Goal: Information Seeking & Learning: Learn about a topic

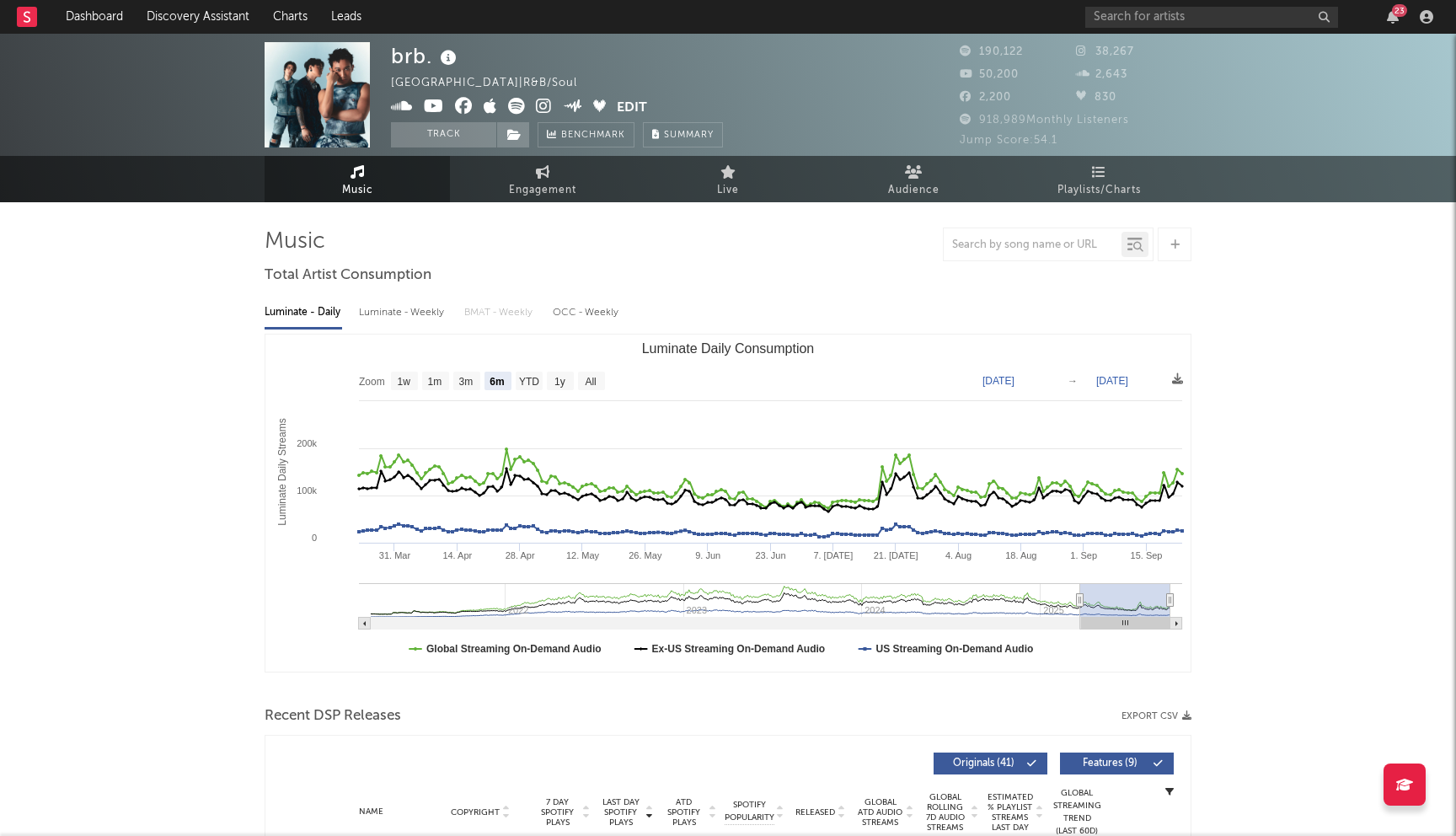
select select "6m"
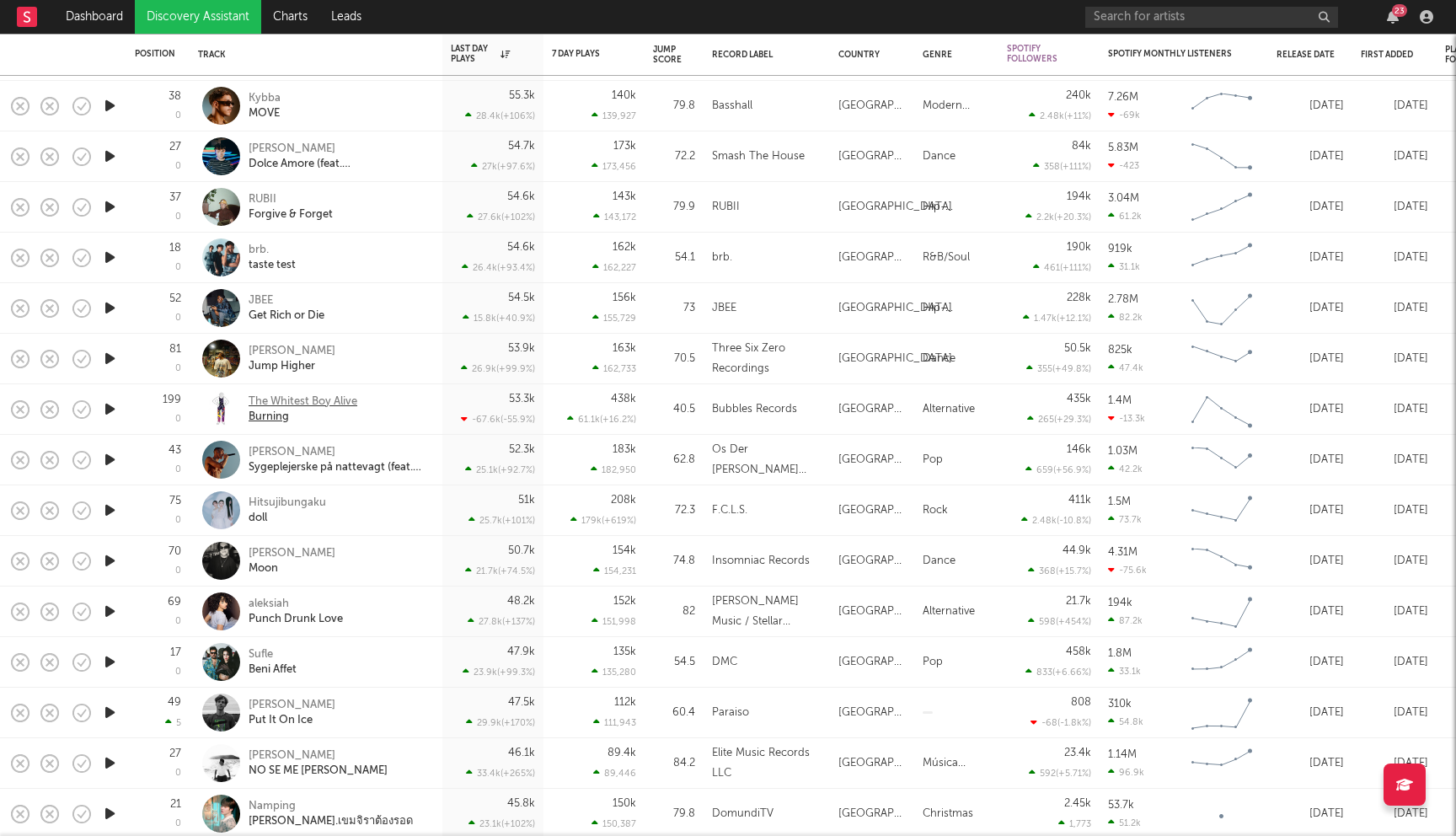
click at [334, 403] on div "The Whitest Boy Alive" at bounding box center [303, 402] width 109 height 16
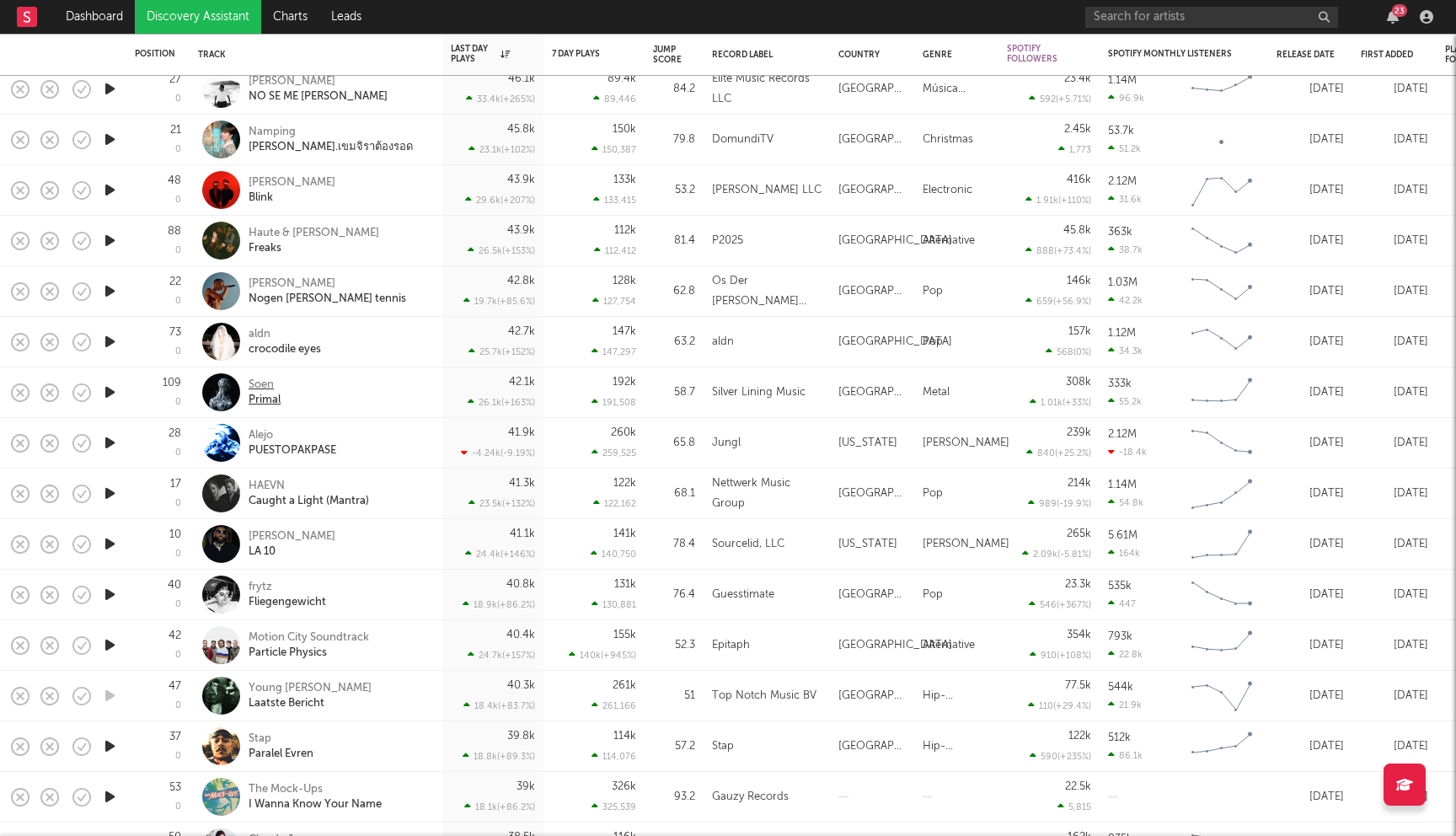
click at [260, 382] on div "Soen" at bounding box center [264, 386] width 32 height 16
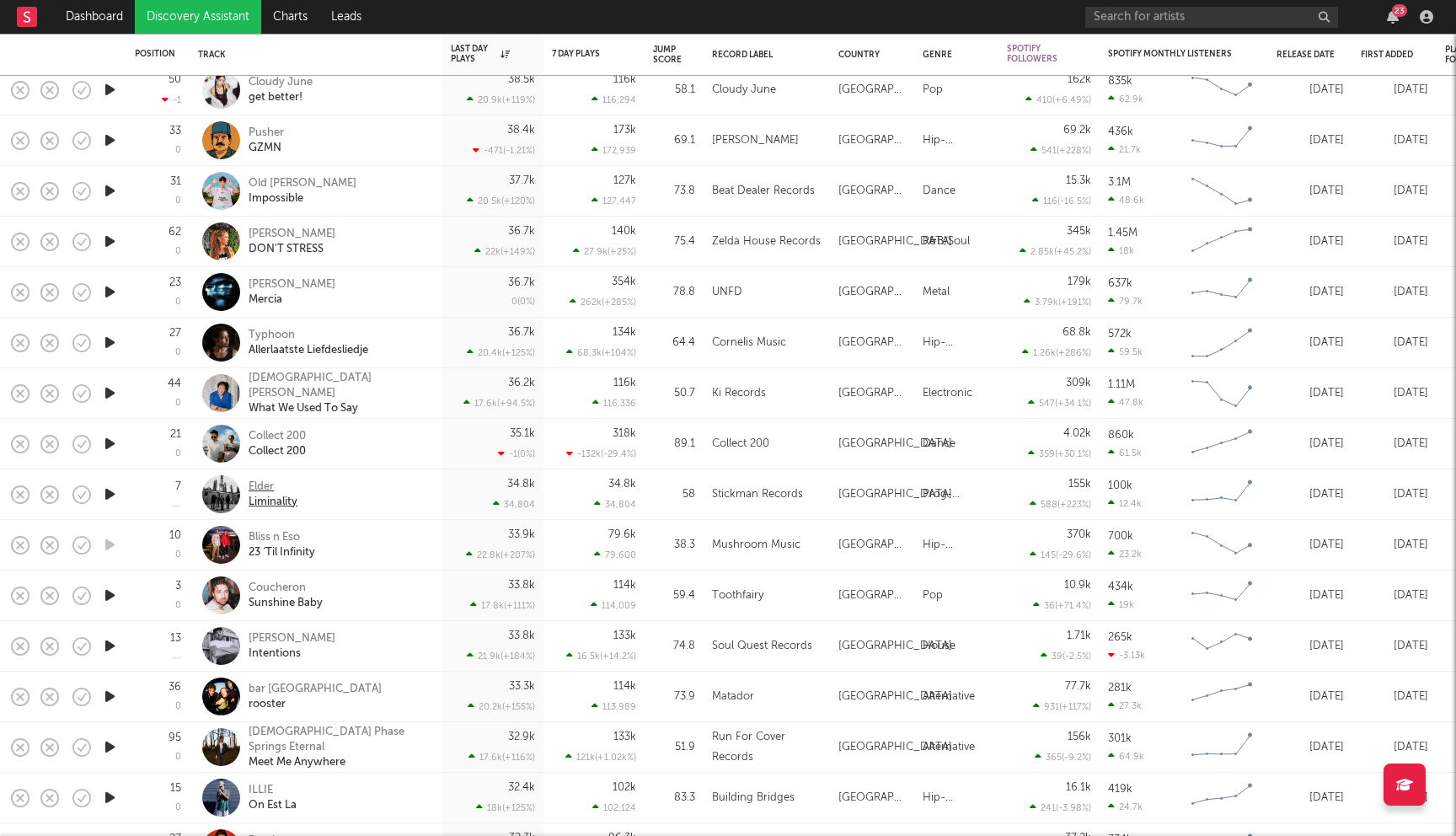
click at [256, 490] on div "Elder" at bounding box center [273, 488] width 49 height 16
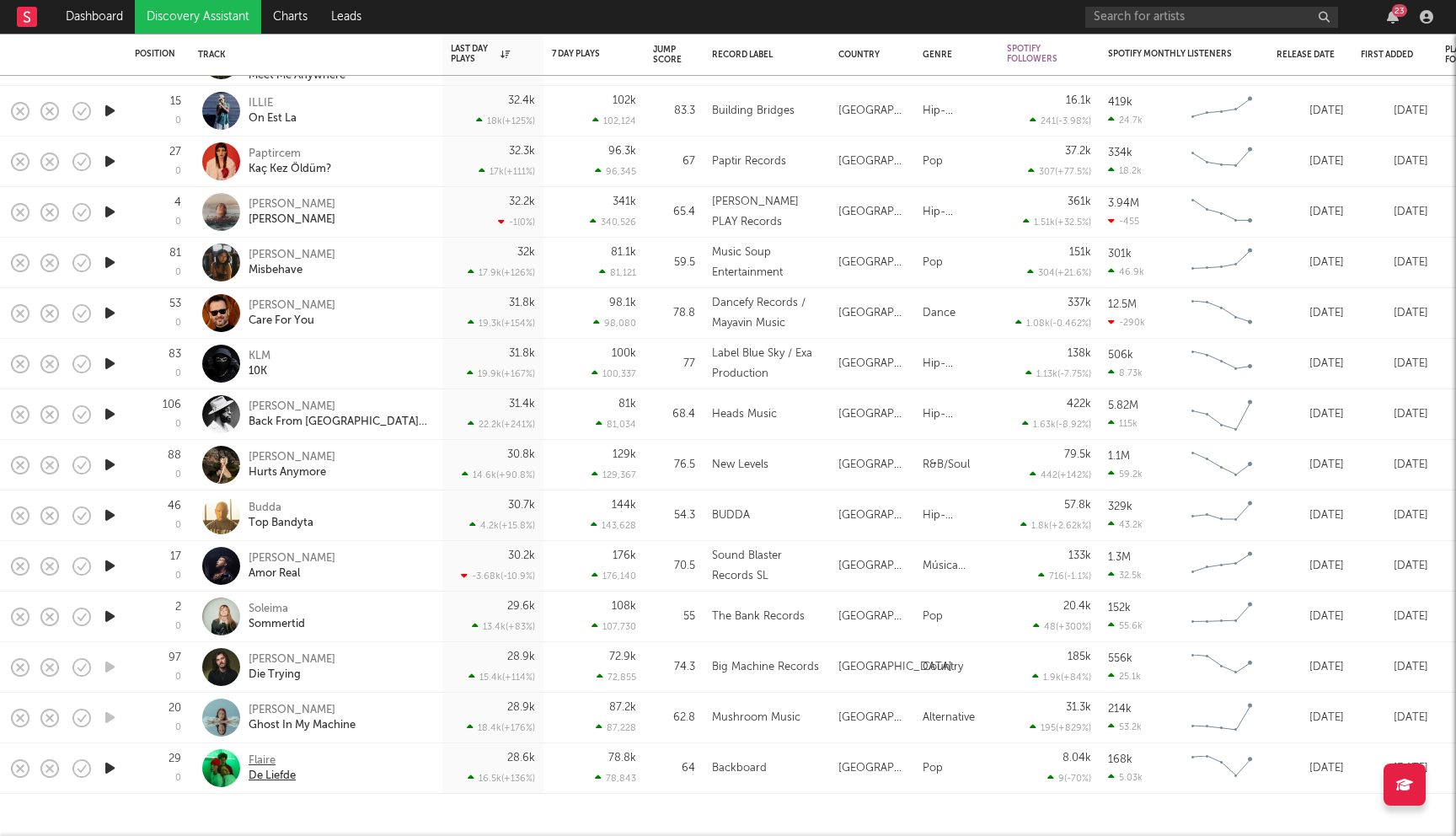
click at [265, 759] on div "Flaire" at bounding box center [272, 761] width 47 height 16
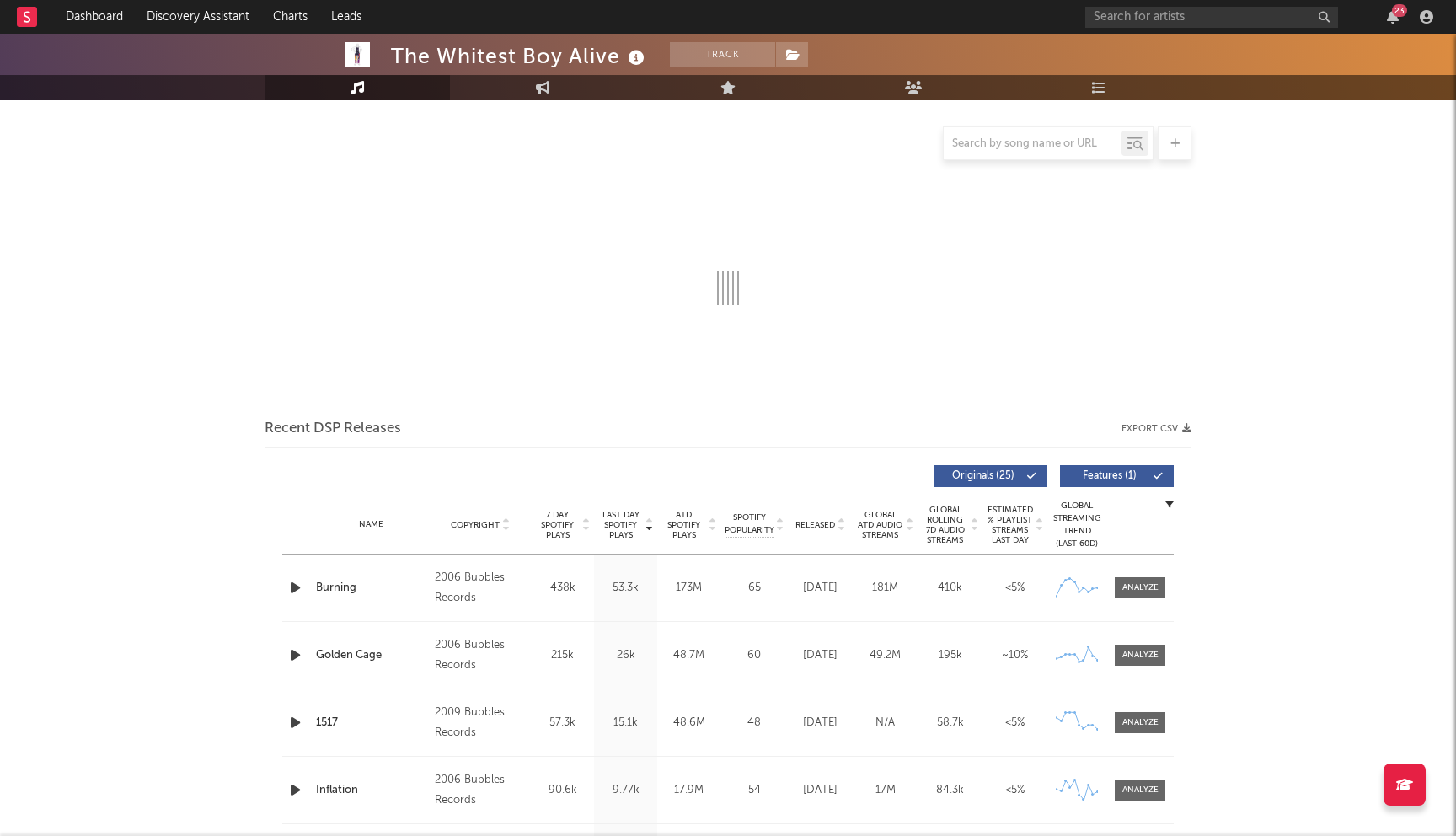
select select "6m"
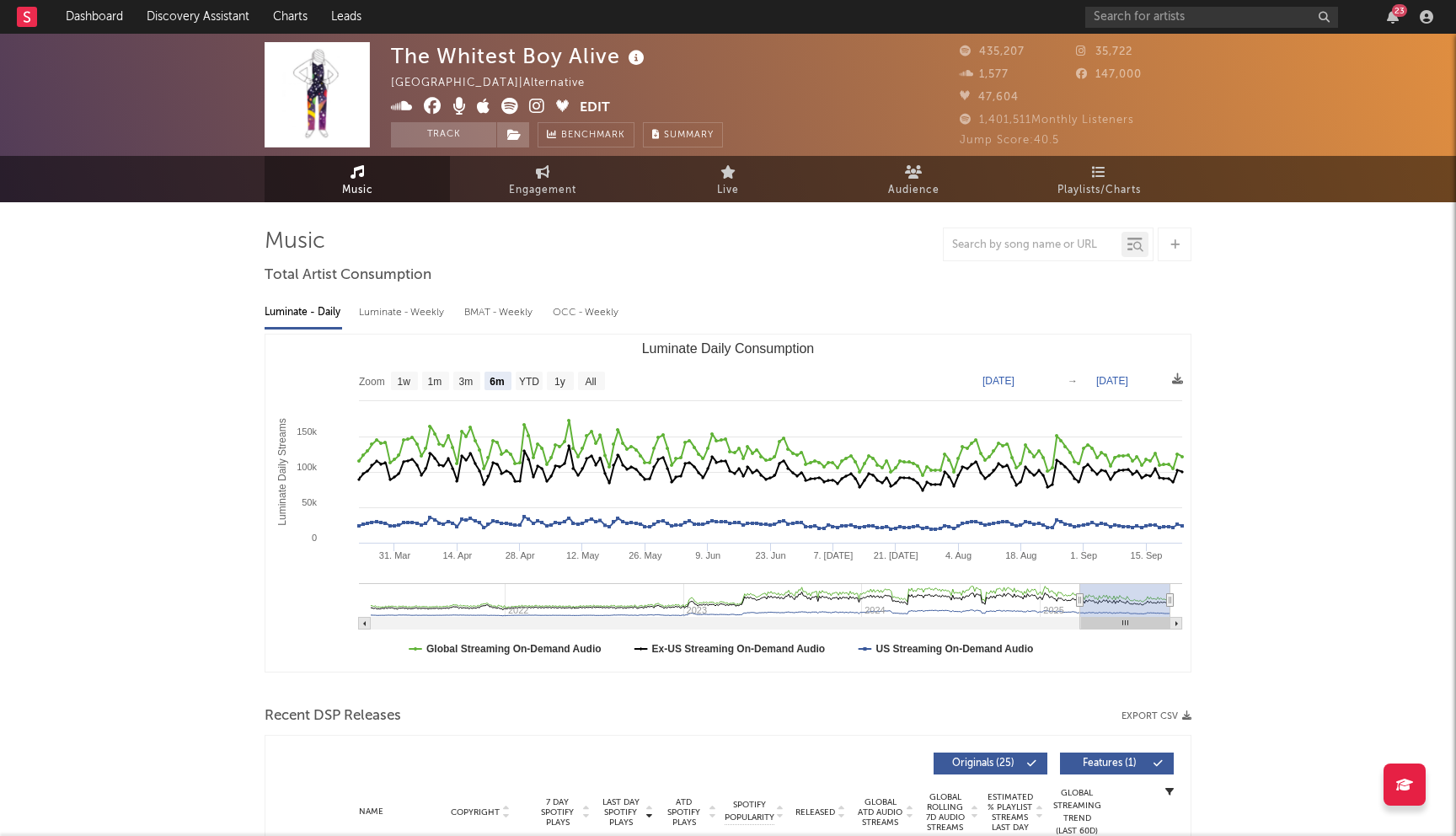
click at [432, 98] on icon at bounding box center [432, 106] width 17 height 16
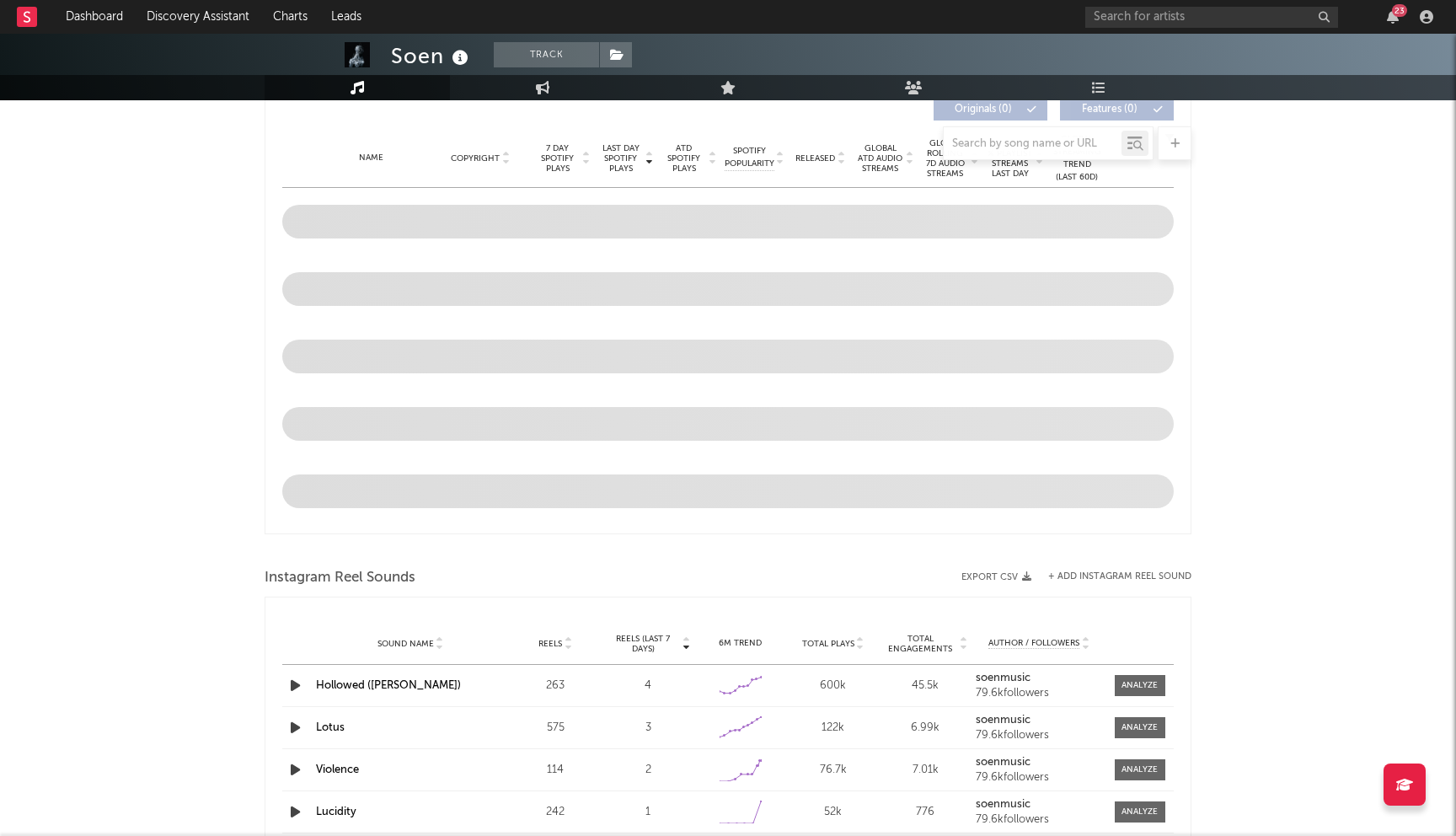
select select "6m"
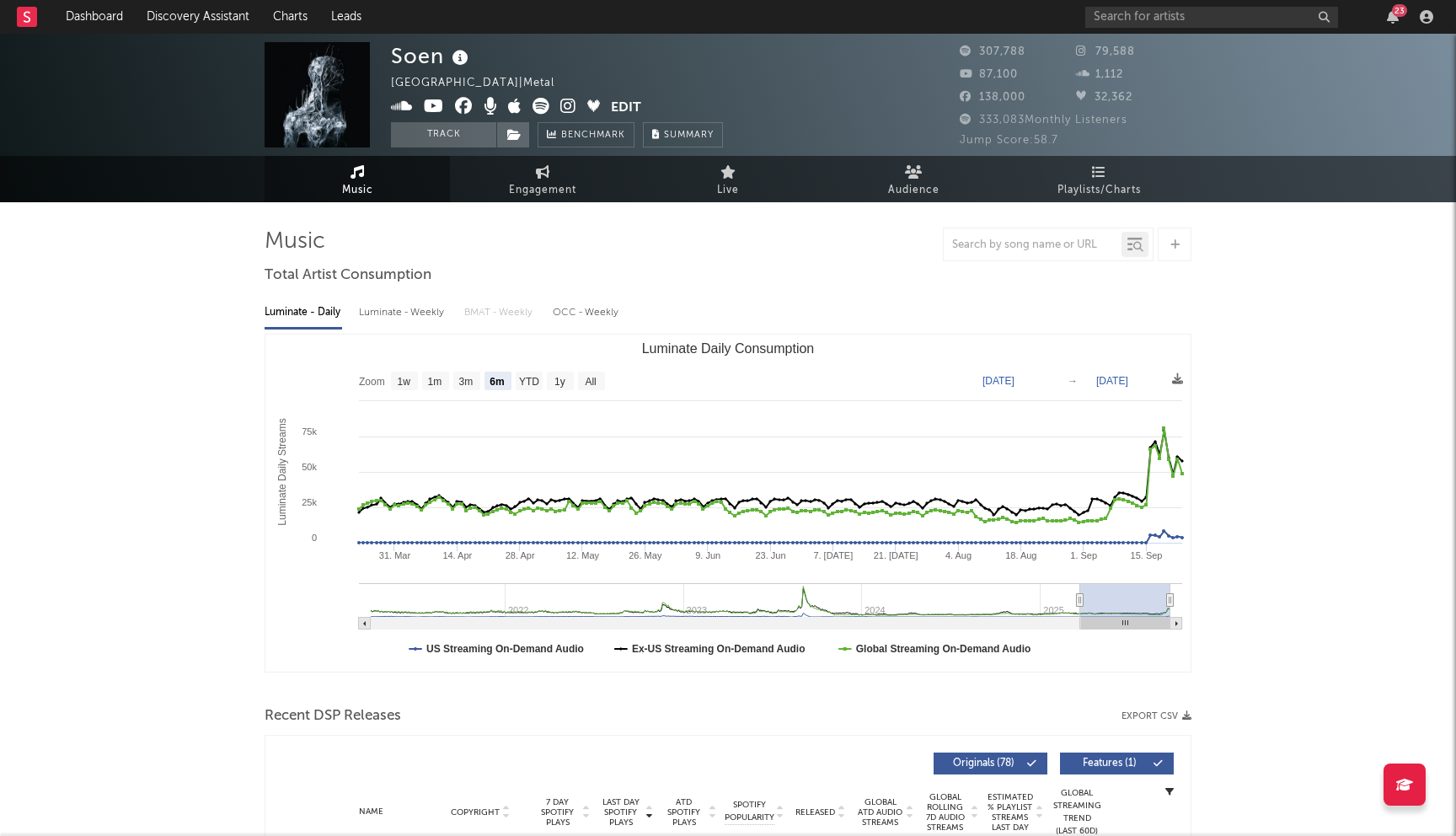
click at [459, 106] on icon at bounding box center [463, 106] width 17 height 16
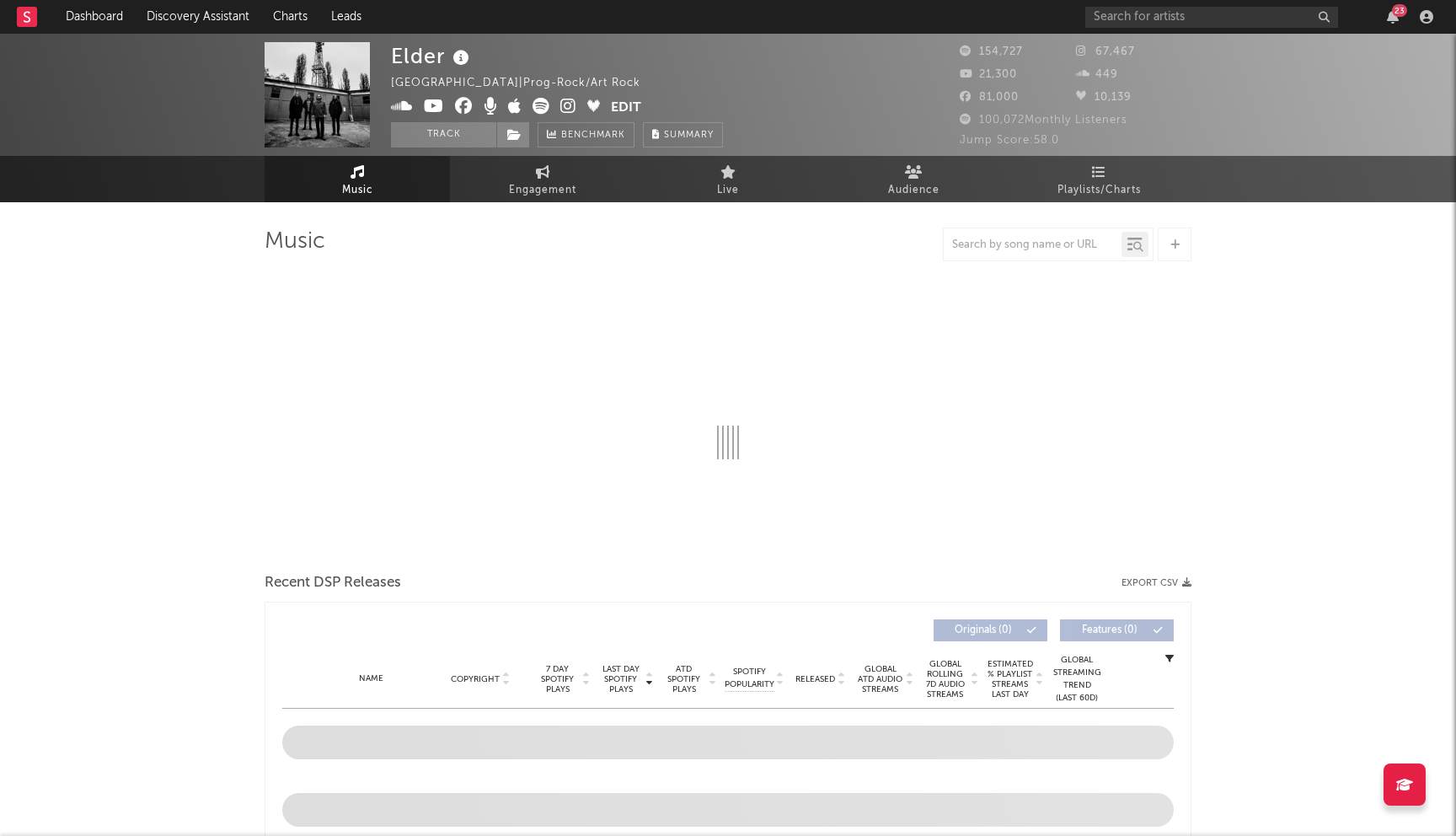
select select "6m"
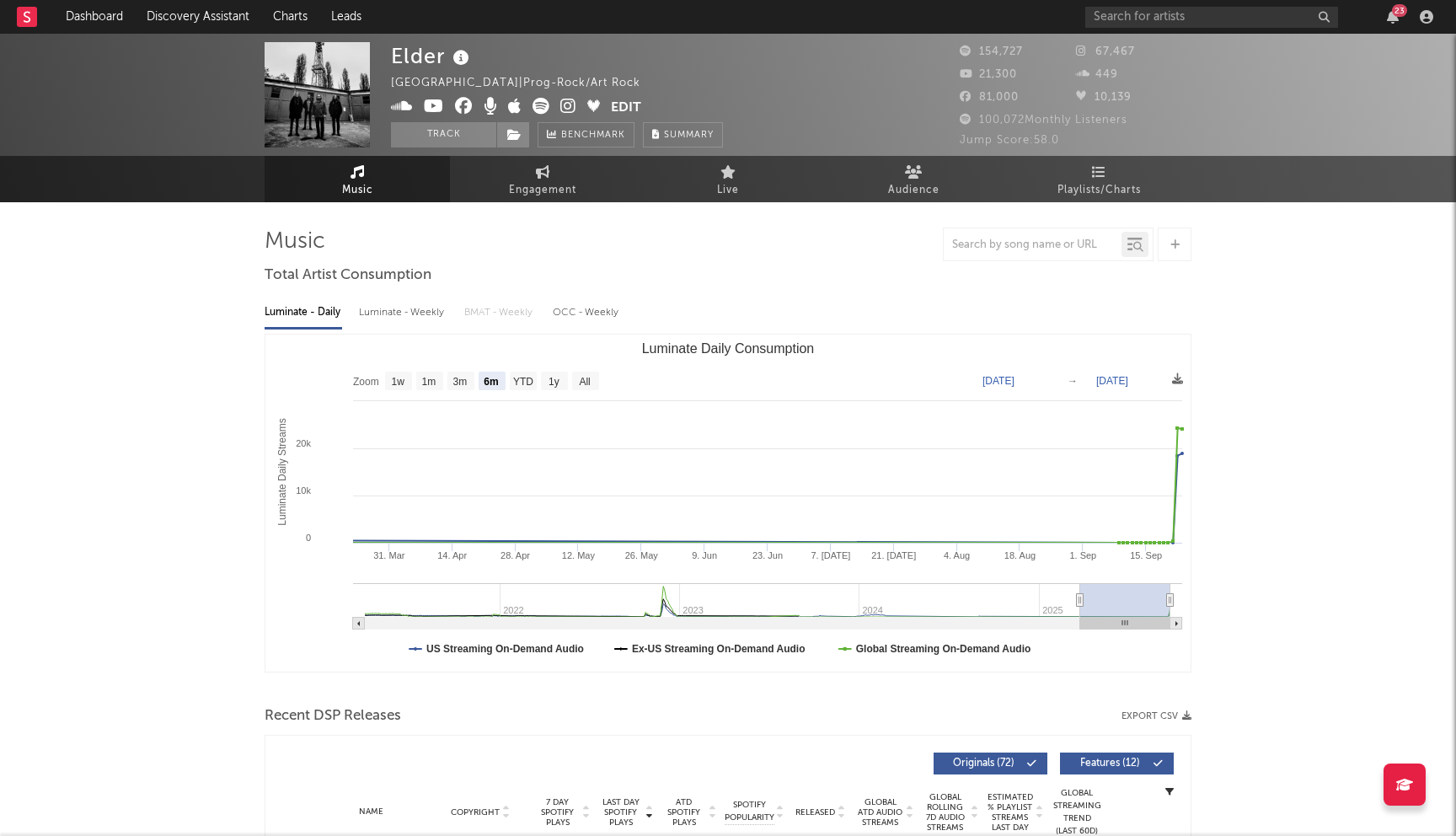
click at [463, 106] on icon at bounding box center [463, 106] width 17 height 16
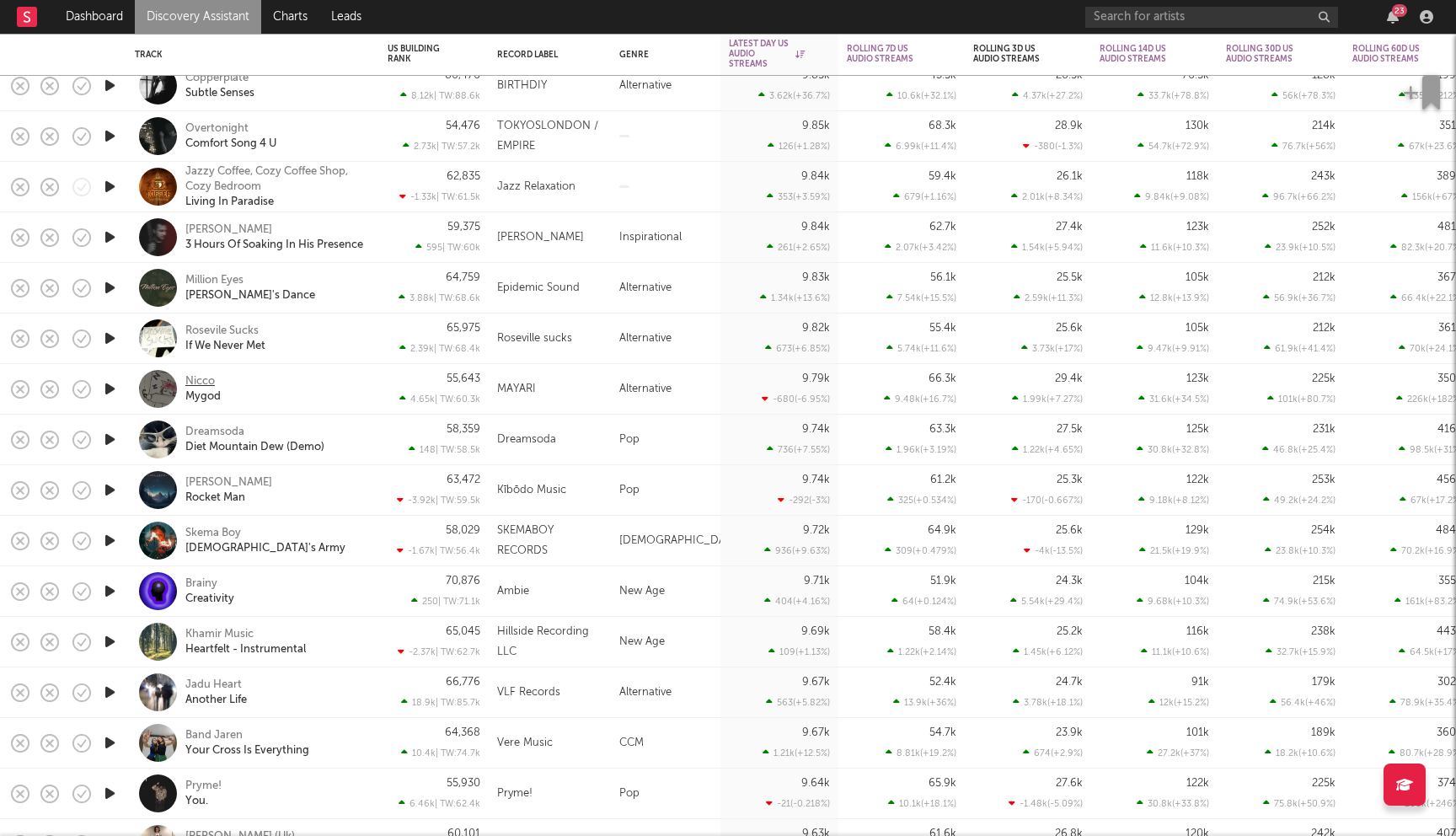
click at [197, 377] on div "Nicco" at bounding box center [200, 382] width 29 height 16
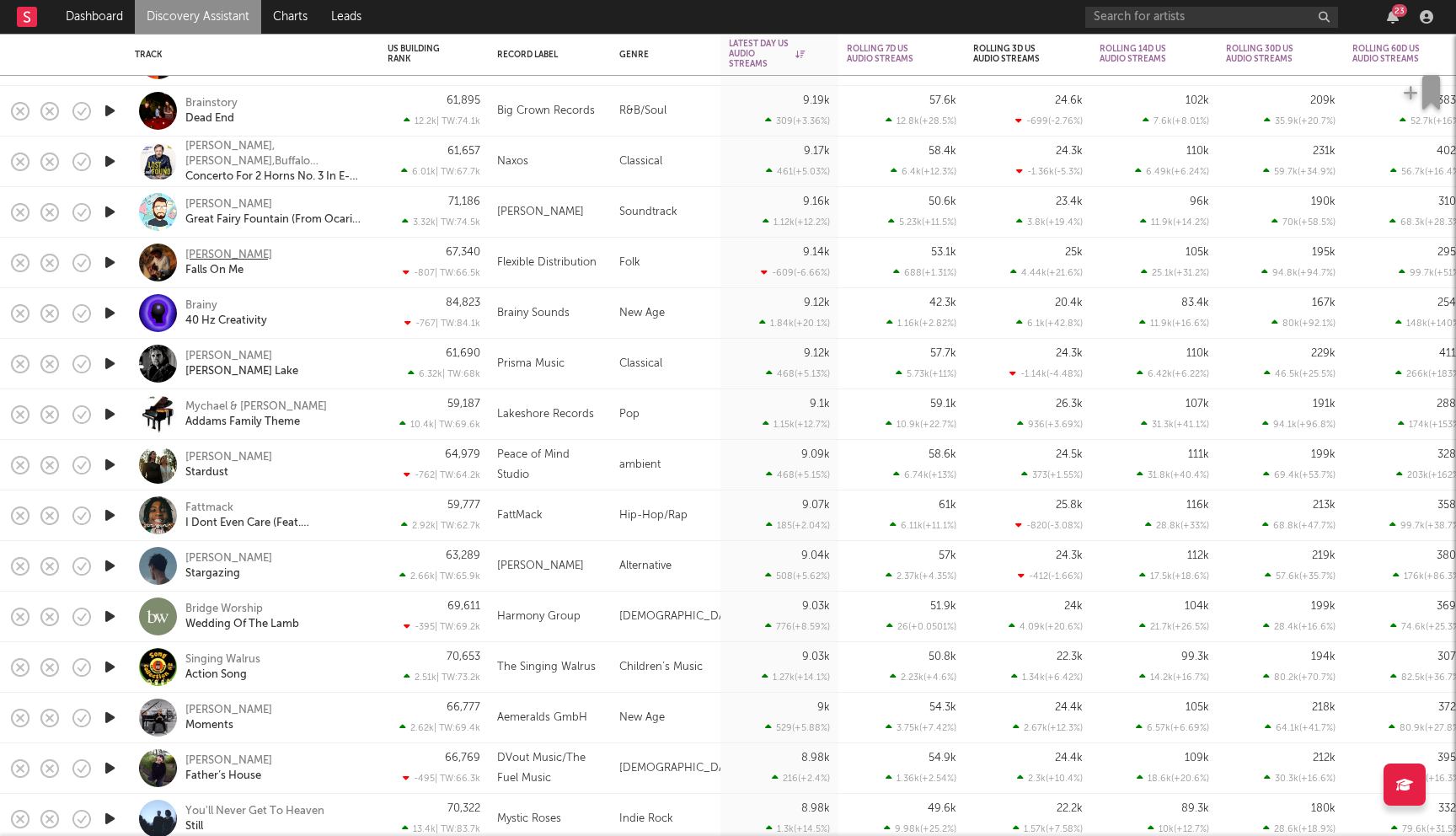
click at [198, 250] on div "[PERSON_NAME]" at bounding box center [229, 256] width 87 height 16
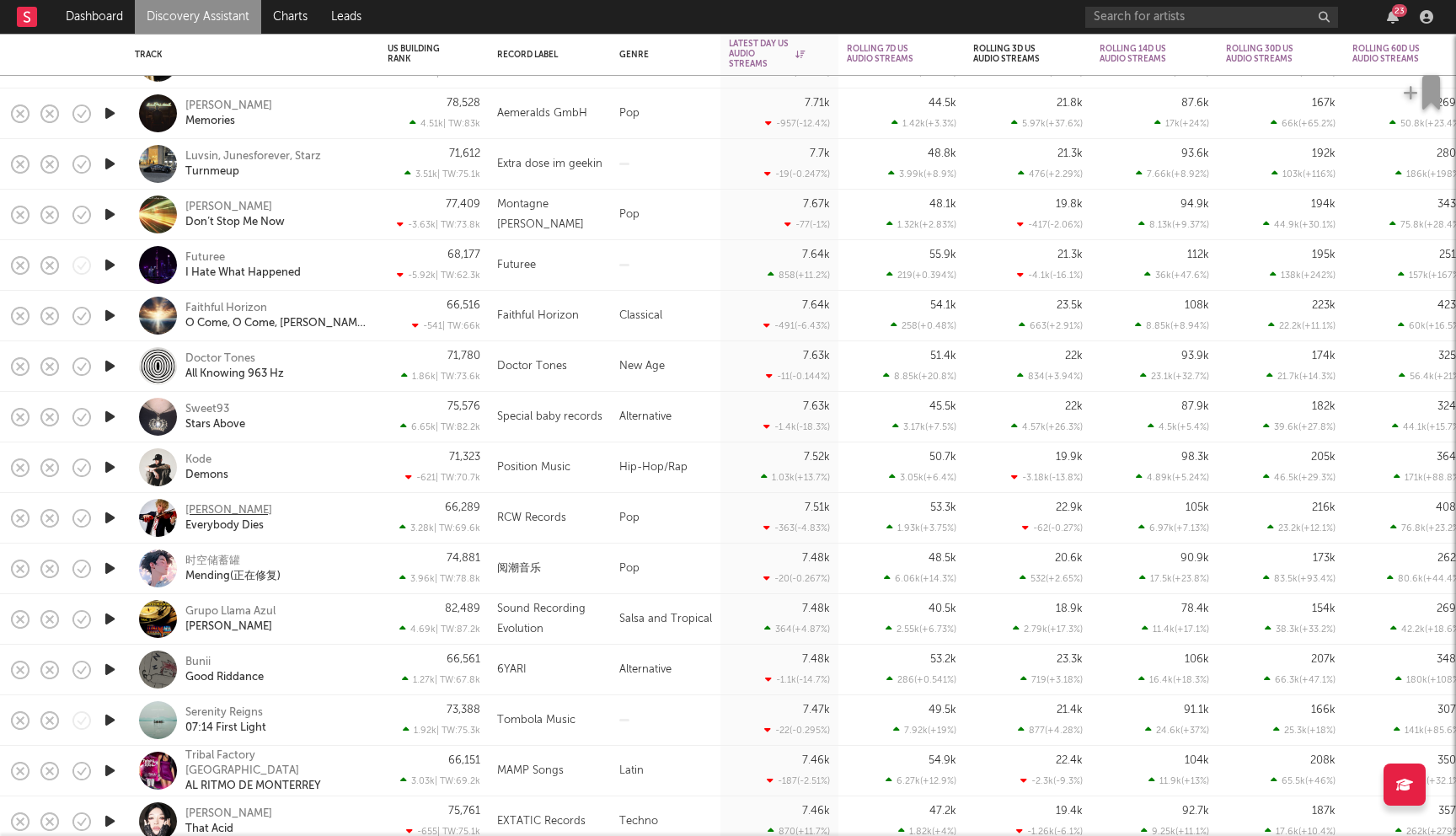
click at [208, 509] on div "Rory Webley" at bounding box center [229, 511] width 87 height 16
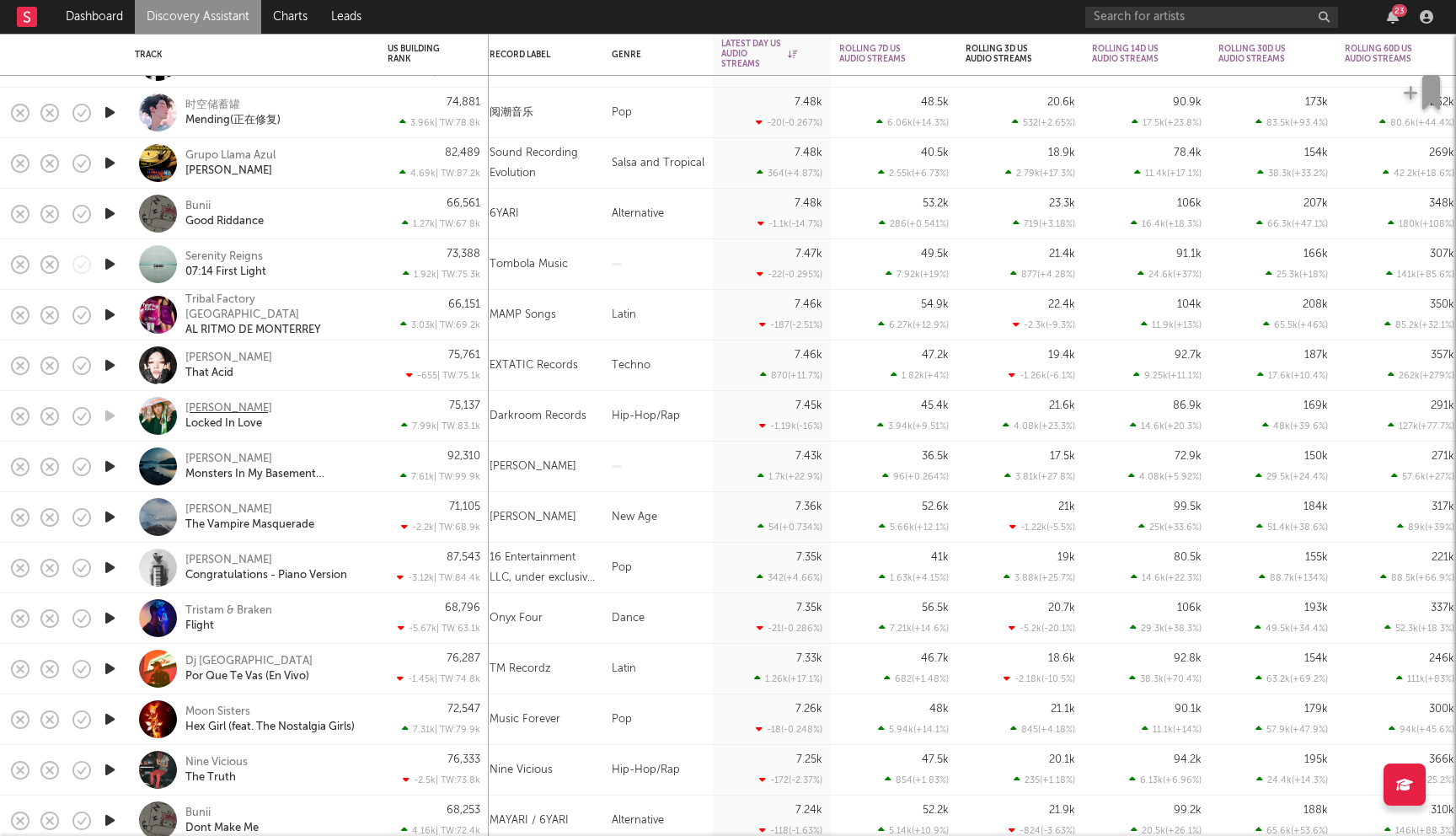
click at [227, 406] on div "Saam Sultan" at bounding box center [229, 409] width 87 height 16
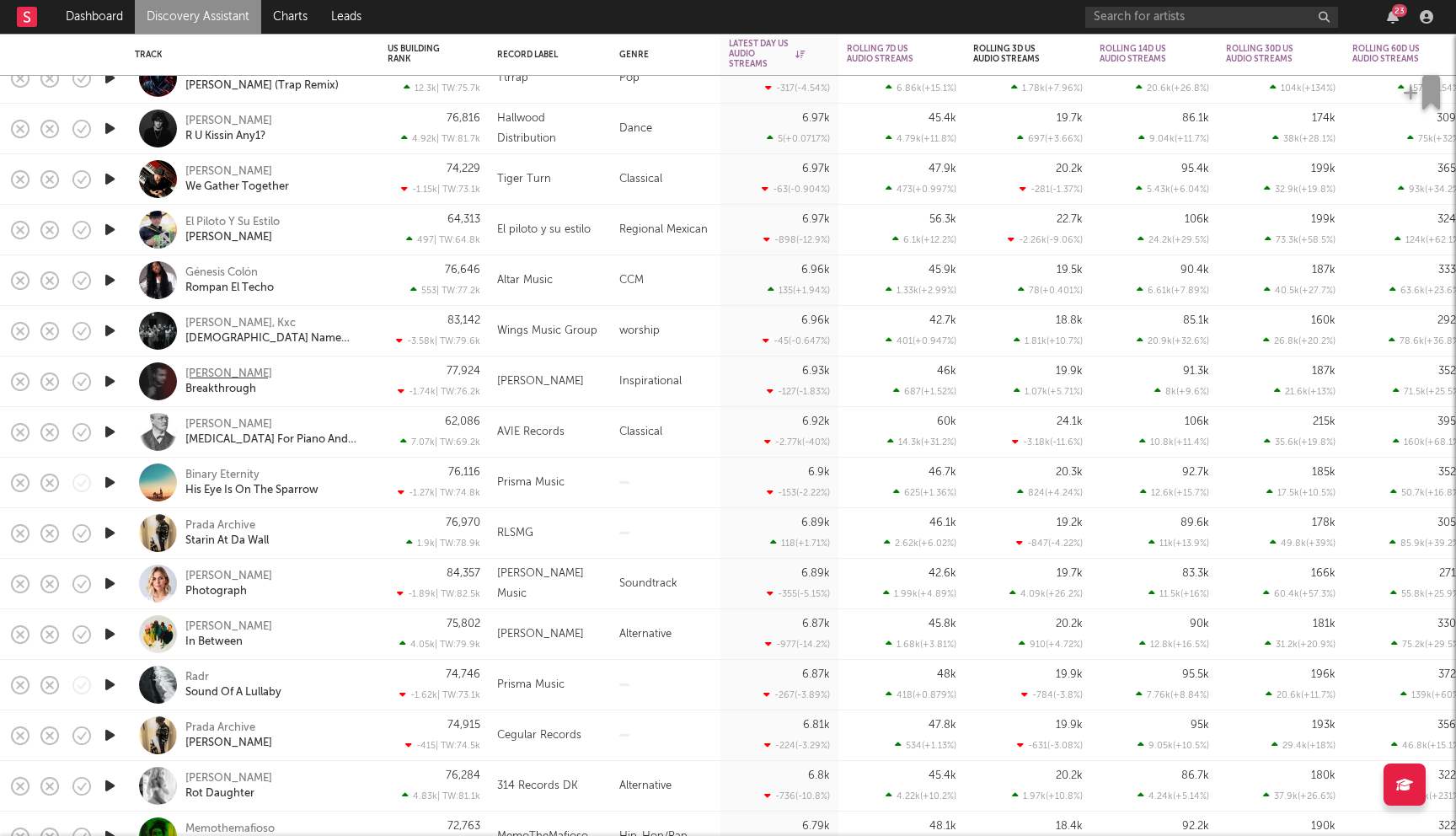
click at [264, 374] on div "[PERSON_NAME]" at bounding box center [229, 374] width 87 height 16
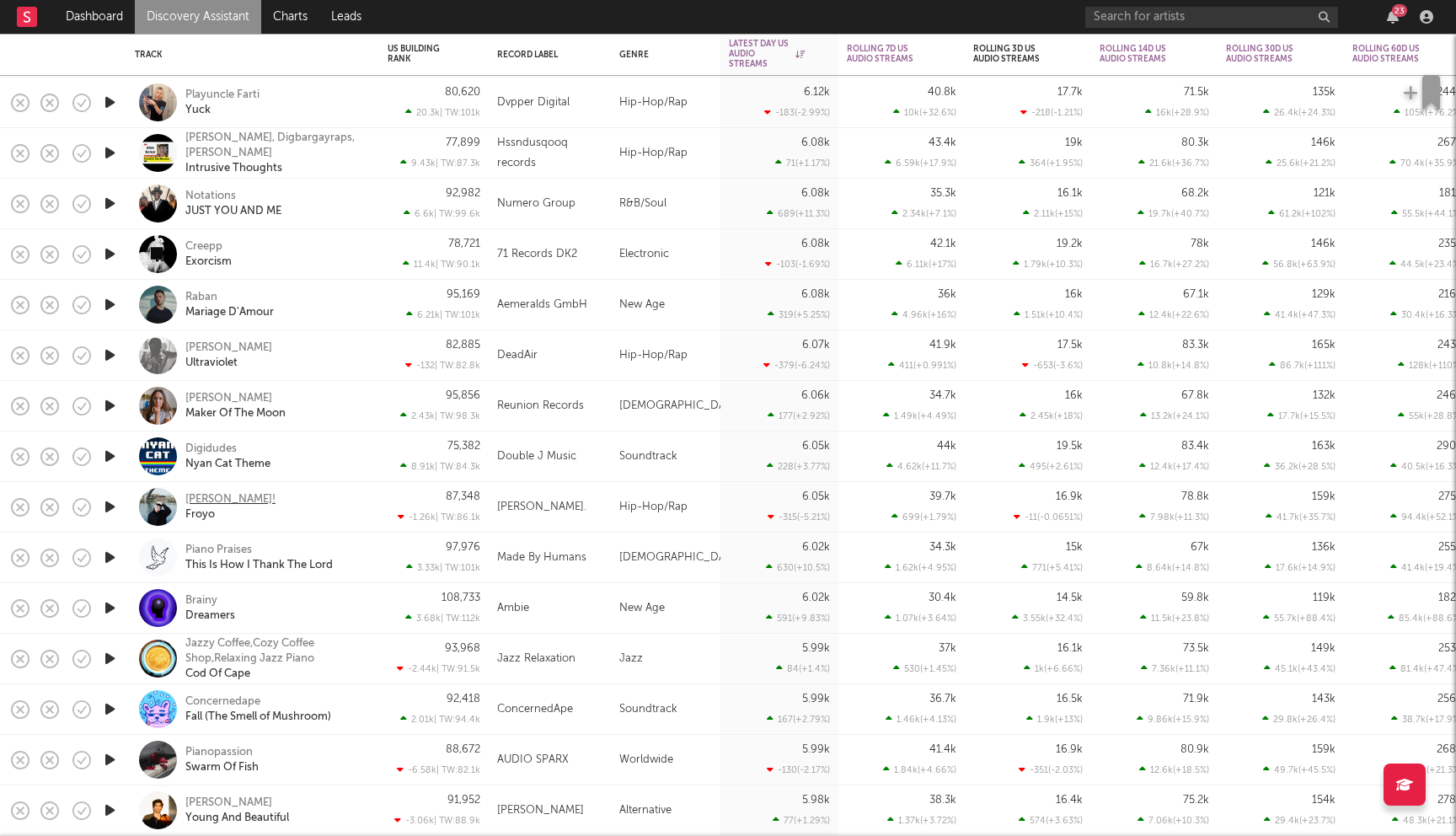
click at [201, 496] on div "Hans!" at bounding box center [230, 500] width 90 height 16
click at [191, 25] on link "Discovery Assistant" at bounding box center [198, 16] width 126 height 34
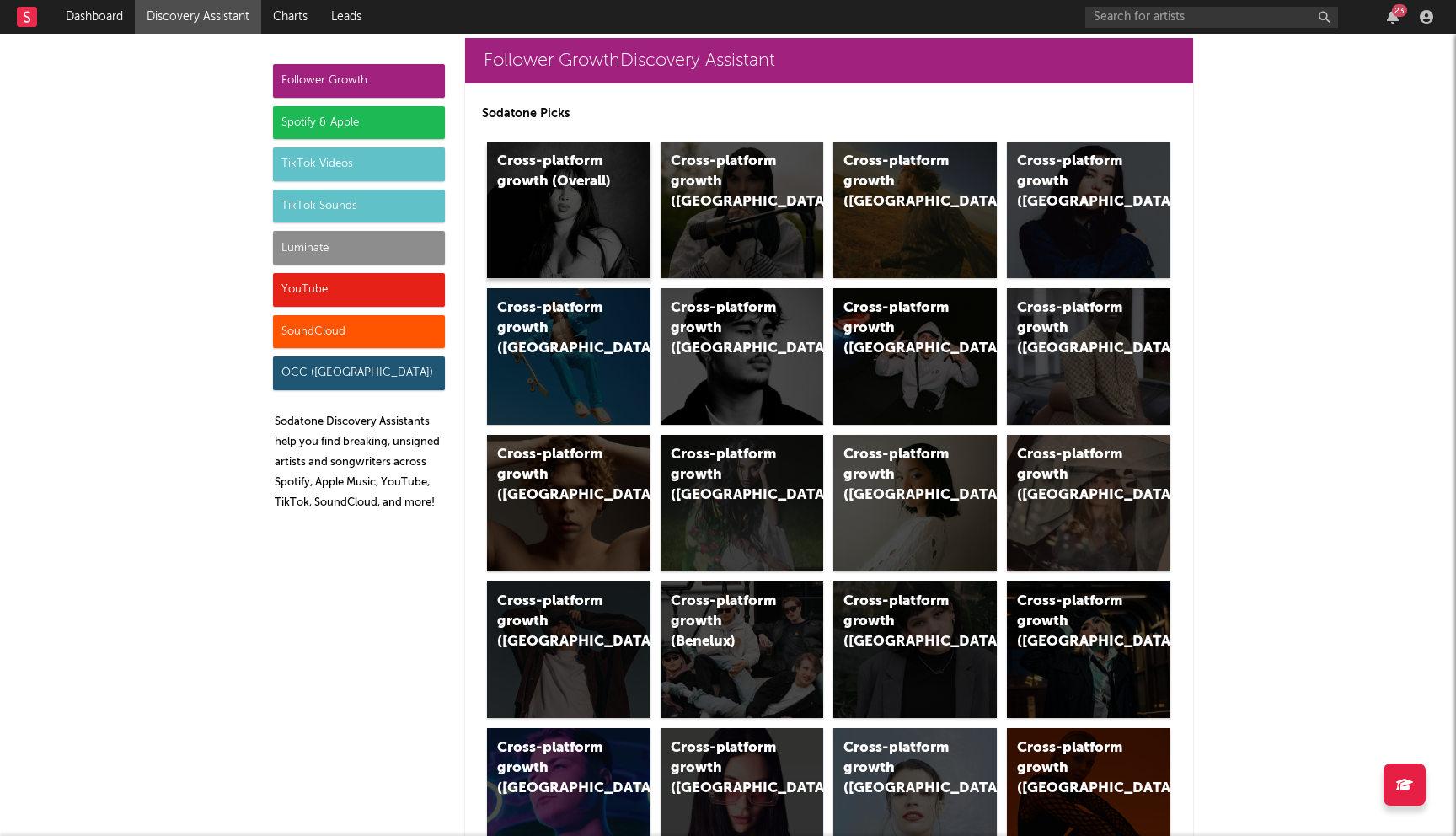
scroll to position [14, 0]
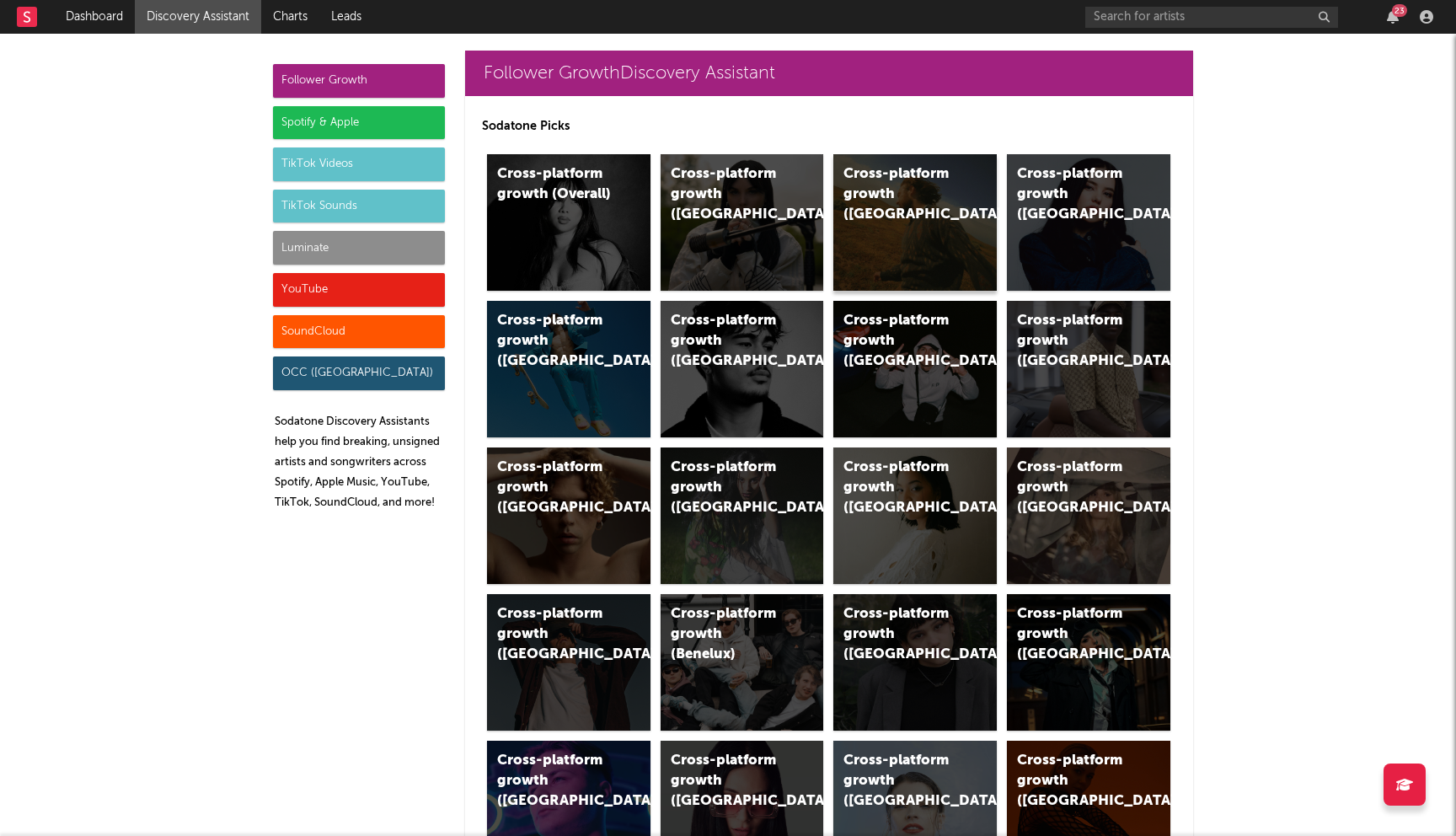
click at [856, 240] on div "Cross-platform growth (US)" at bounding box center [915, 223] width 164 height 137
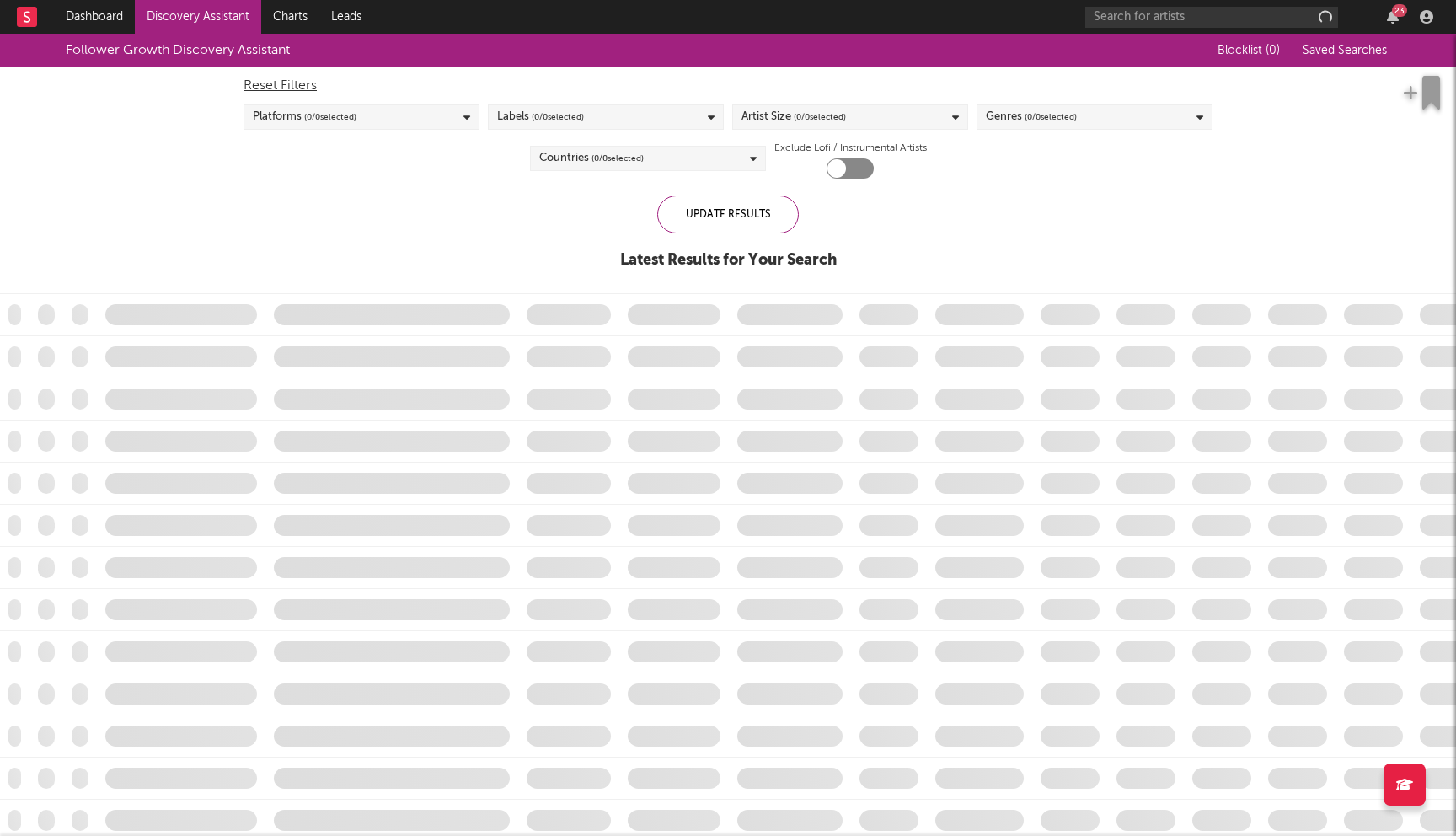
checkbox input "true"
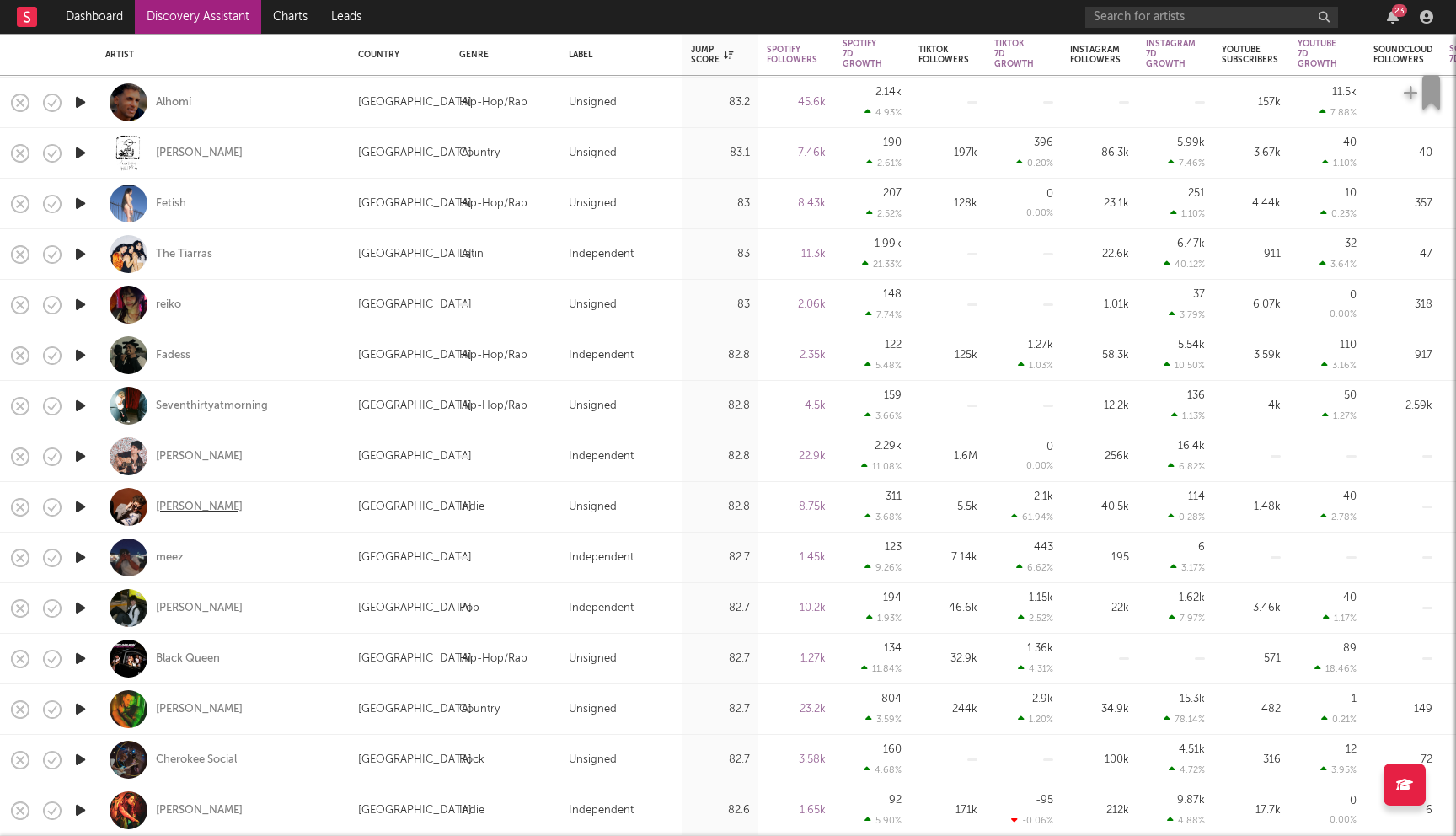
click at [207, 507] on div "[PERSON_NAME]" at bounding box center [199, 508] width 87 height 16
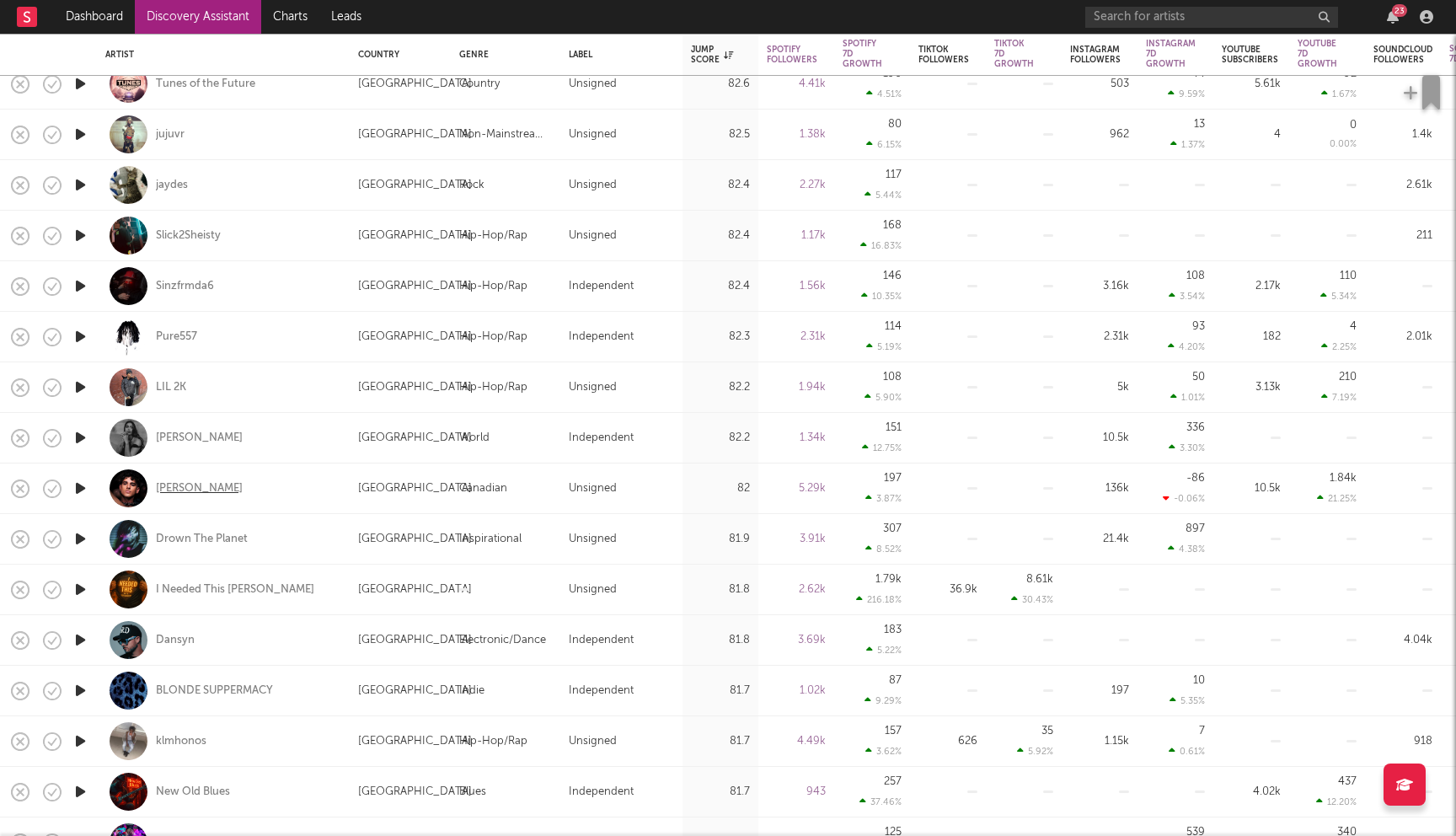
click at [223, 485] on div "Benjamin Elgar" at bounding box center [199, 489] width 87 height 16
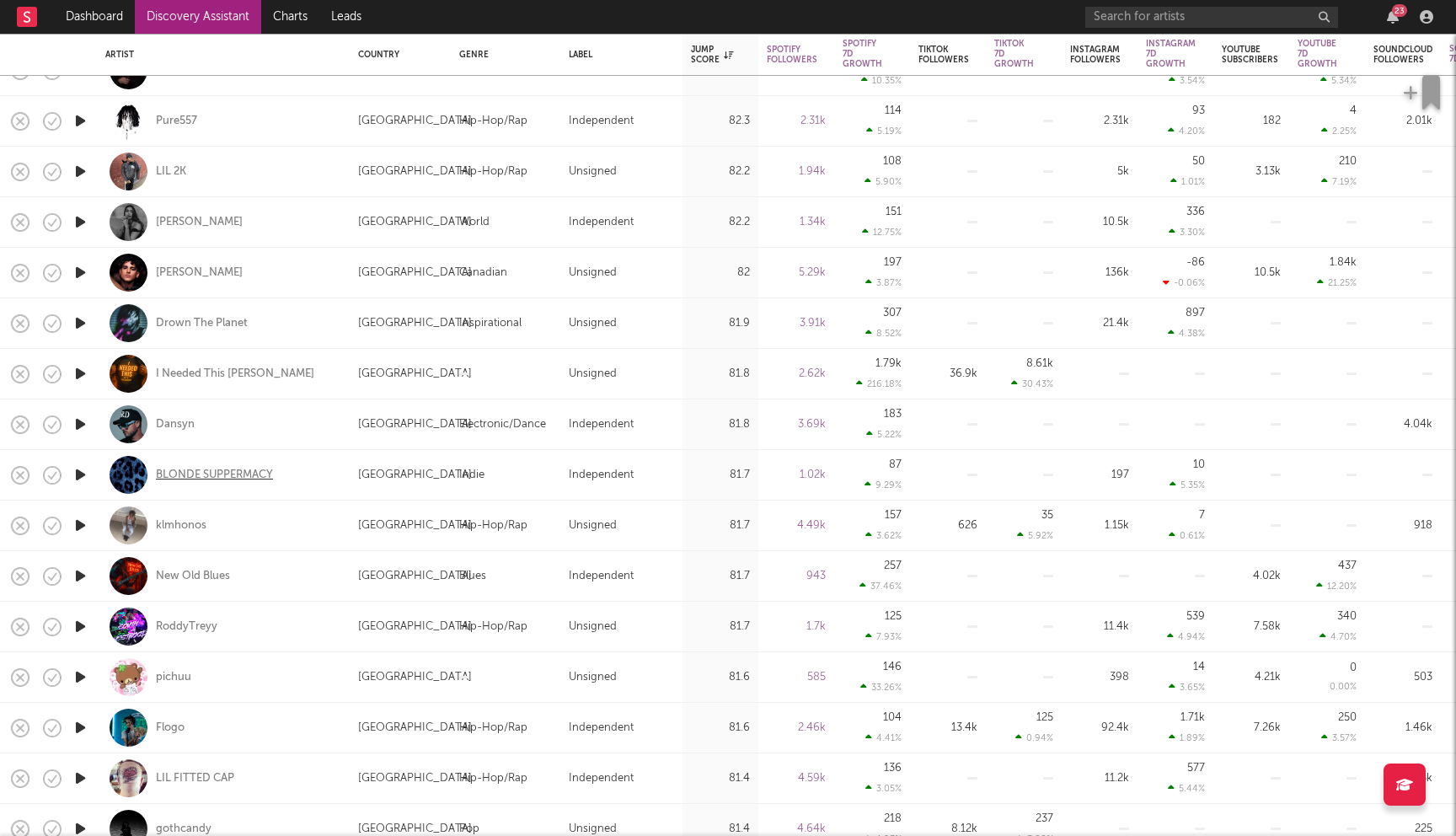
click at [244, 478] on div "BLONDE SUPPERMACY" at bounding box center [214, 476] width 117 height 16
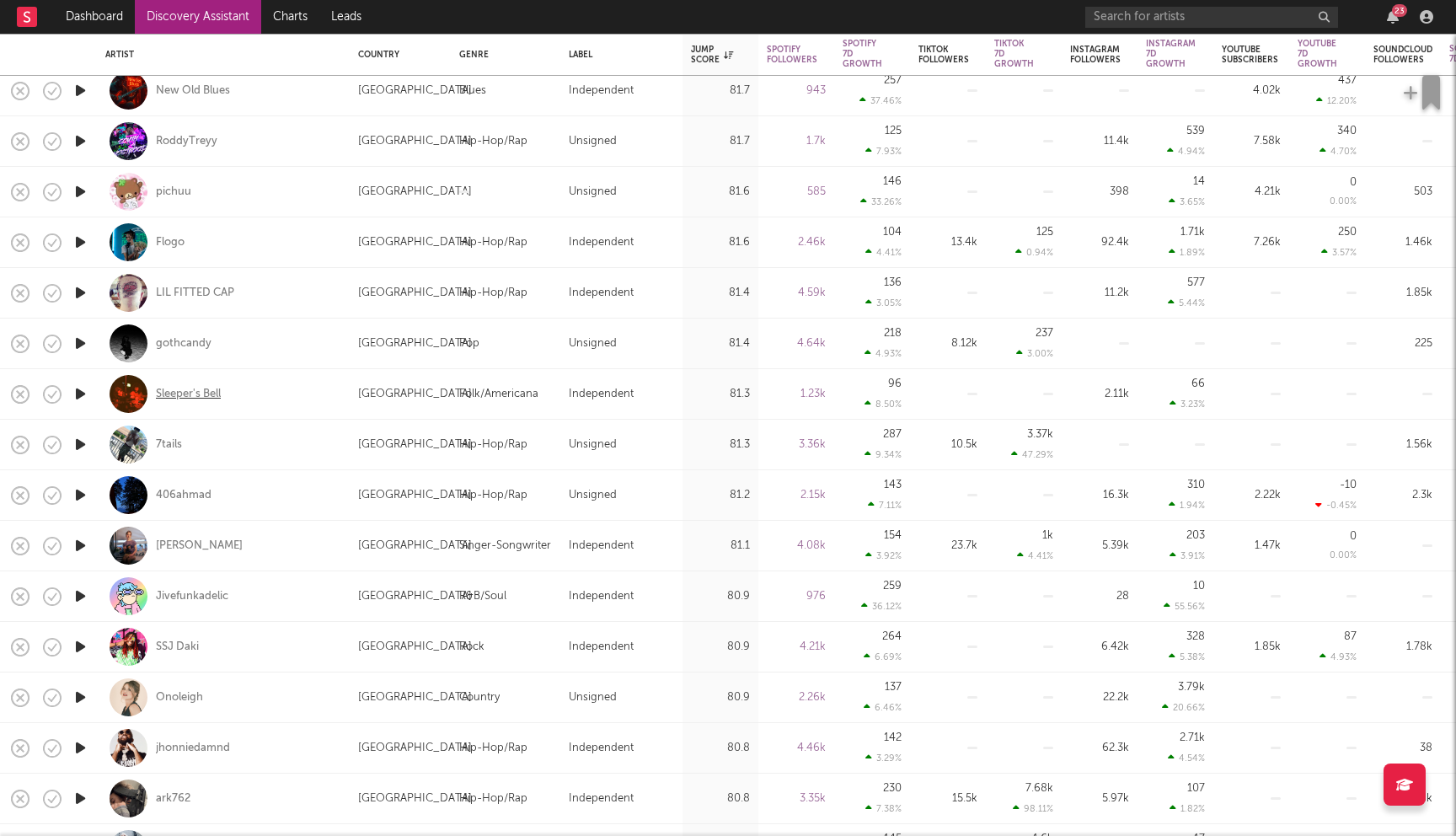
click at [191, 396] on div "Sleeper's Bell" at bounding box center [188, 395] width 65 height 16
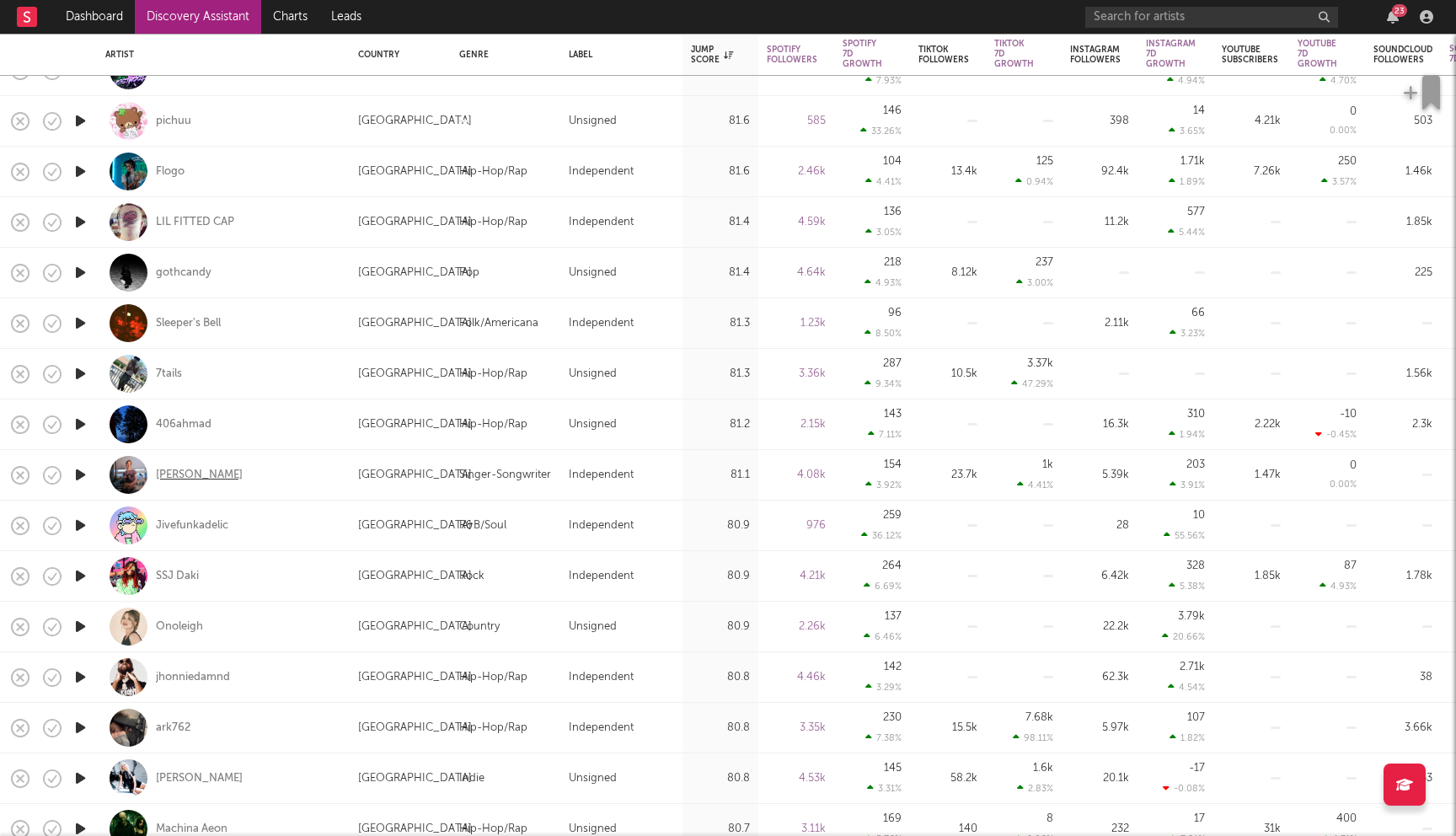
click at [197, 472] on div "amelie kalia" at bounding box center [199, 476] width 87 height 16
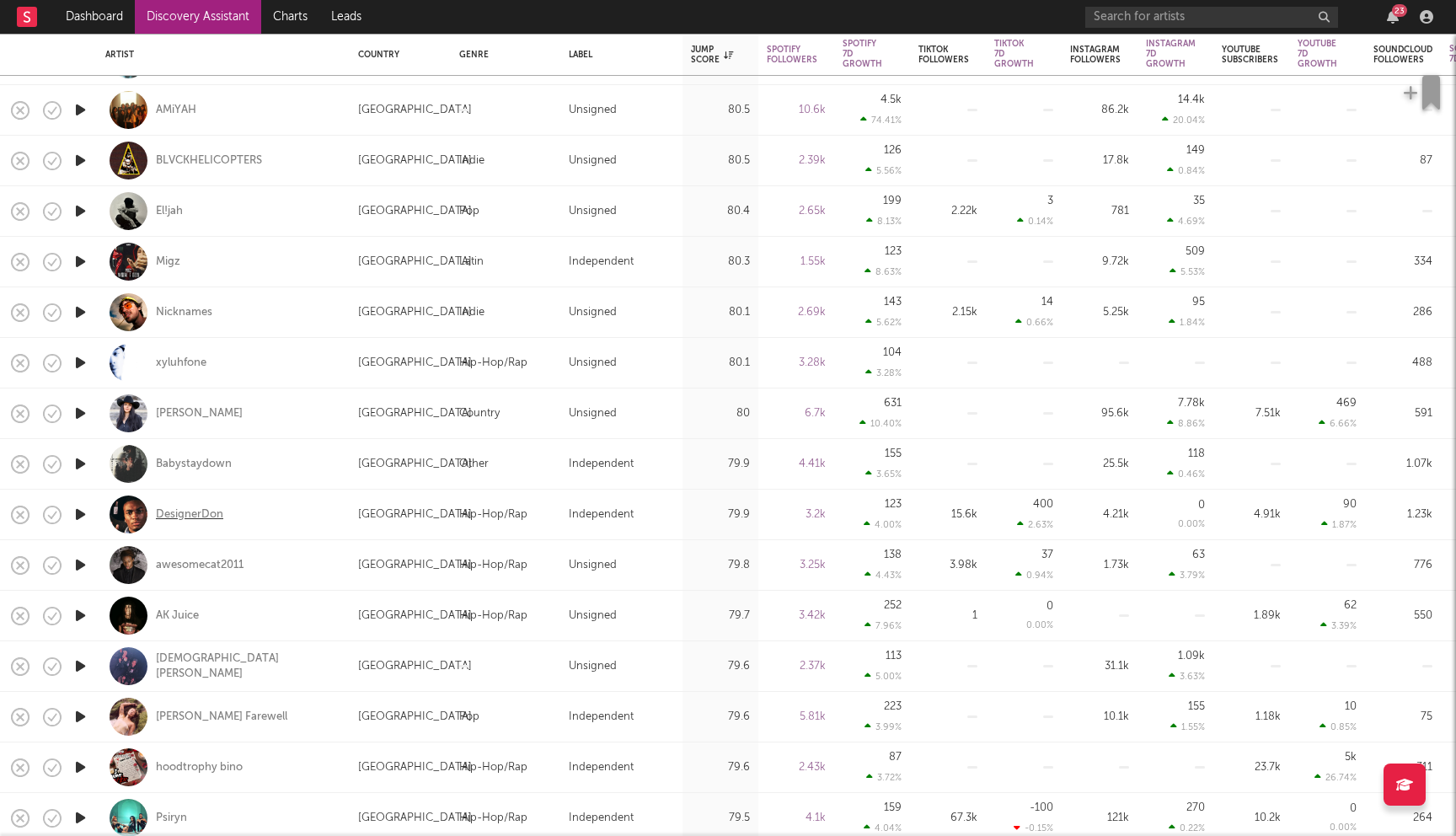
click at [174, 511] on div "DesignerDon" at bounding box center [190, 515] width 68 height 16
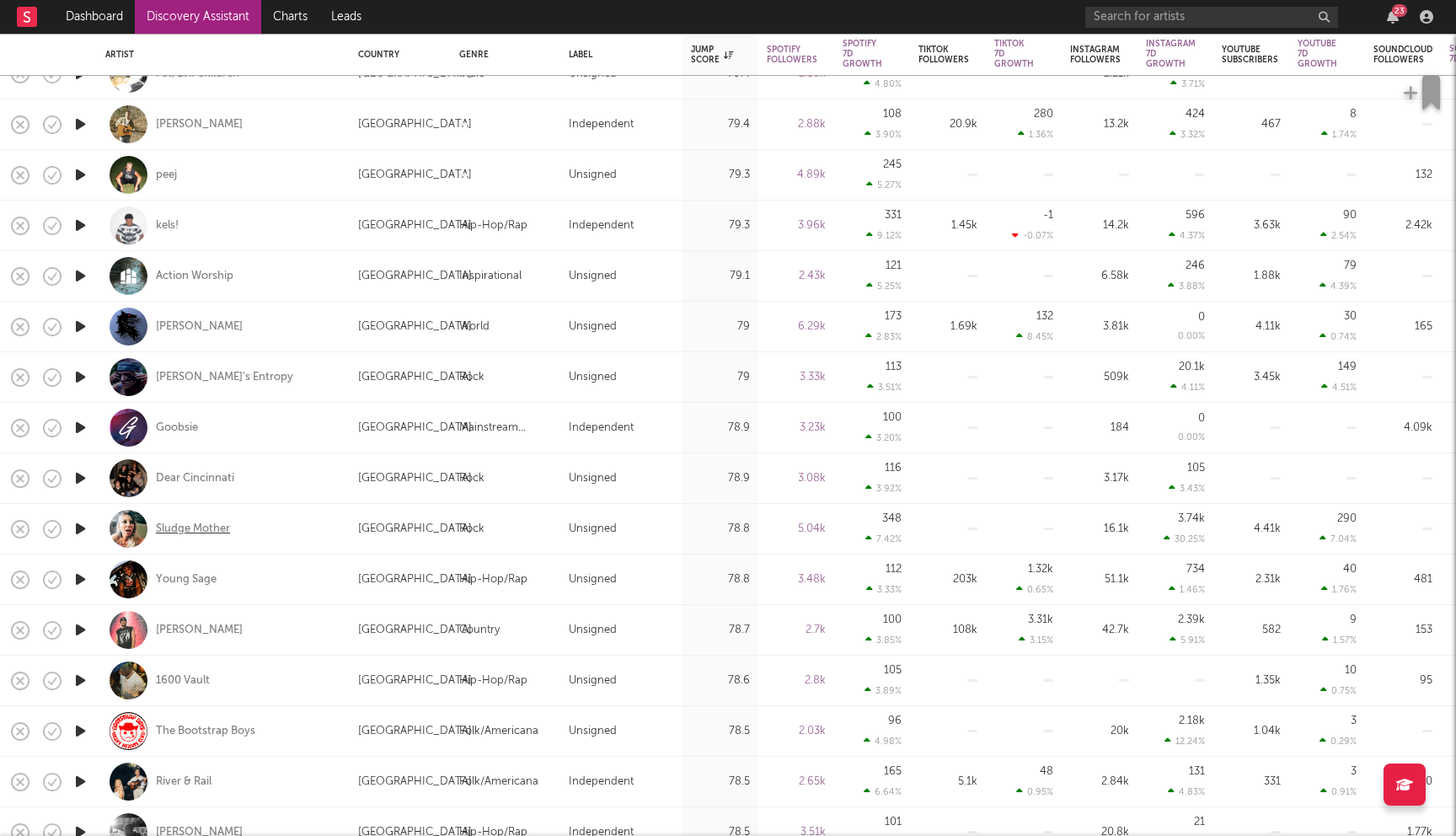
click at [204, 527] on div "Sludge Mother" at bounding box center [193, 529] width 74 height 16
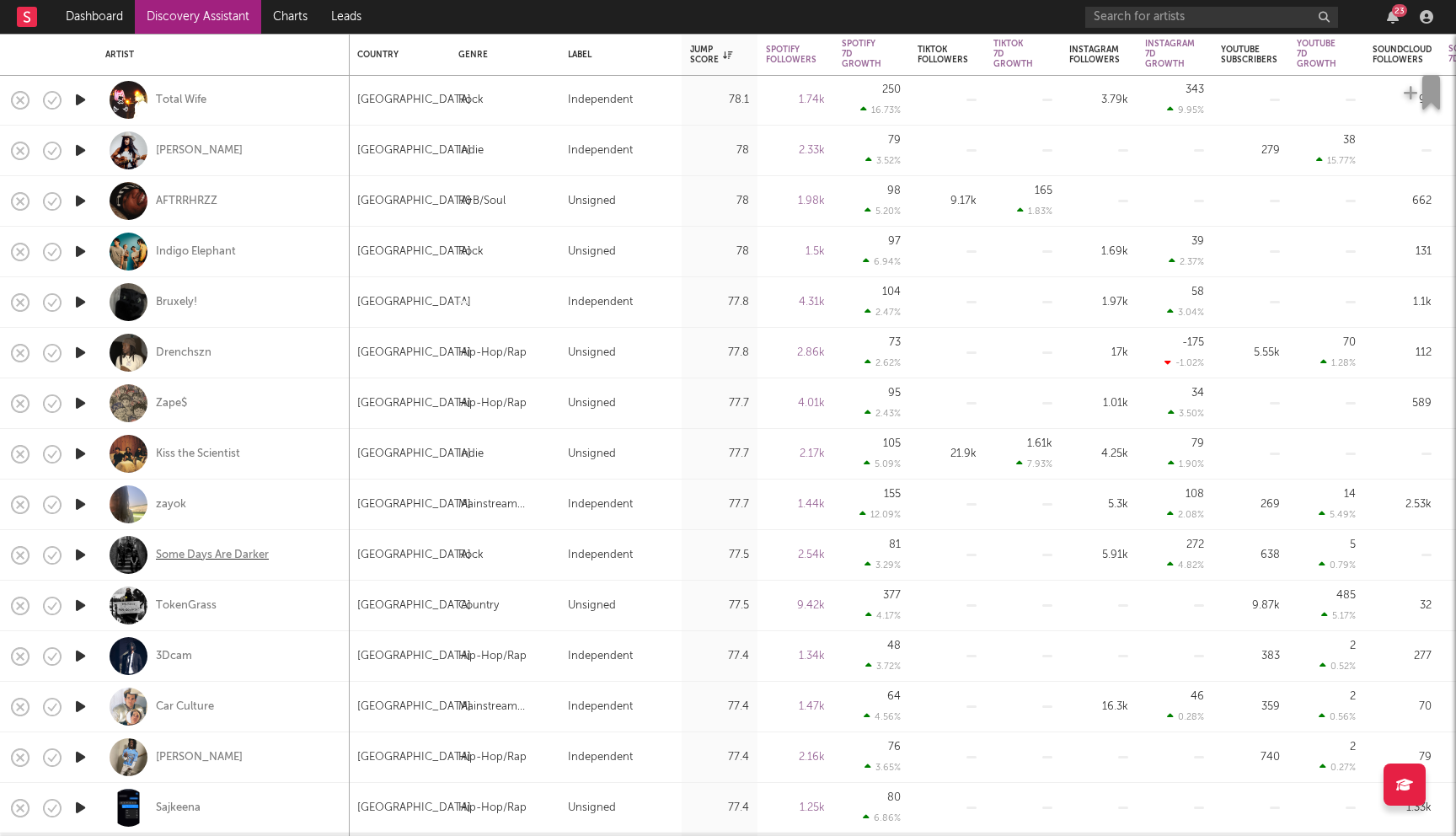
click at [235, 561] on div "Some Days Are Darker" at bounding box center [212, 555] width 113 height 16
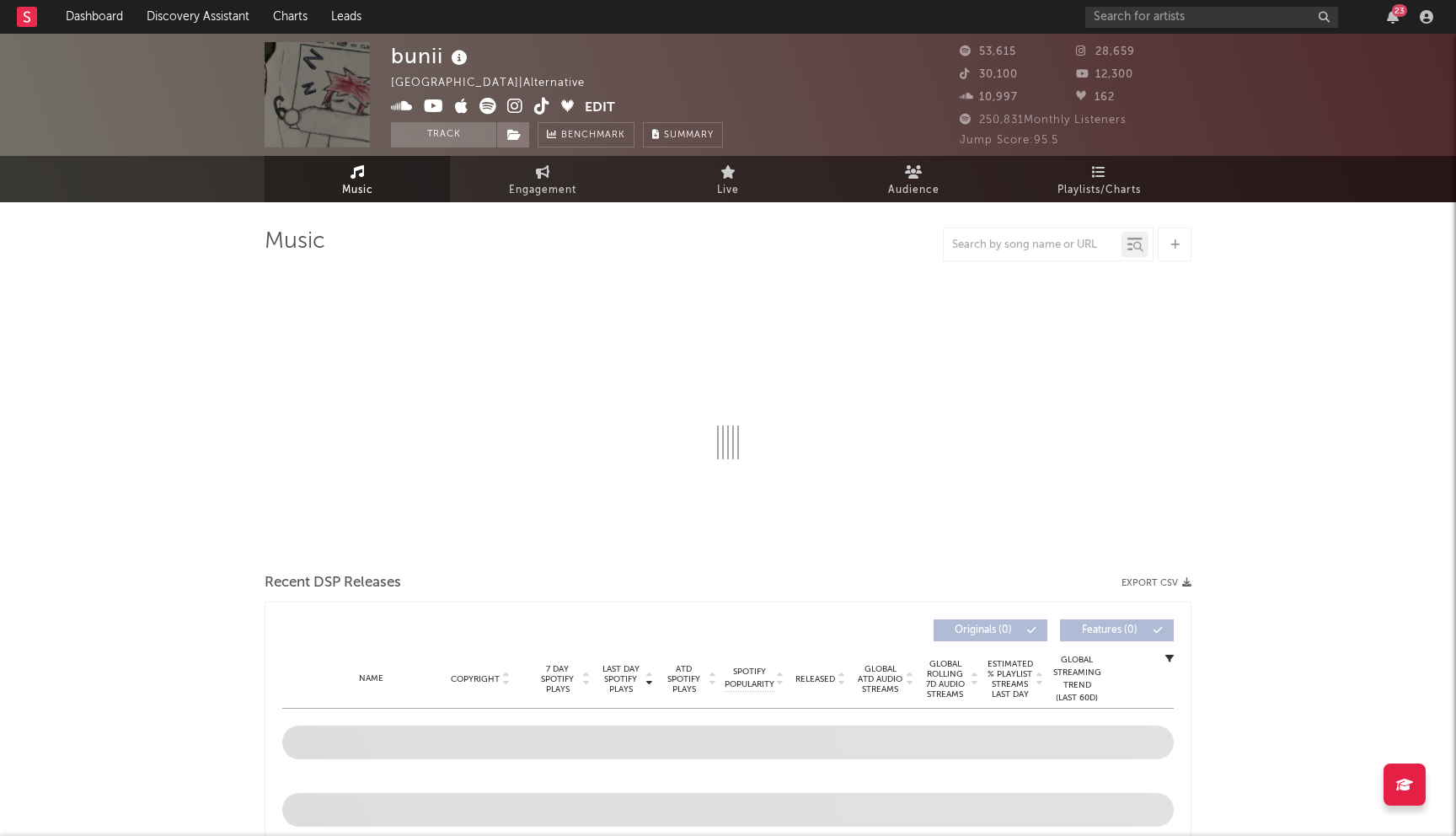
select select "6m"
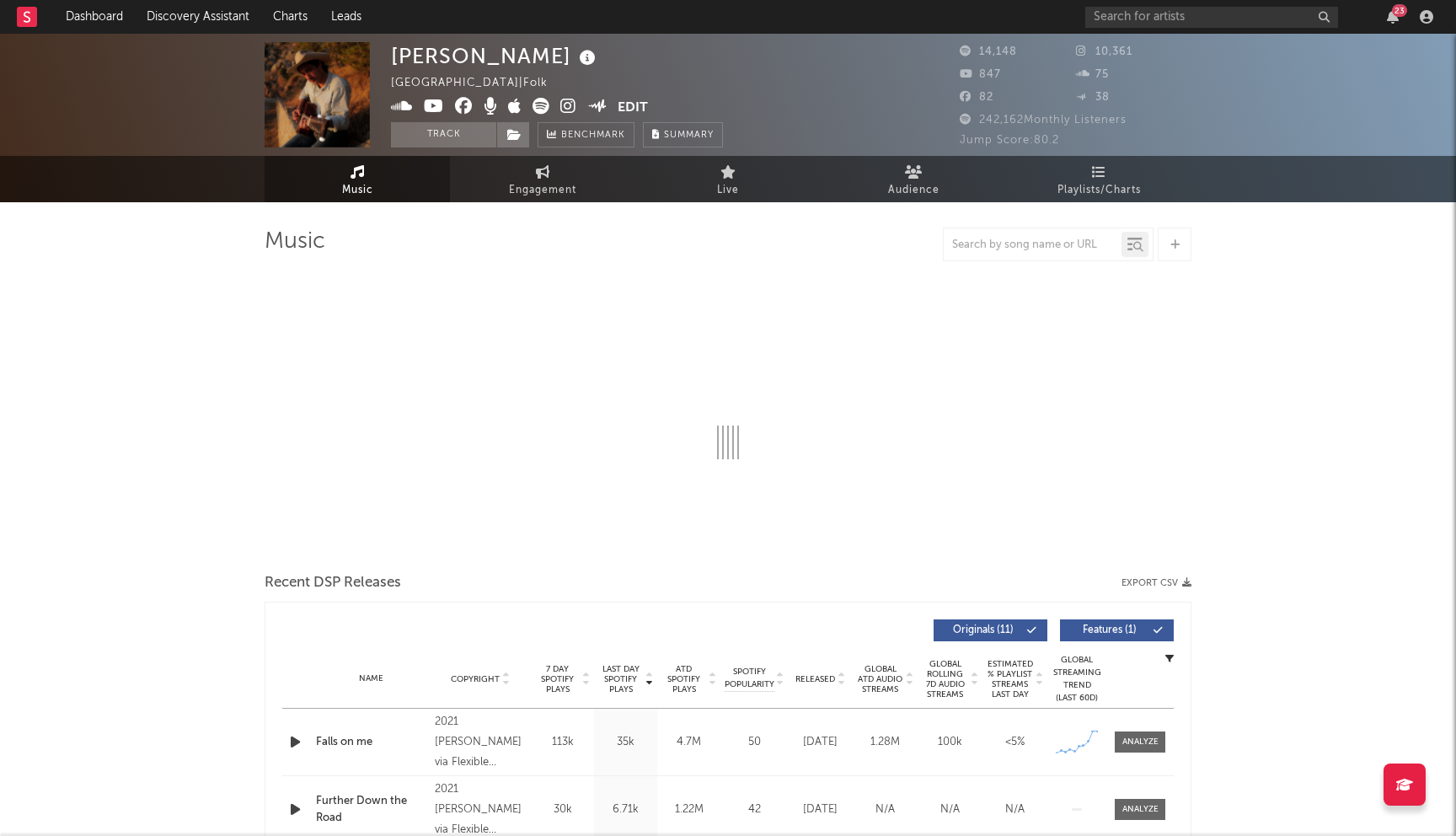
select select "6m"
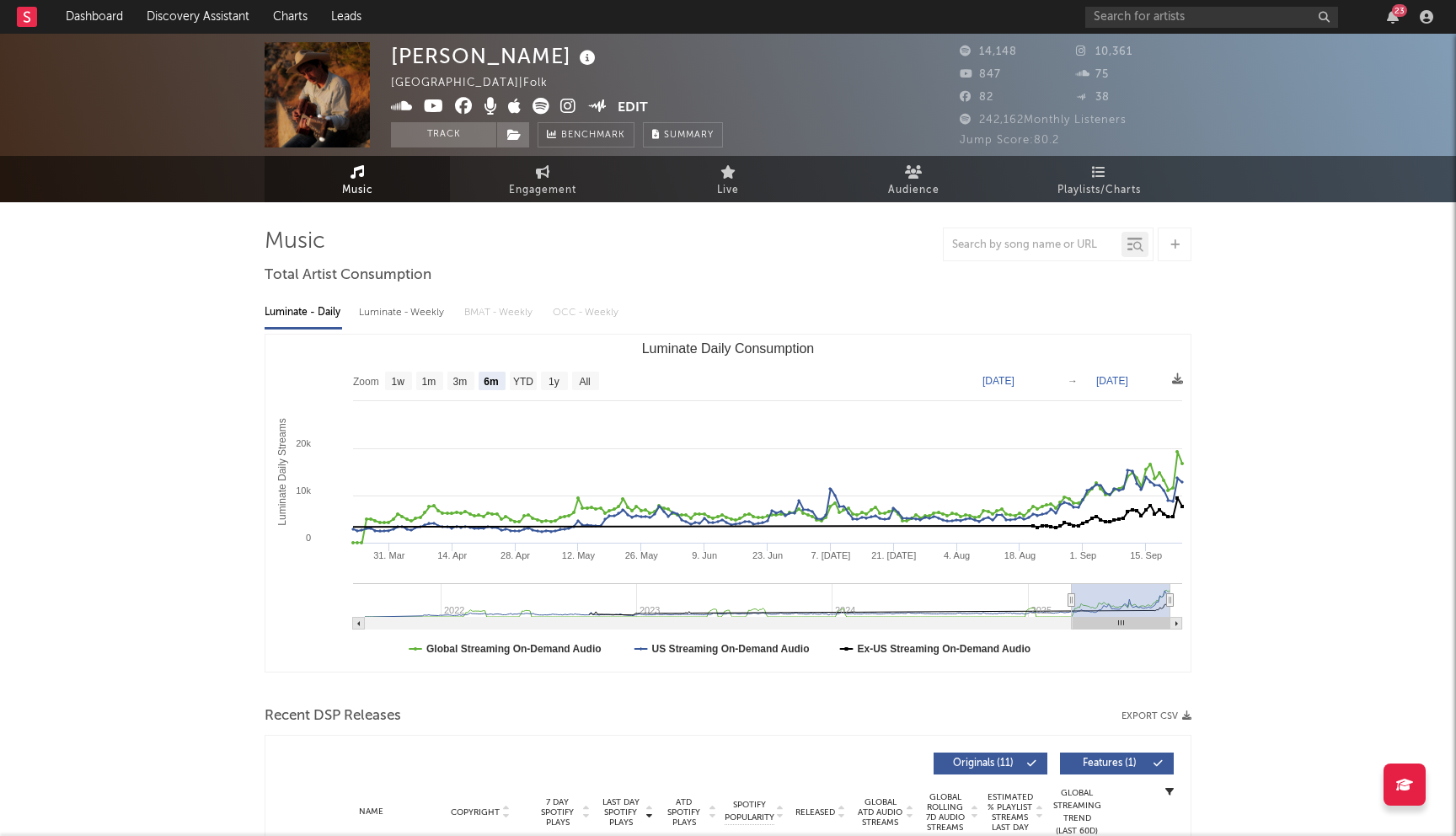
click at [459, 103] on icon at bounding box center [463, 106] width 17 height 16
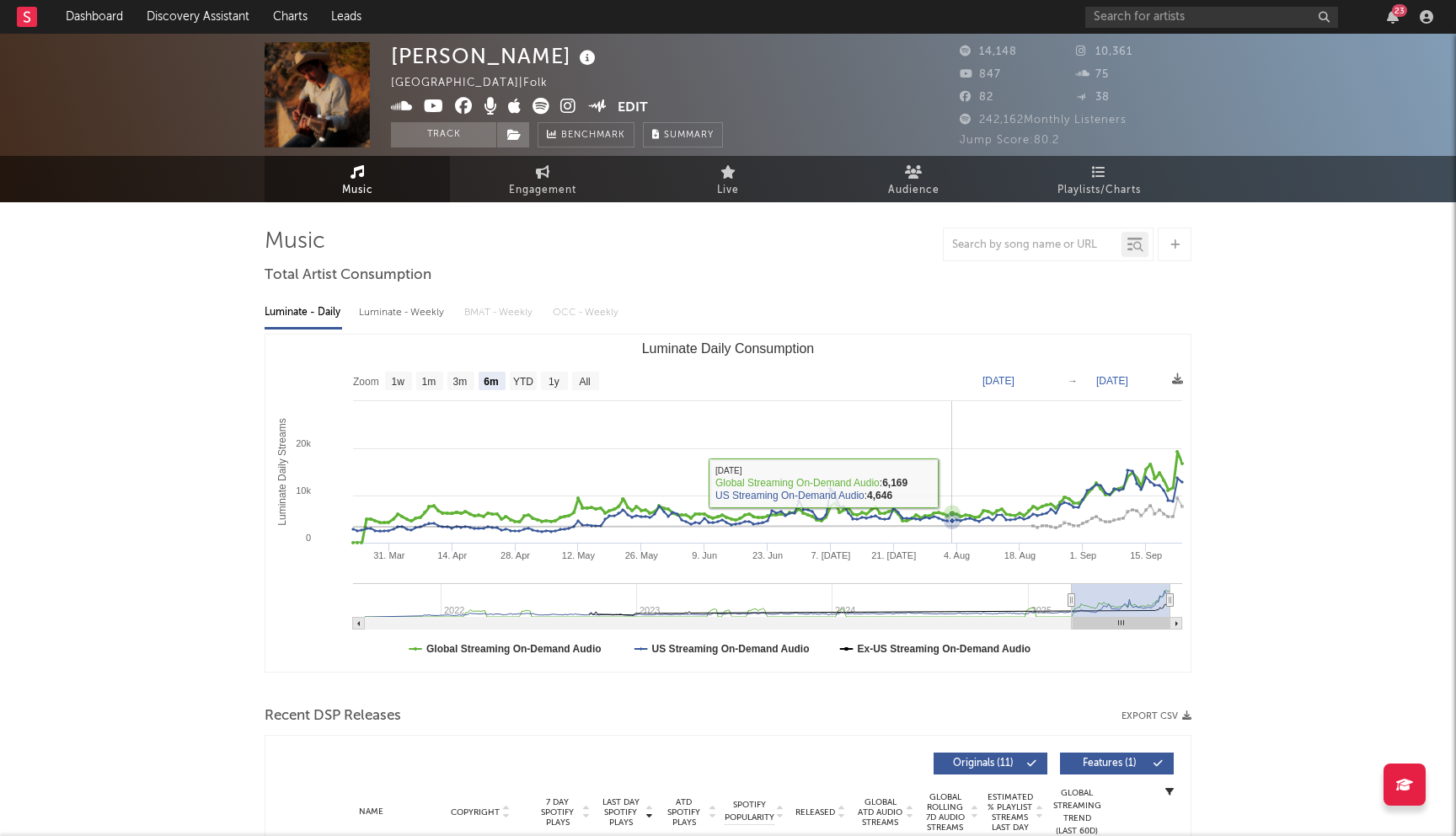
scroll to position [301, 0]
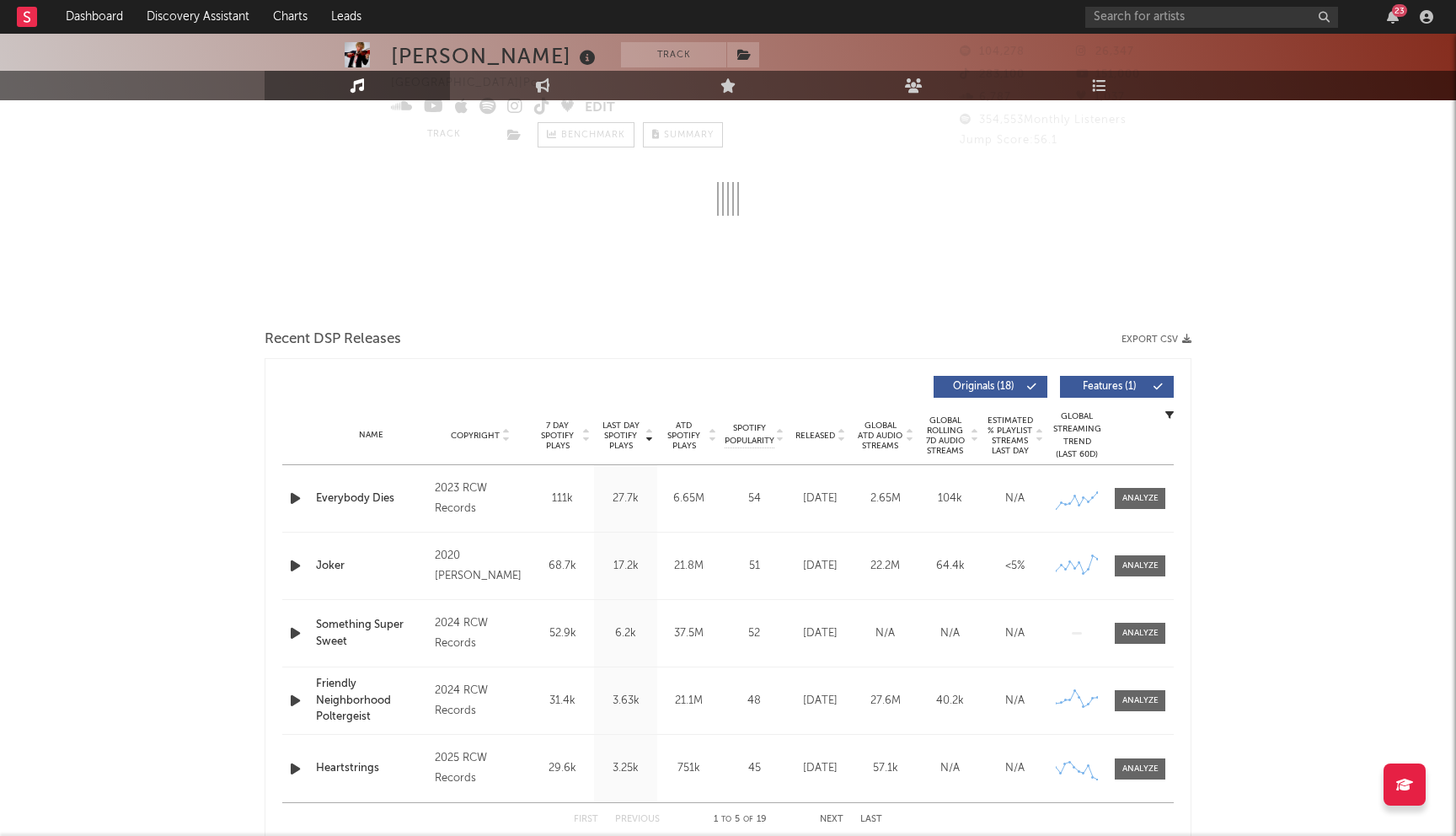
select select "6m"
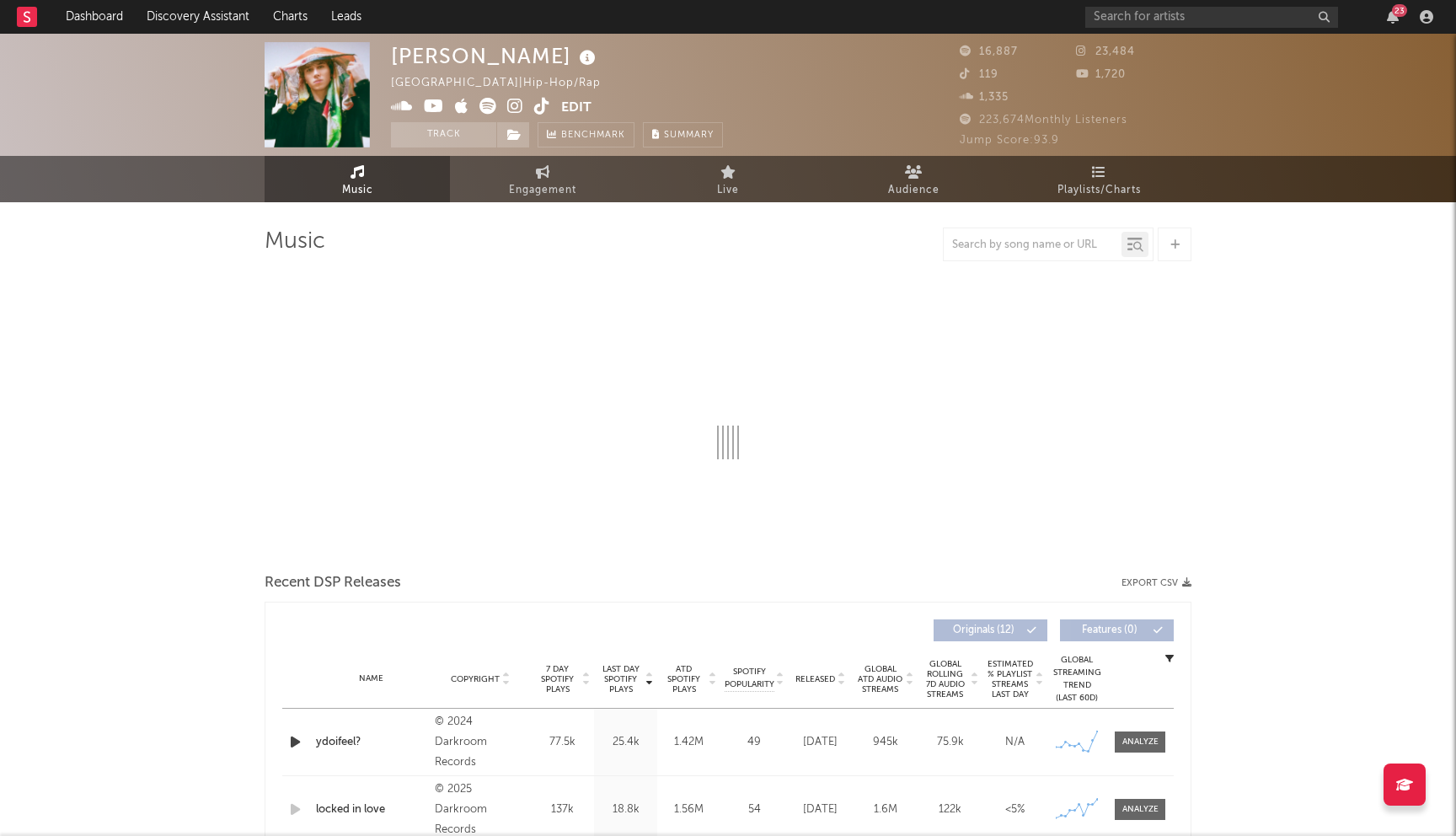
select select "6m"
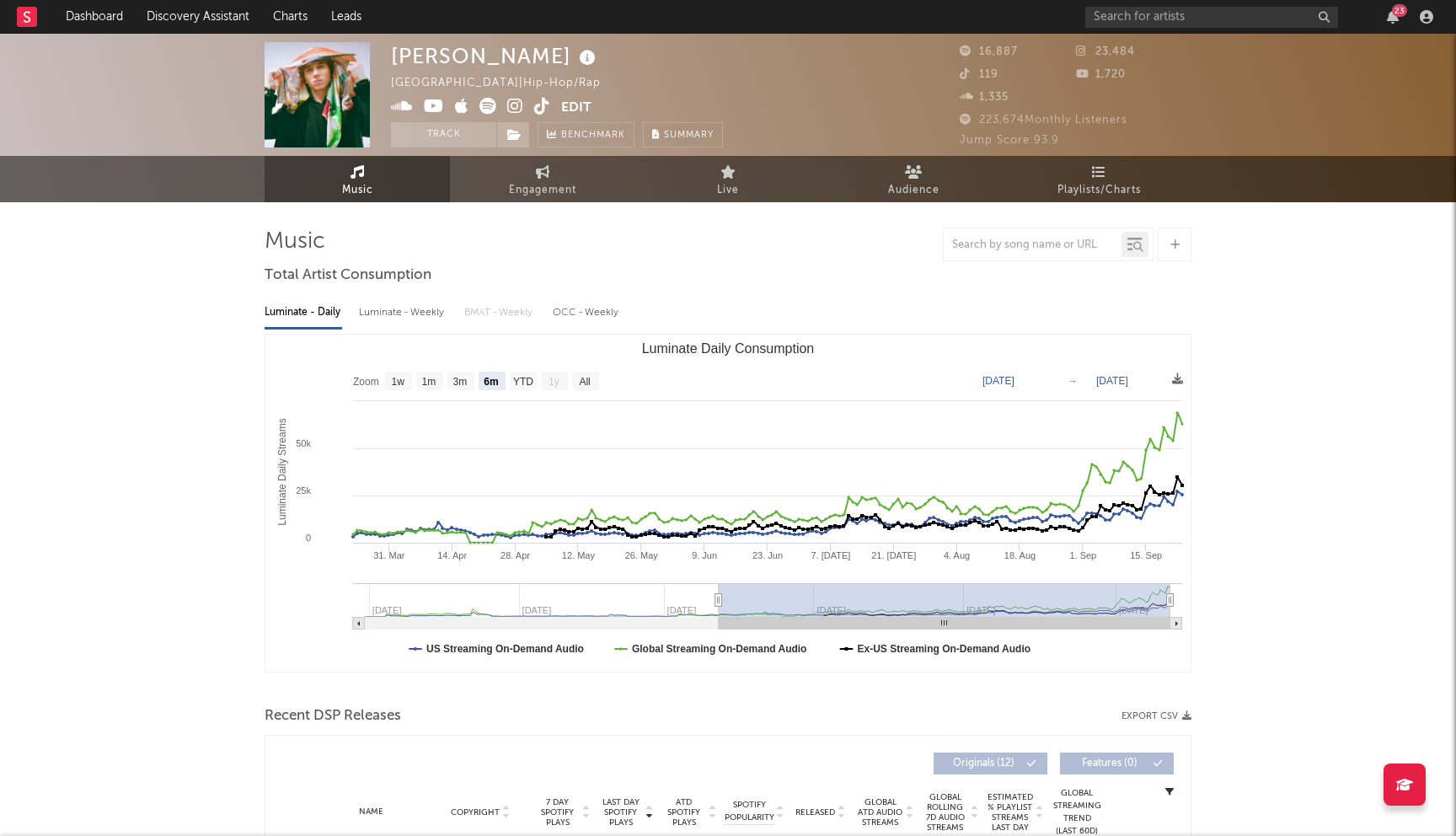
click at [515, 102] on icon at bounding box center [515, 106] width 16 height 16
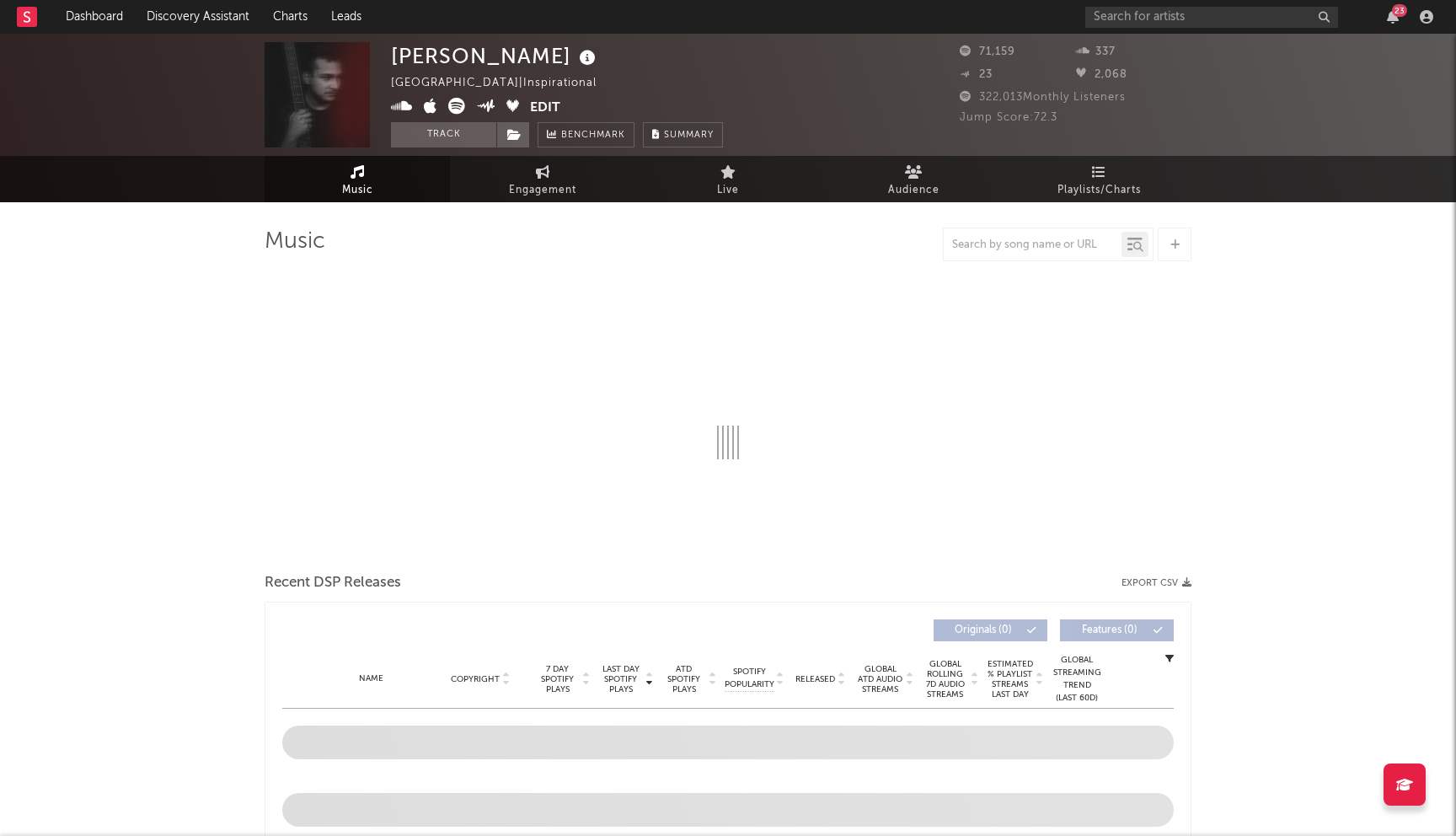
select select "6m"
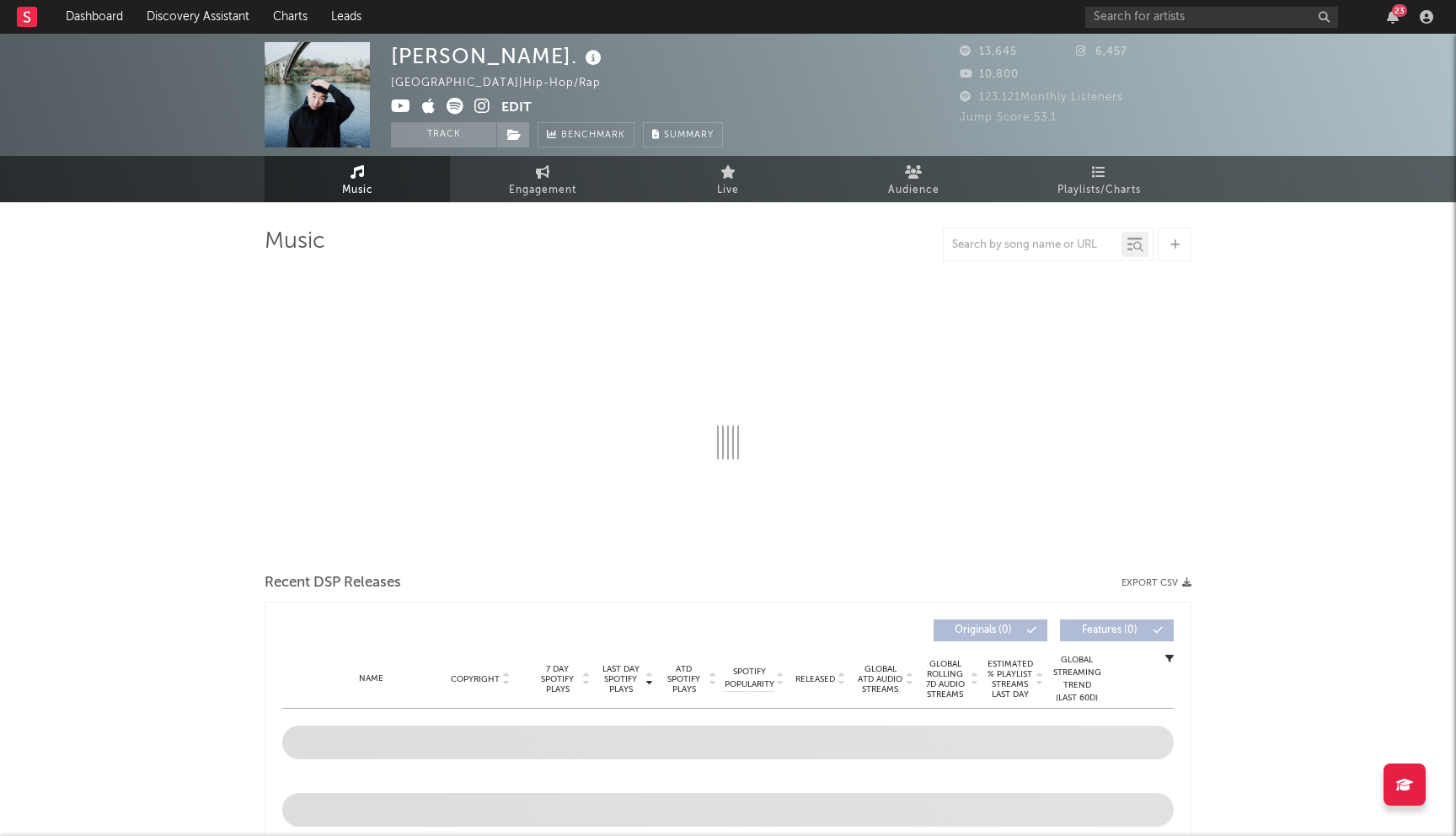
select select "6m"
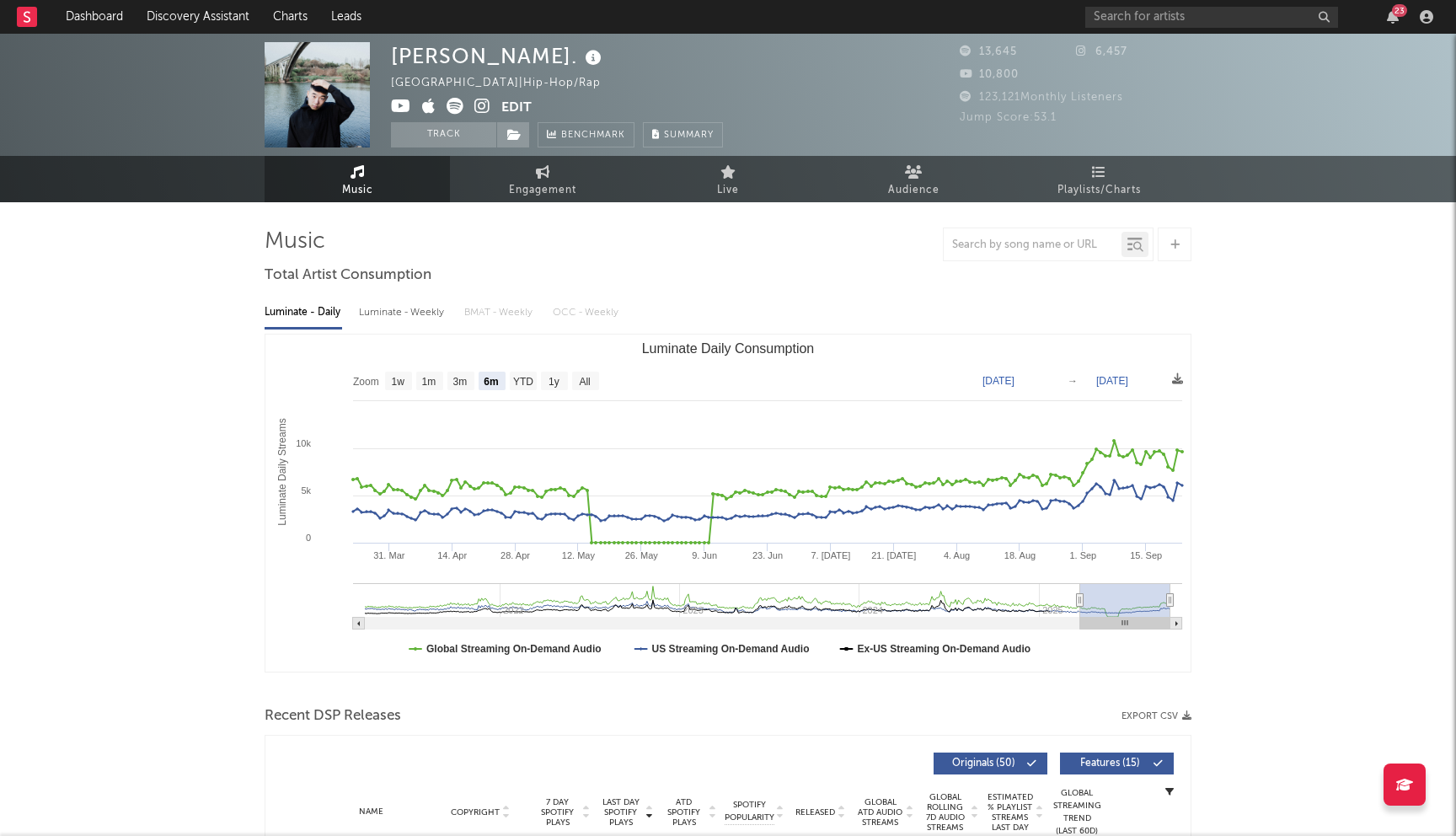
click at [482, 98] on icon at bounding box center [482, 106] width 16 height 16
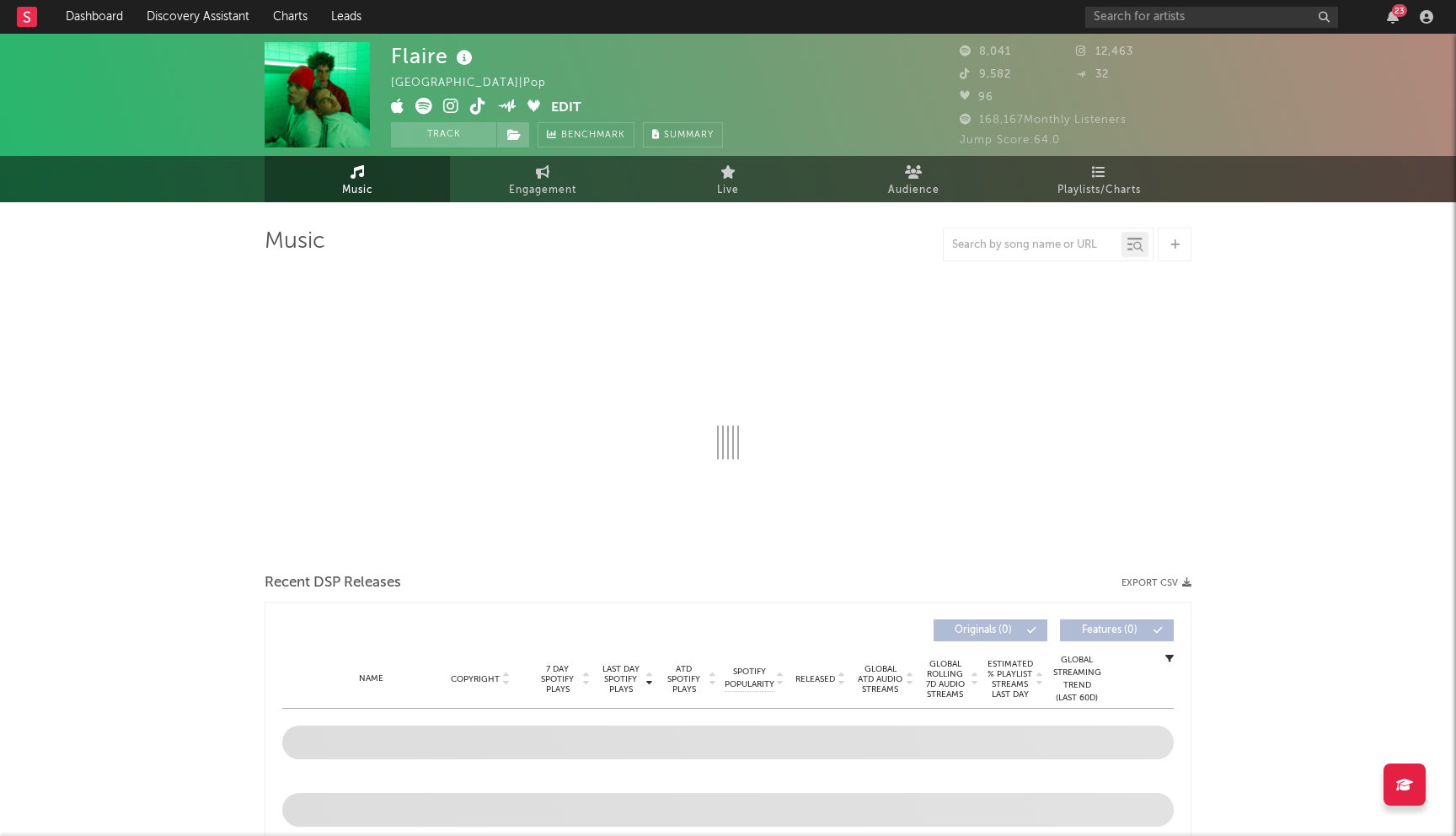
select select "6m"
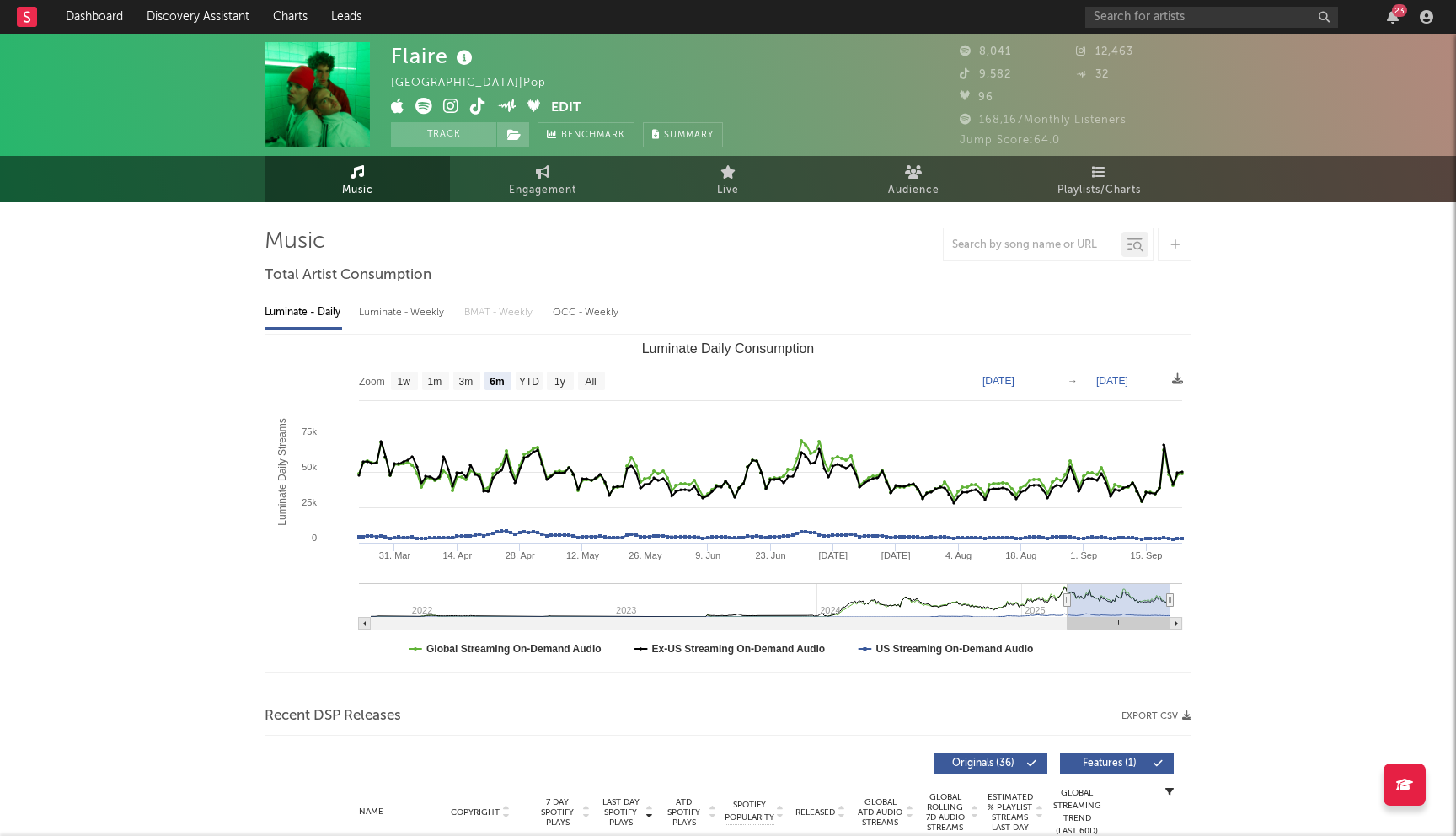
click at [451, 107] on icon at bounding box center [451, 106] width 16 height 16
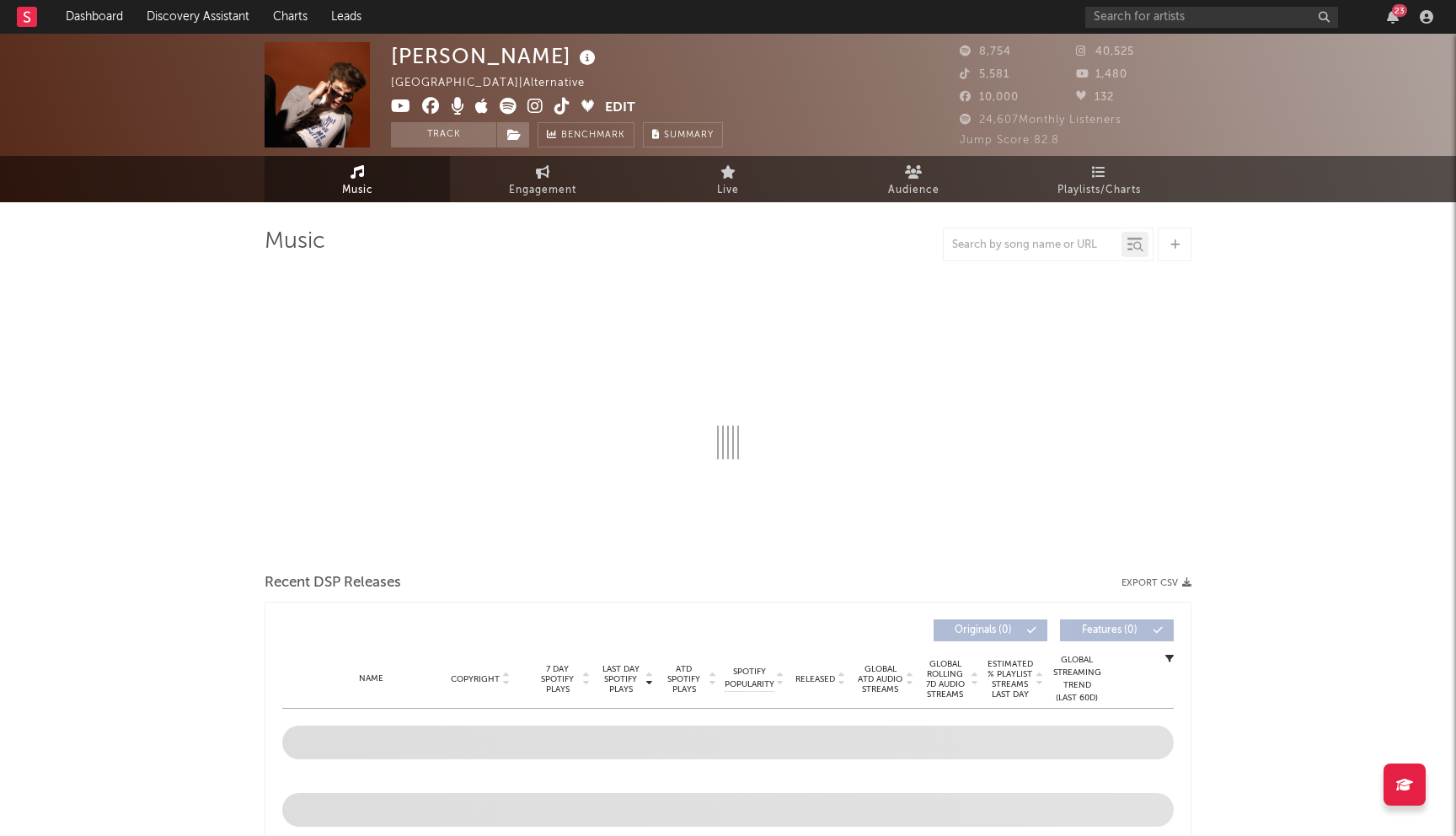
select select "1w"
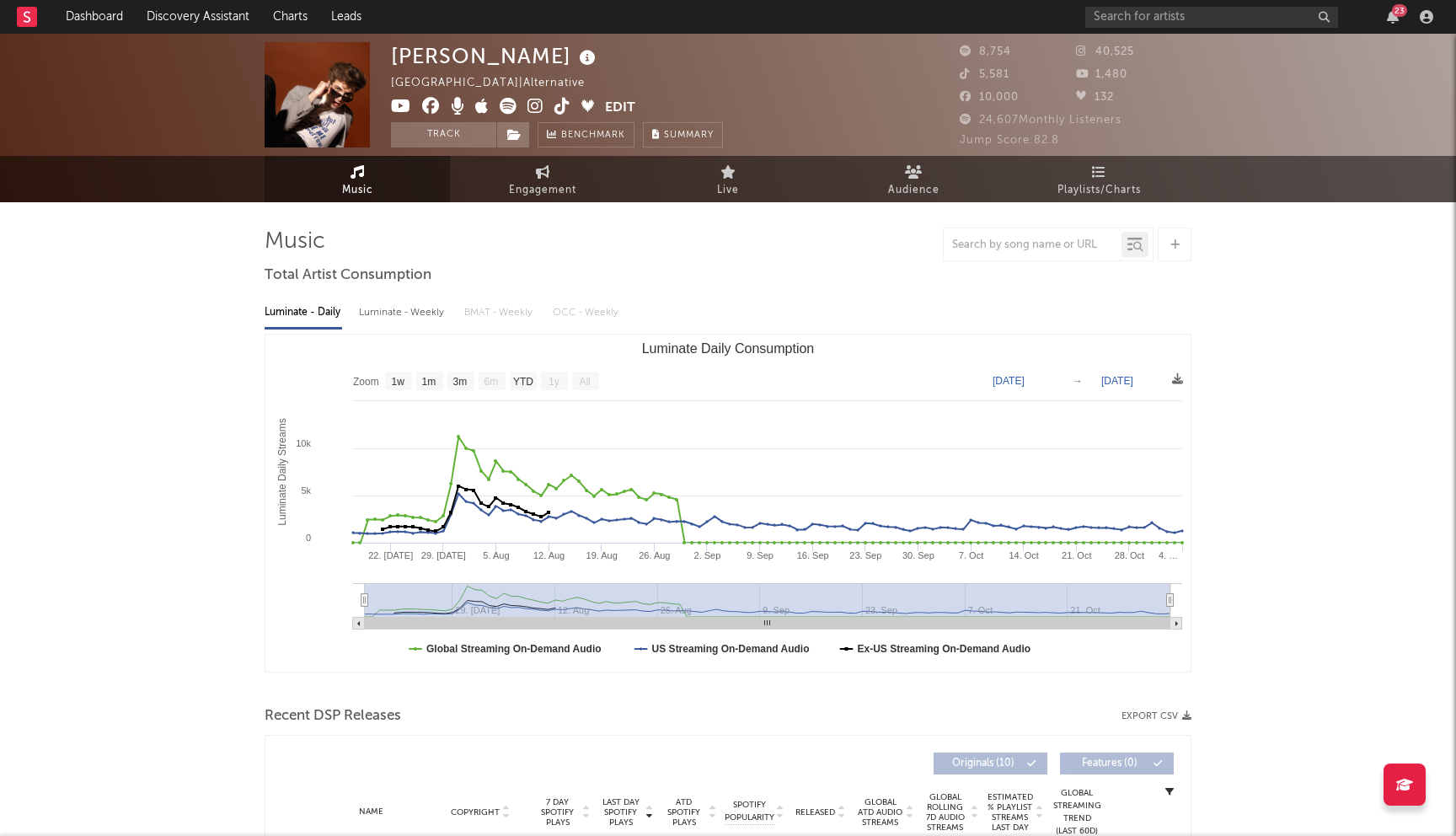
click at [428, 100] on icon at bounding box center [430, 106] width 17 height 16
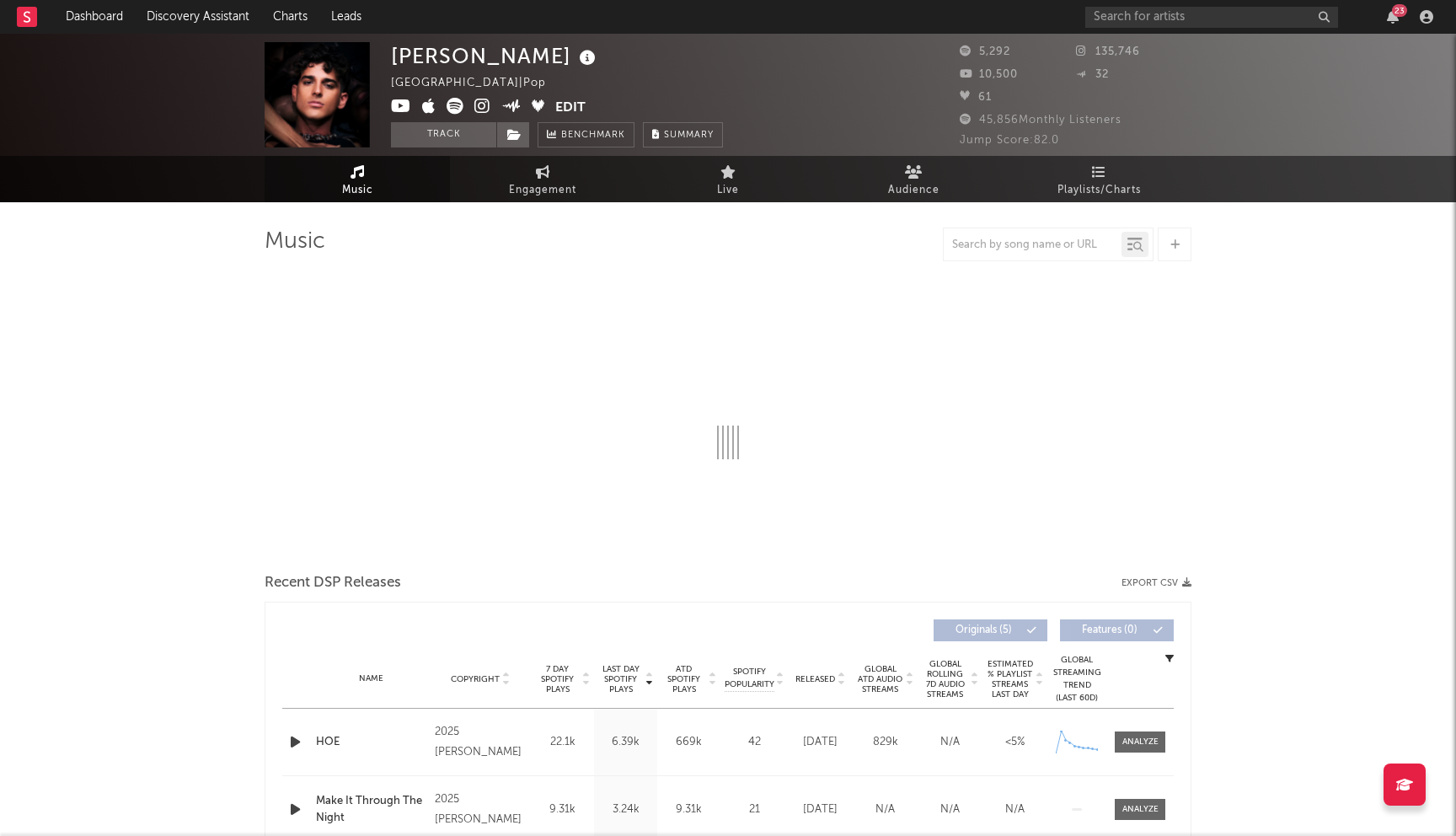
select select "6m"
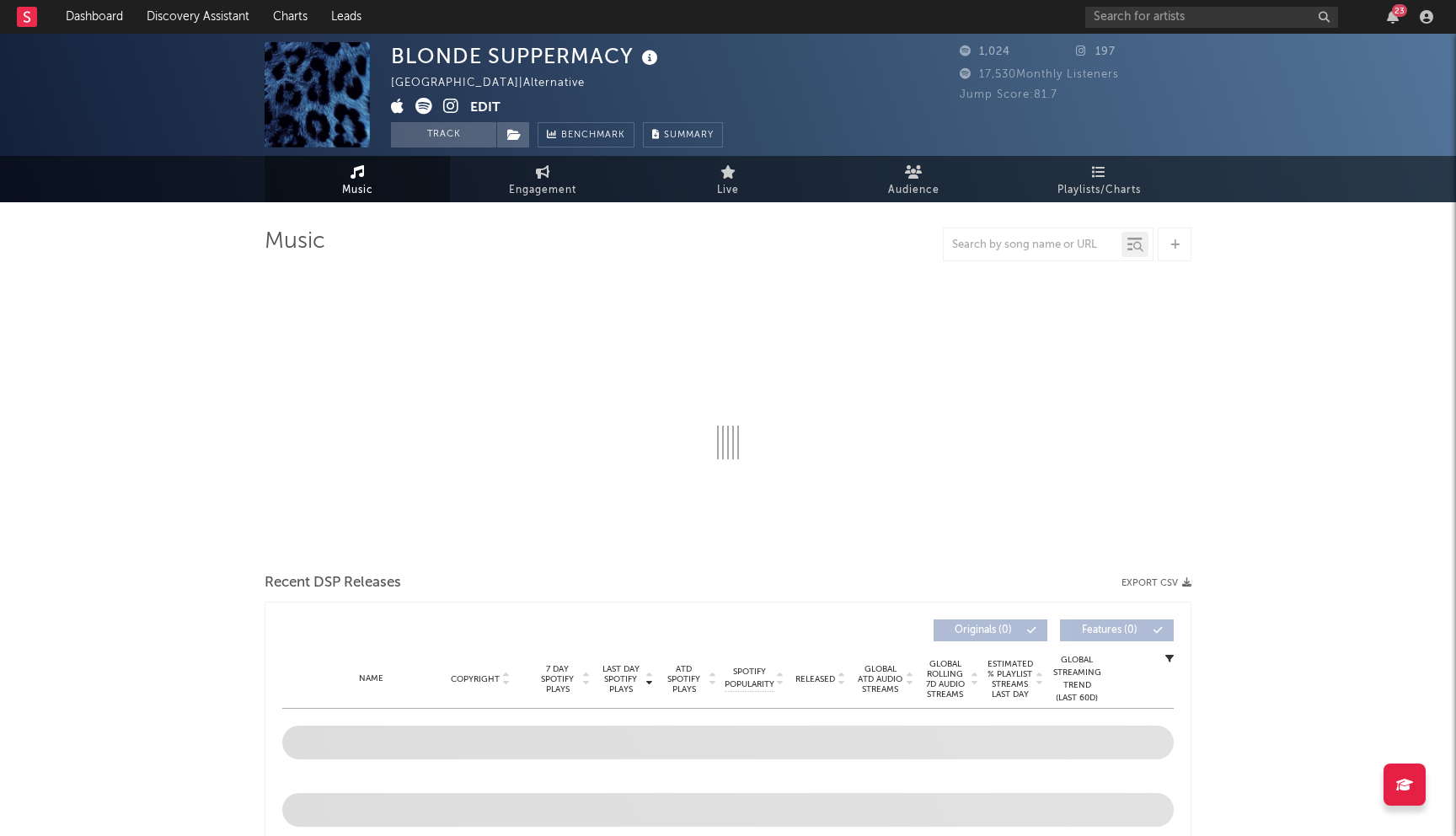
select select "1w"
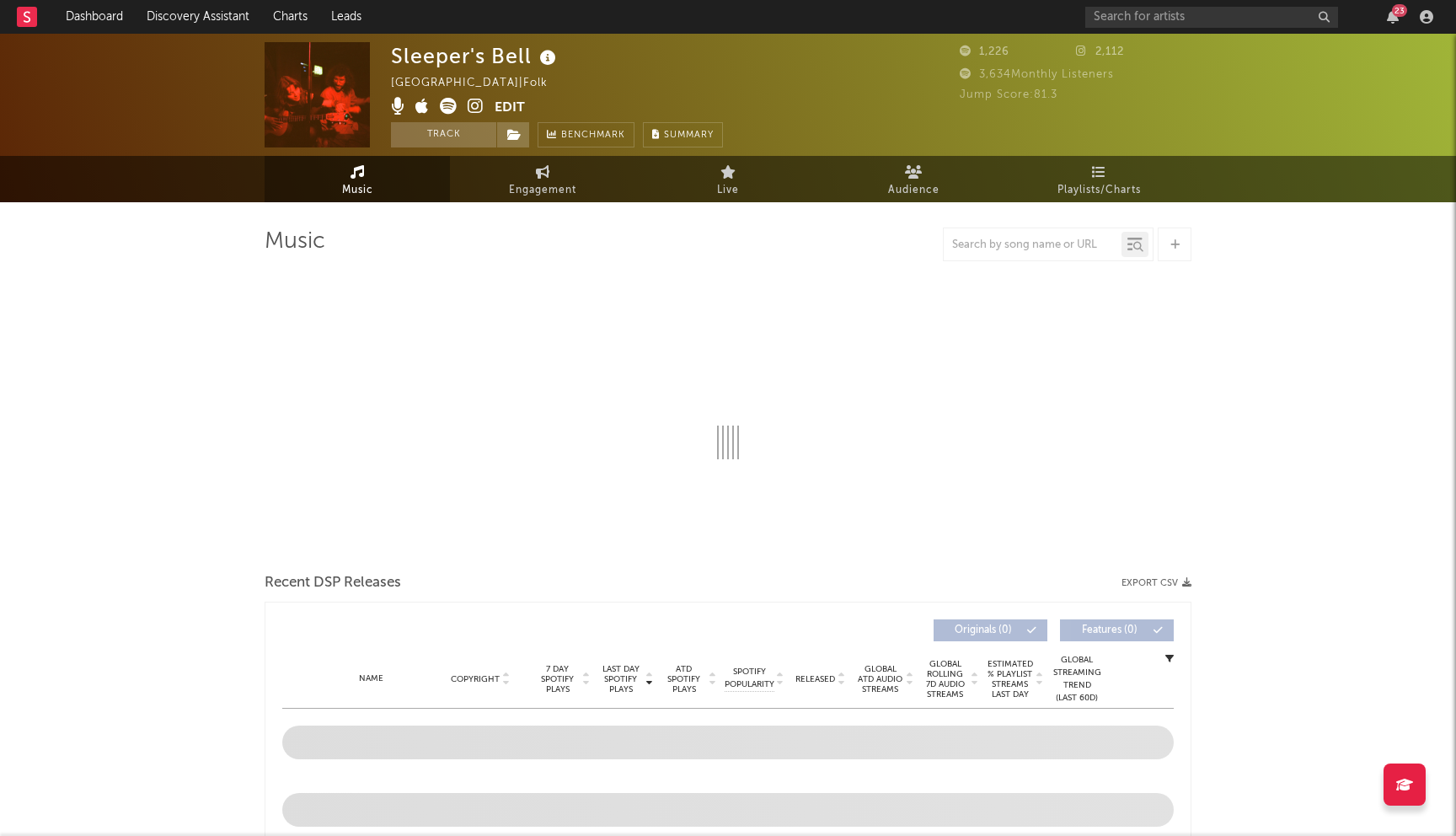
select select "1w"
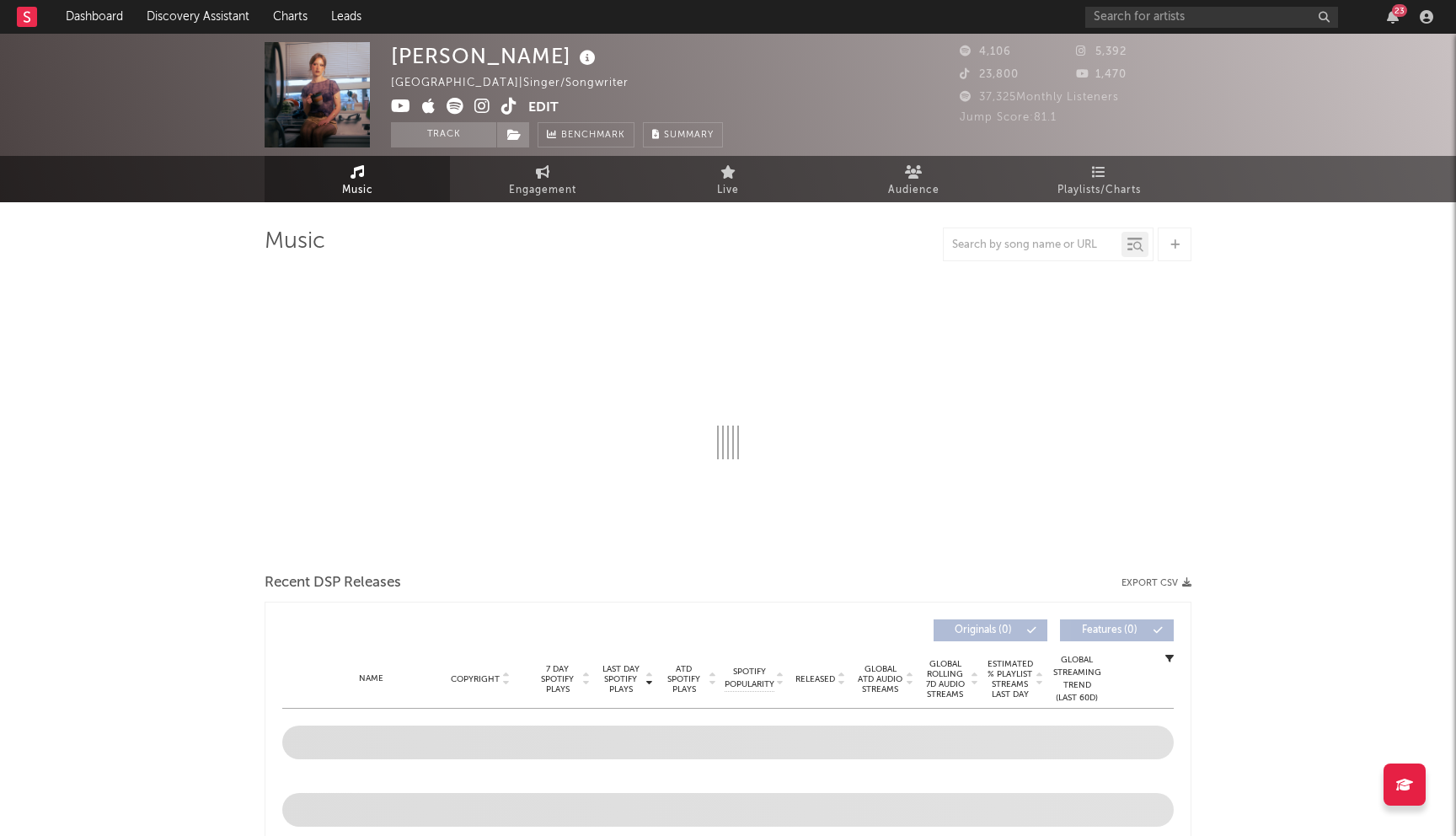
select select "1w"
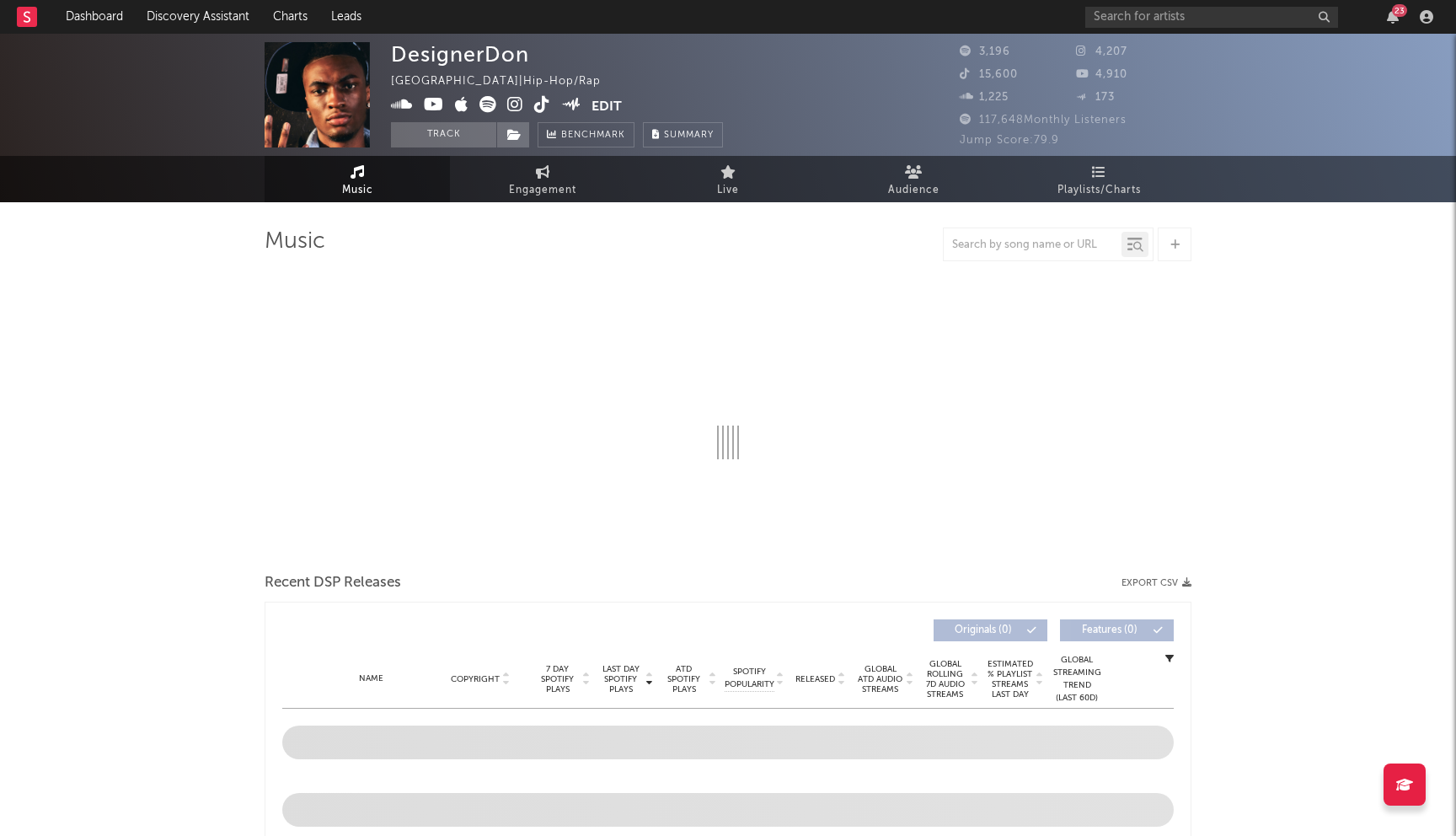
select select "6m"
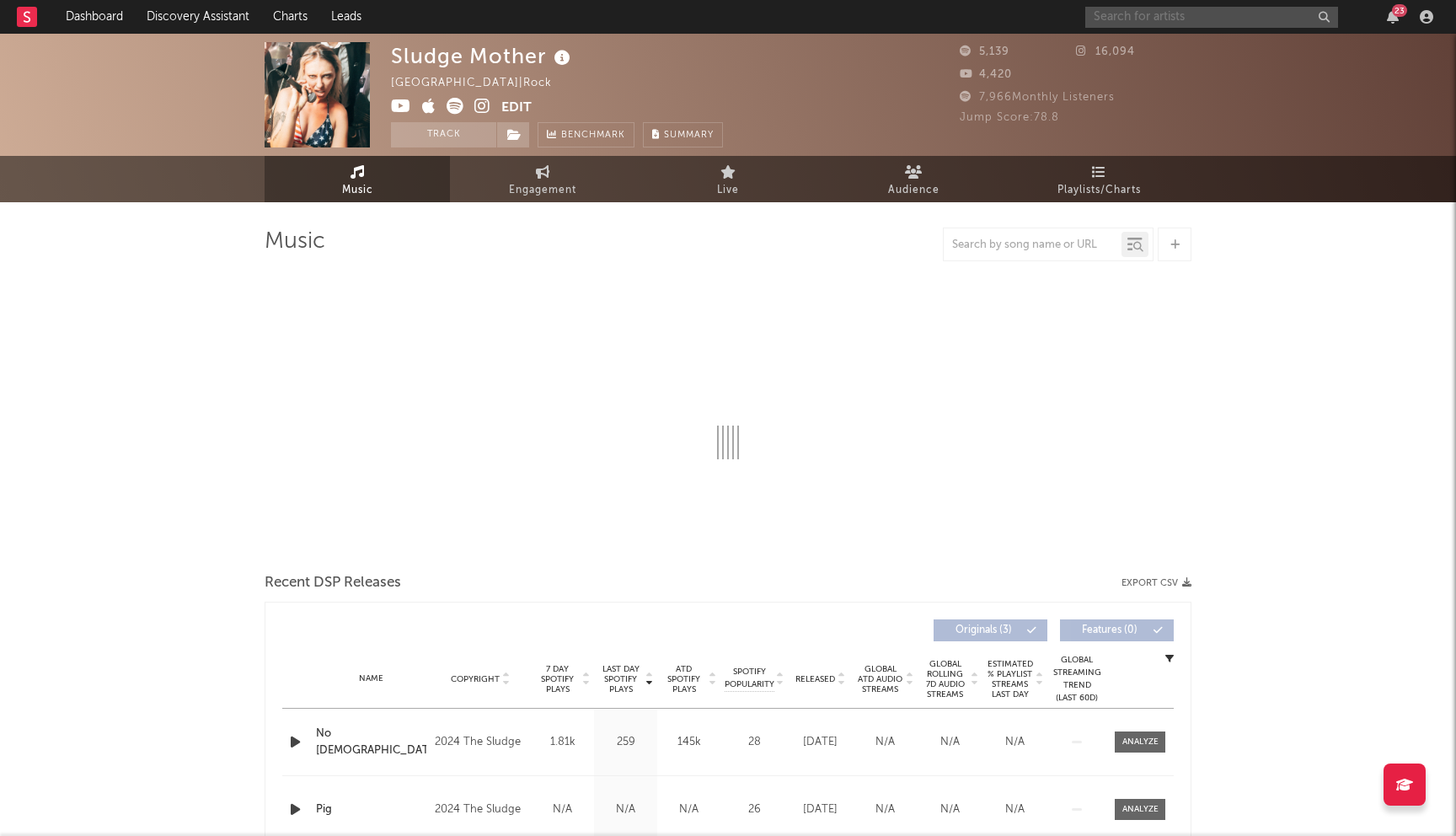
click at [1155, 18] on input "text" at bounding box center [1212, 17] width 253 height 21
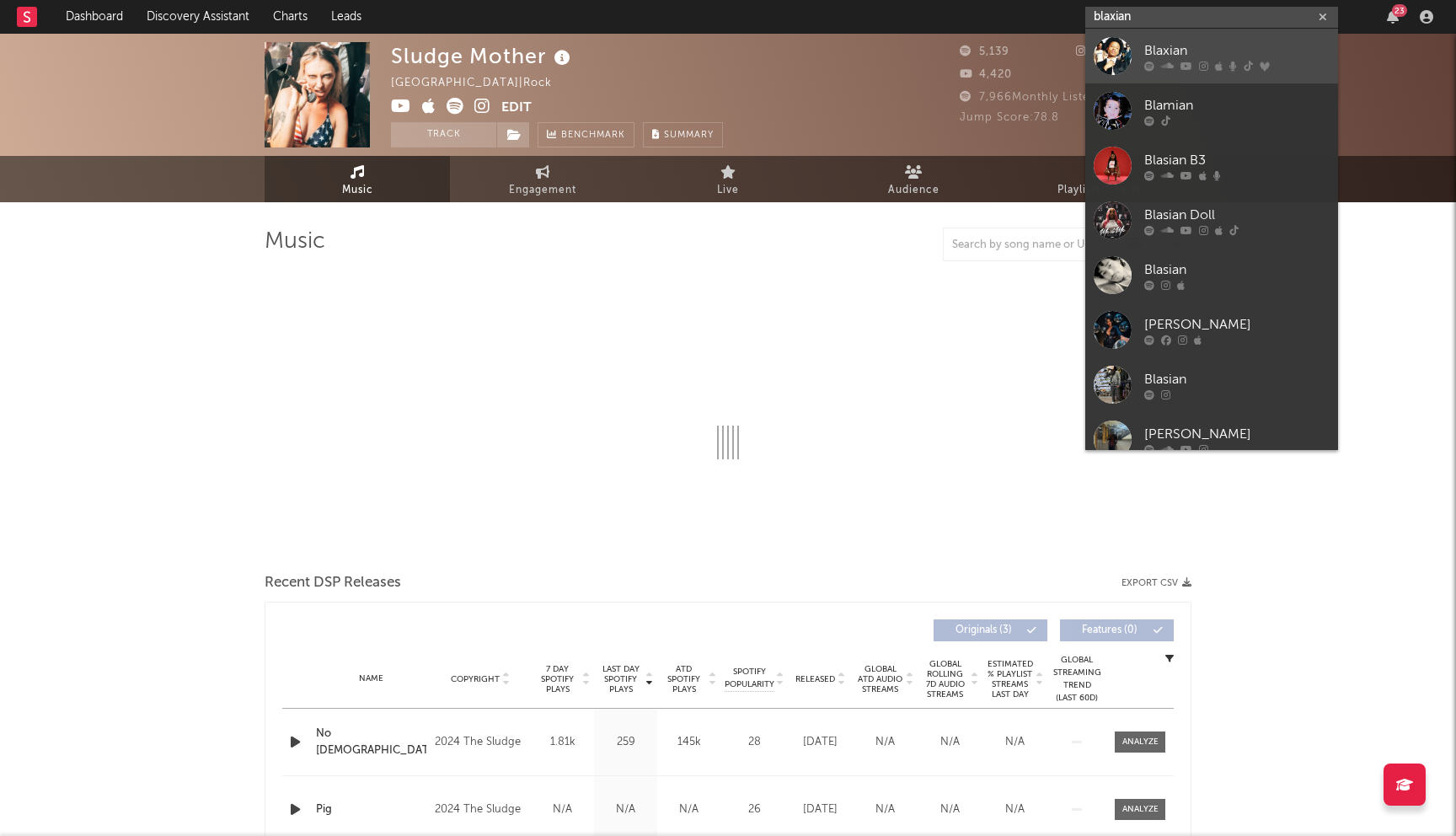
type input "blaxian"
click at [1152, 64] on icon at bounding box center [1149, 66] width 10 height 10
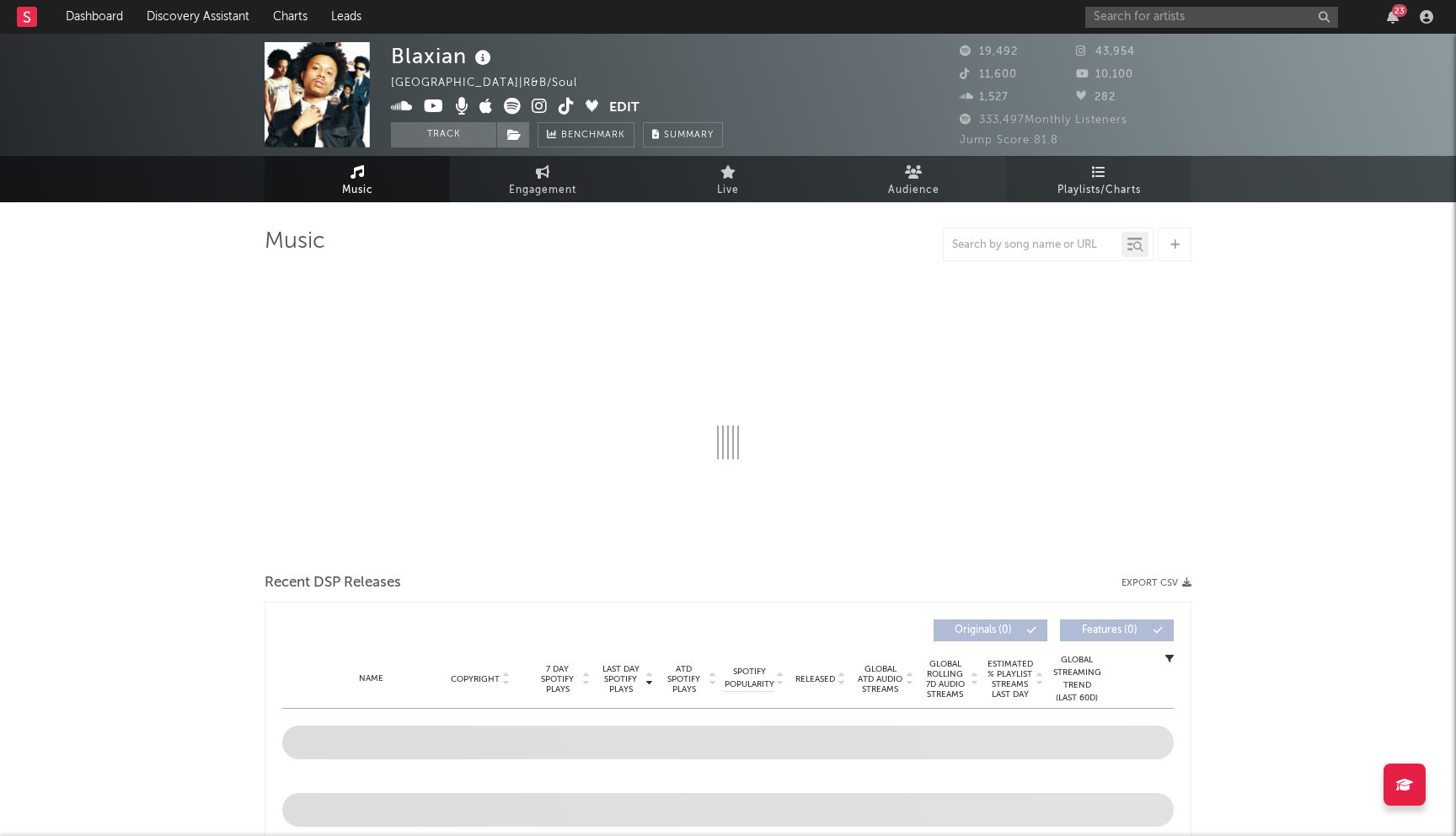
select select "6m"
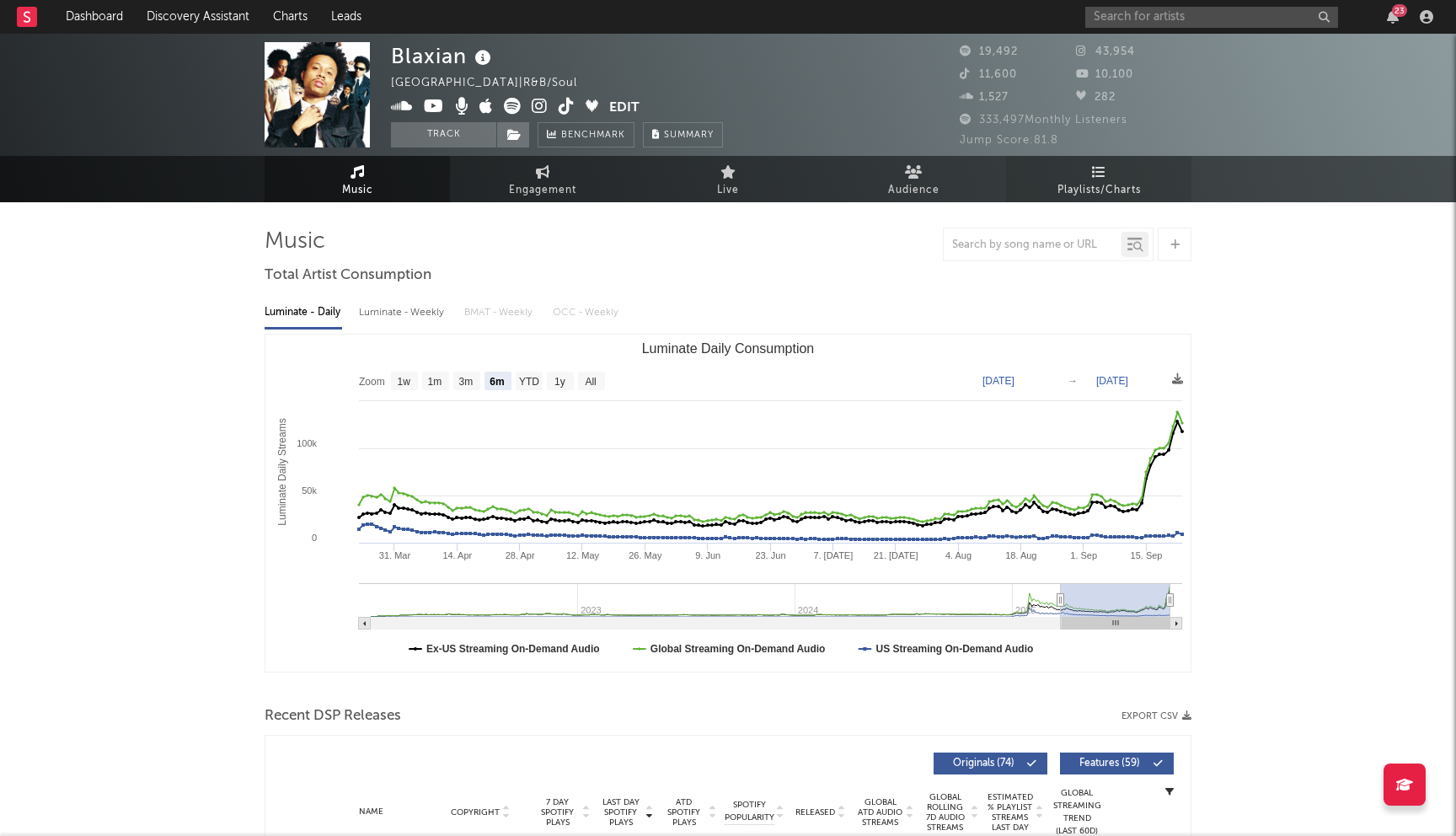
click at [1150, 181] on link "Playlists/Charts" at bounding box center [1099, 179] width 185 height 47
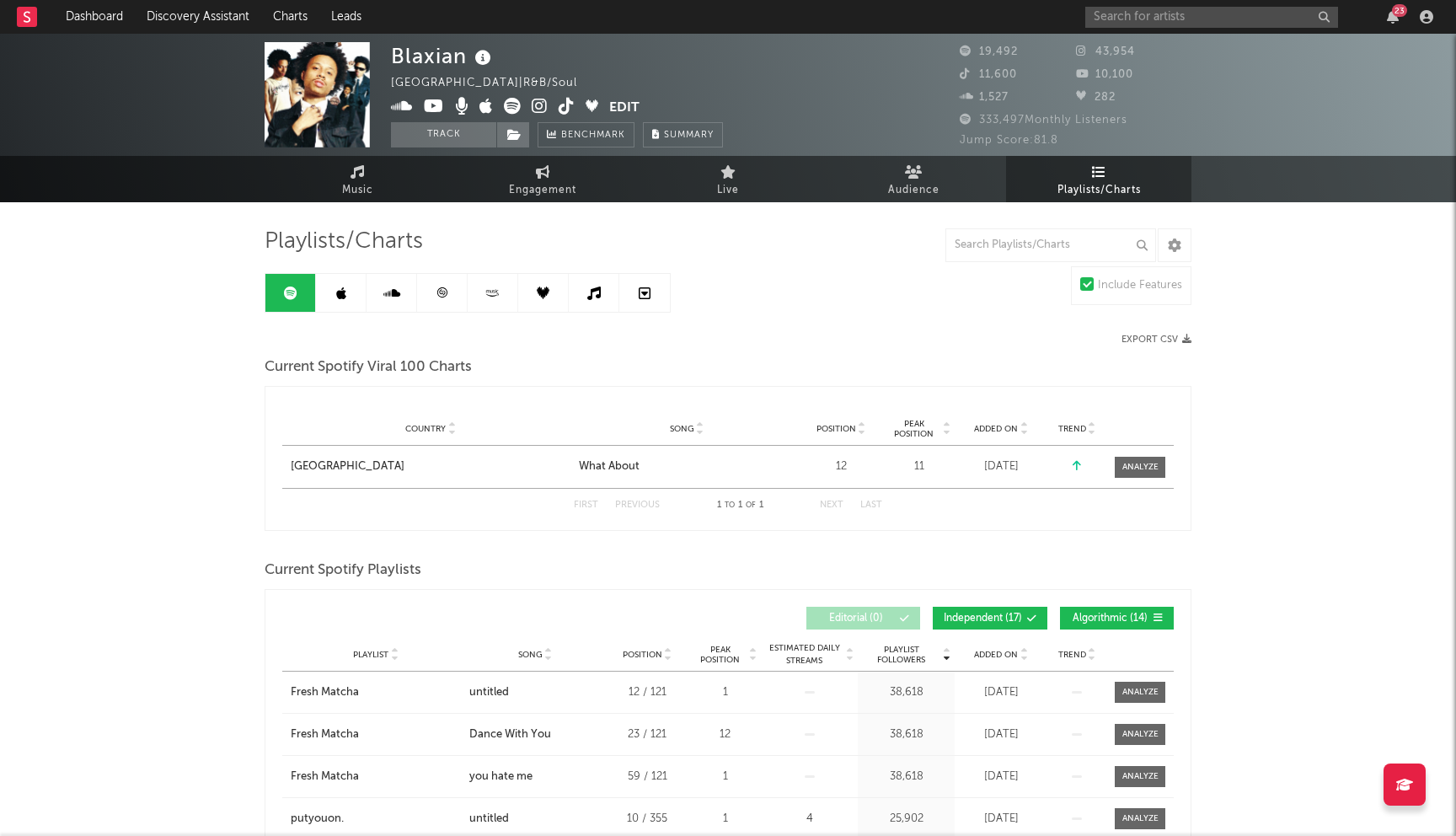
drag, startPoint x: 1150, startPoint y: 181, endPoint x: 775, endPoint y: 211, distance: 376.2
click at [361, 175] on icon at bounding box center [358, 172] width 15 height 14
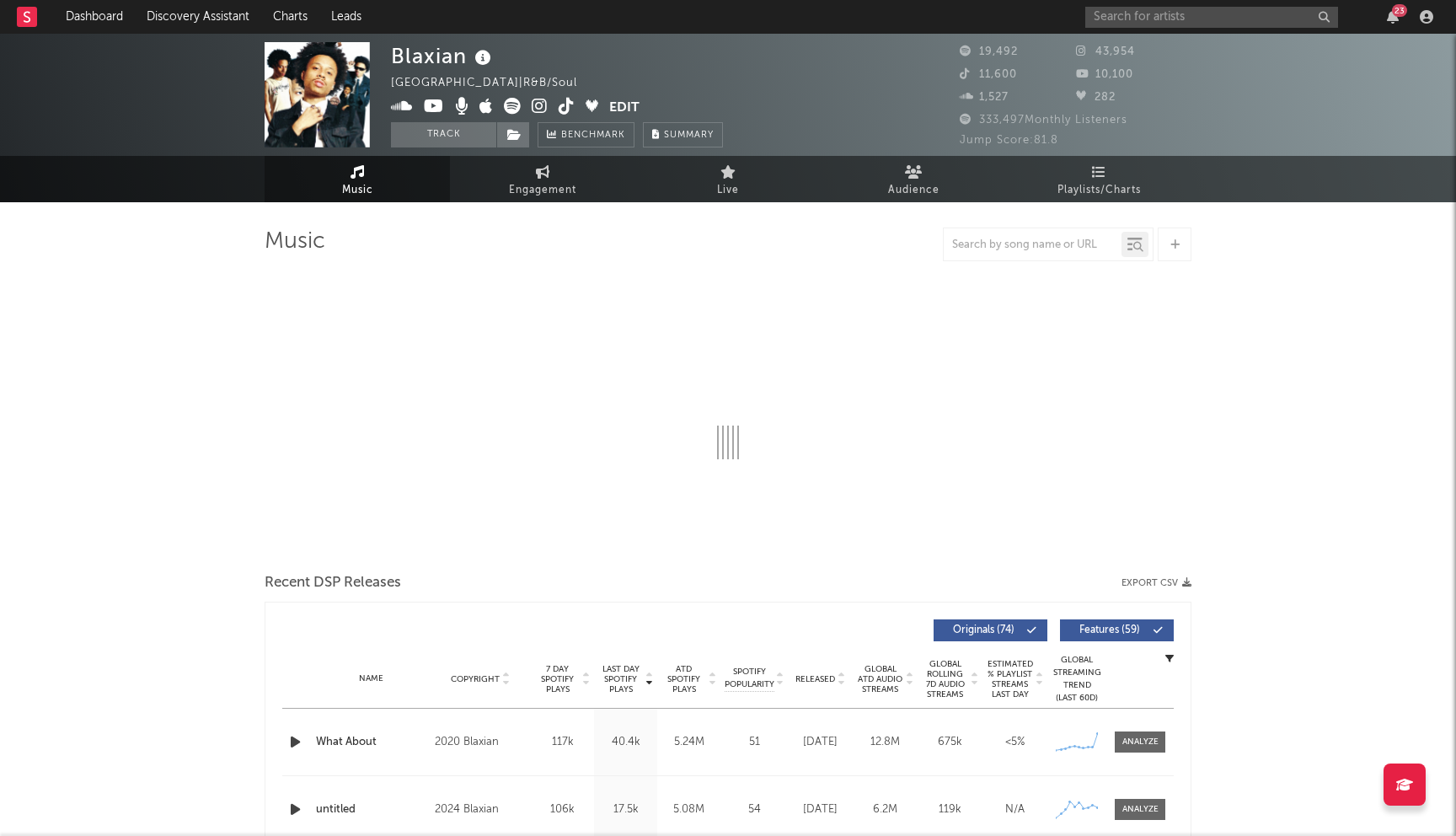
select select "6m"
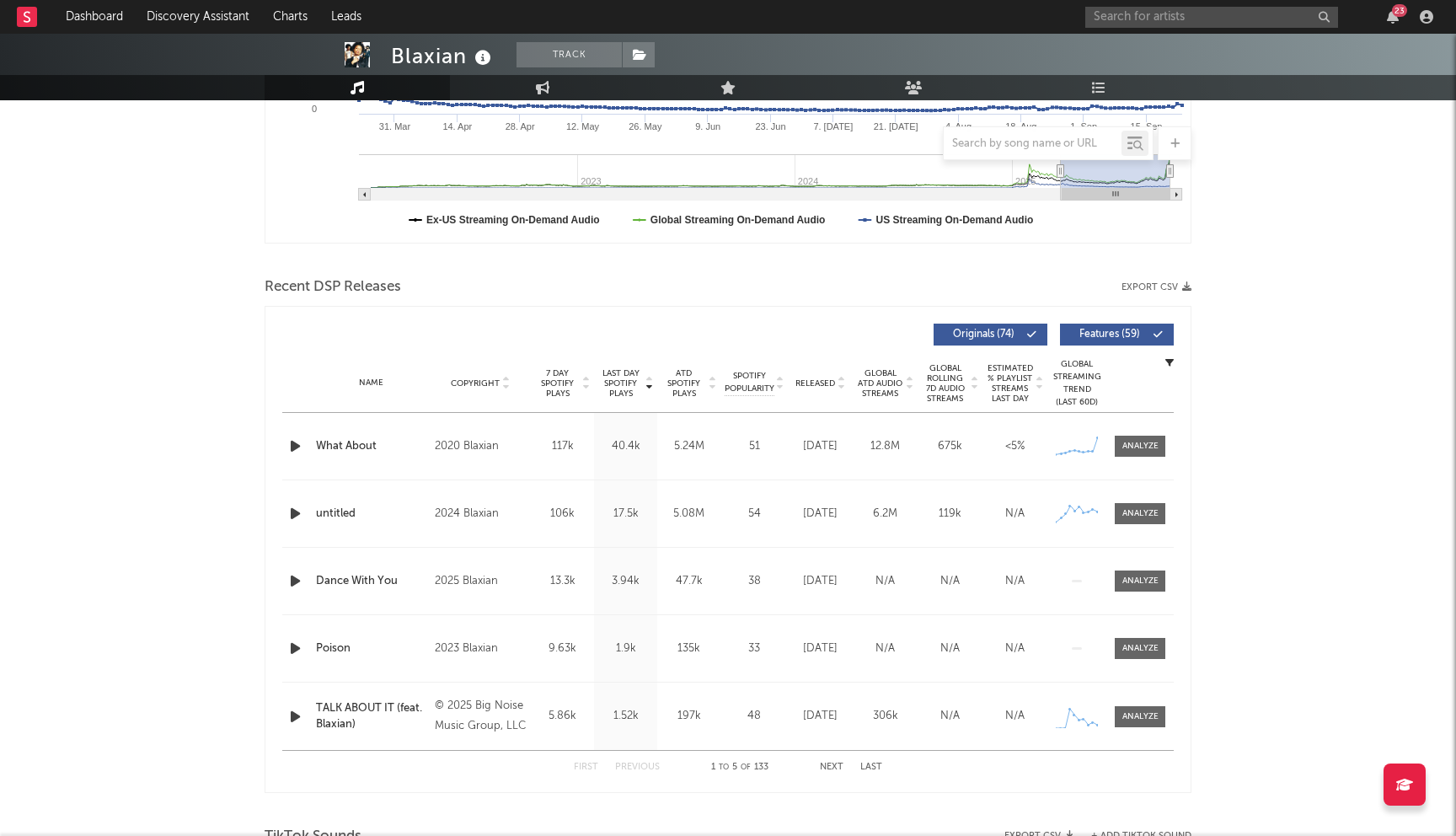
scroll to position [491, 0]
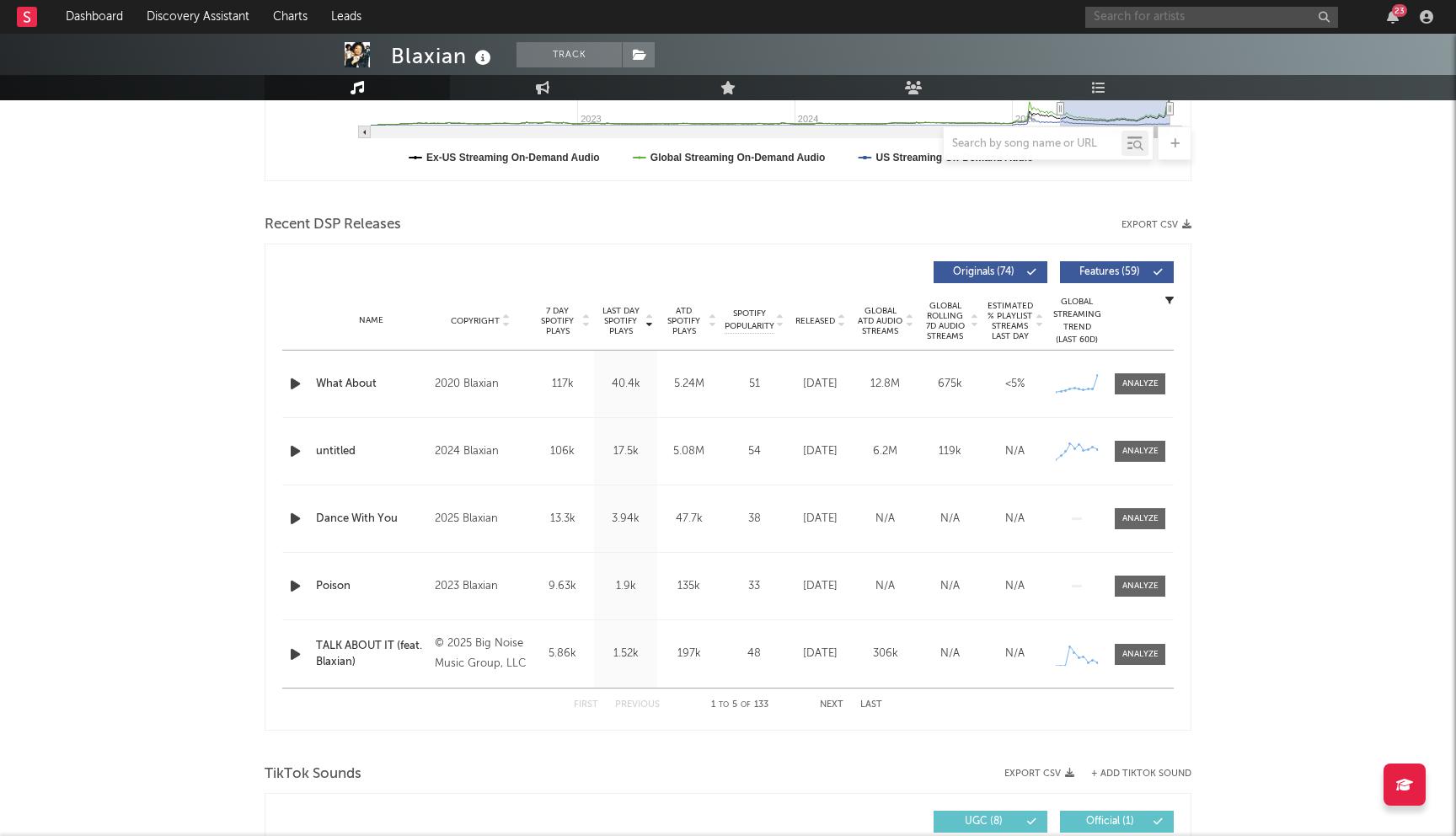
click at [1155, 22] on input "text" at bounding box center [1212, 17] width 253 height 21
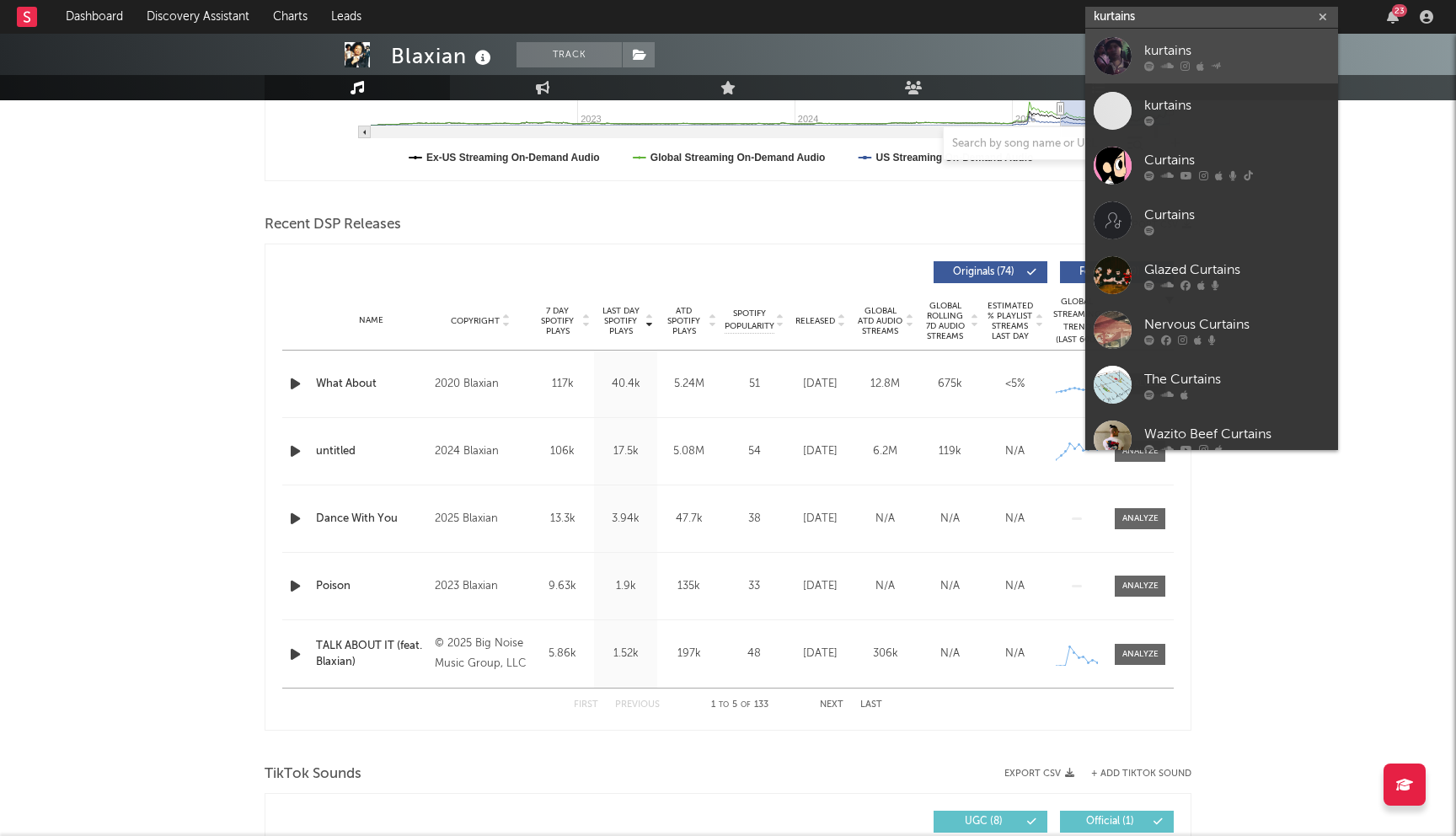
type input "kurtains"
click at [1198, 54] on div "kurtains" at bounding box center [1237, 50] width 185 height 20
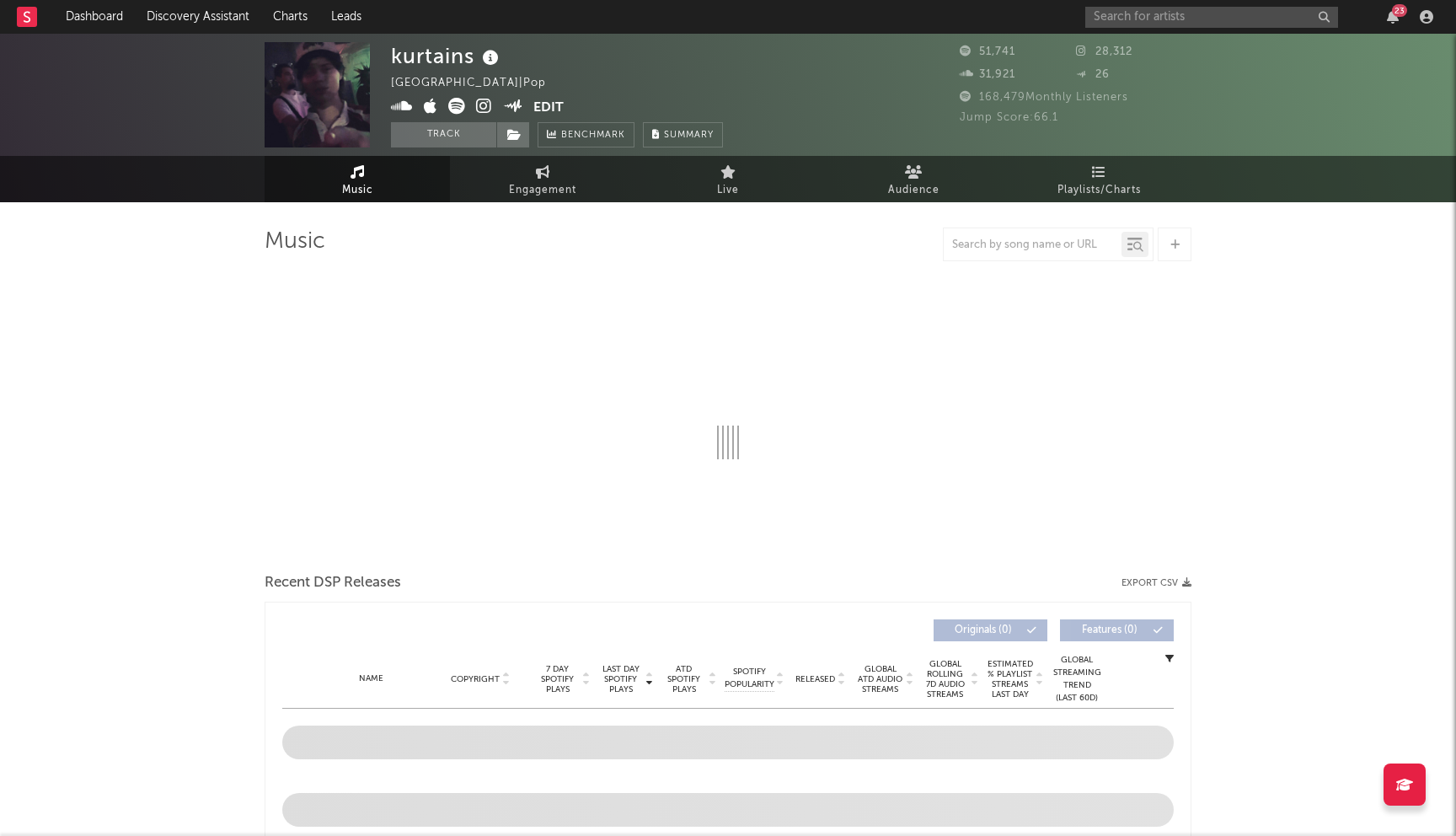
select select "6m"
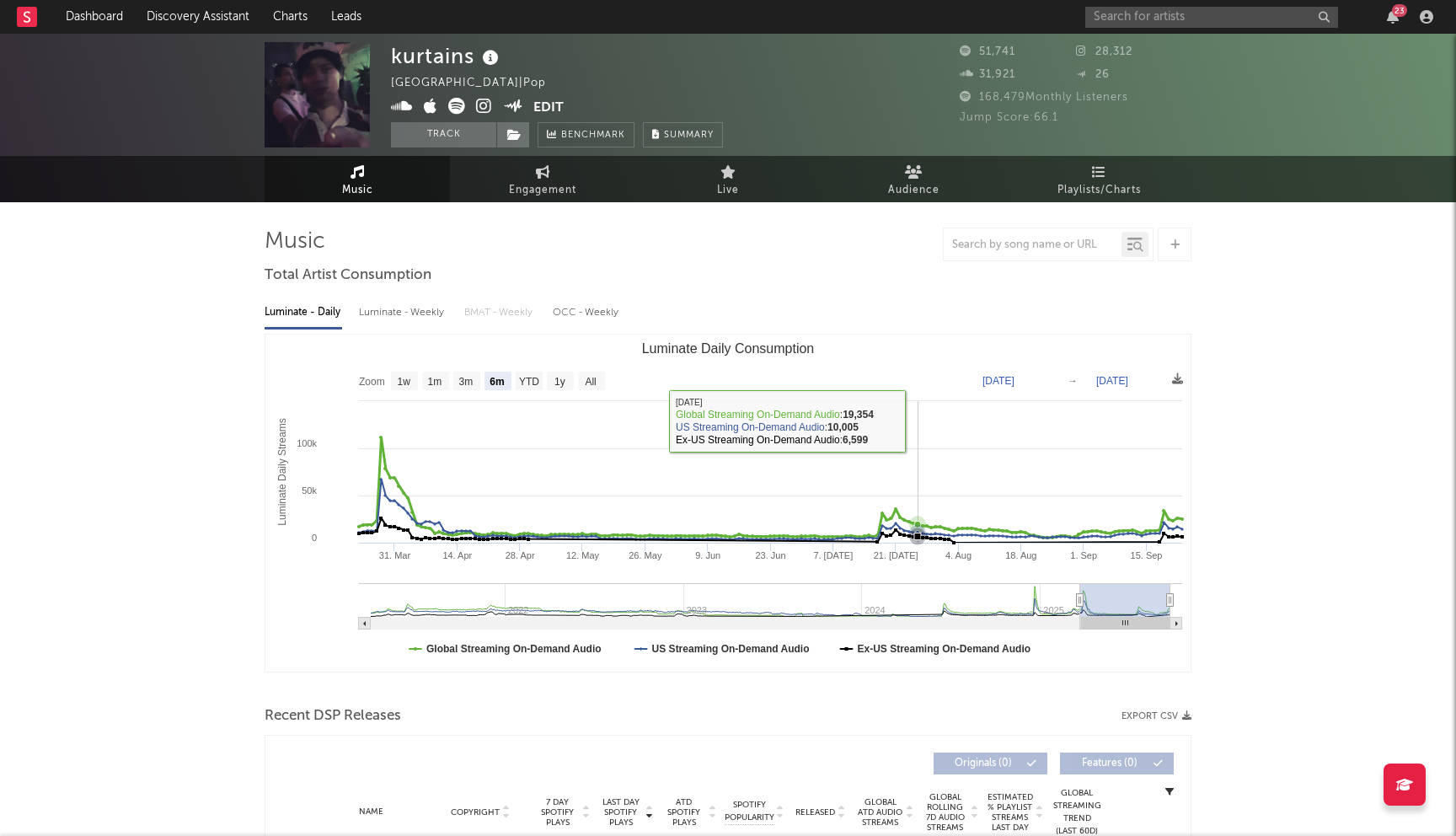
scroll to position [455, 0]
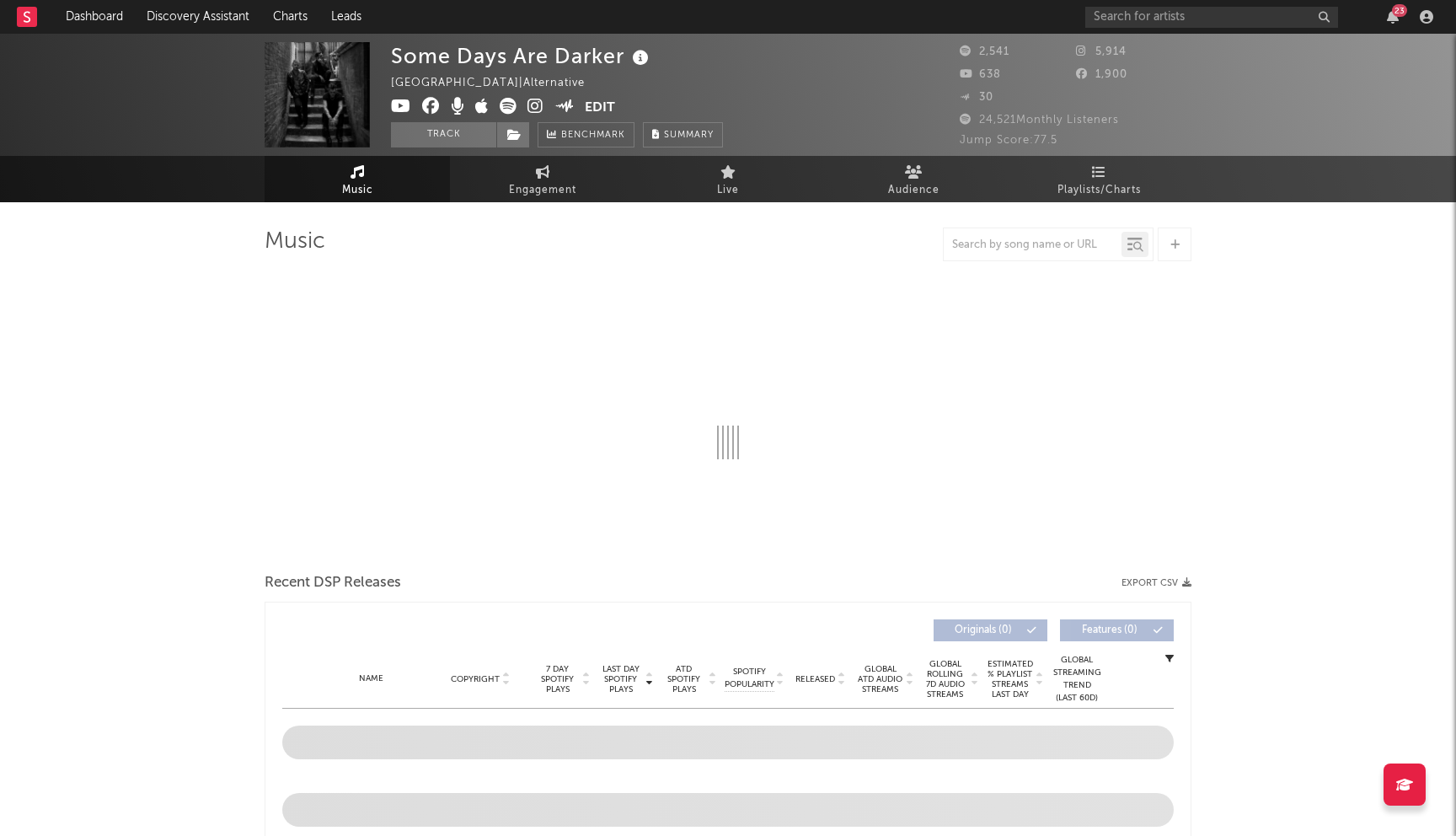
select select "1w"
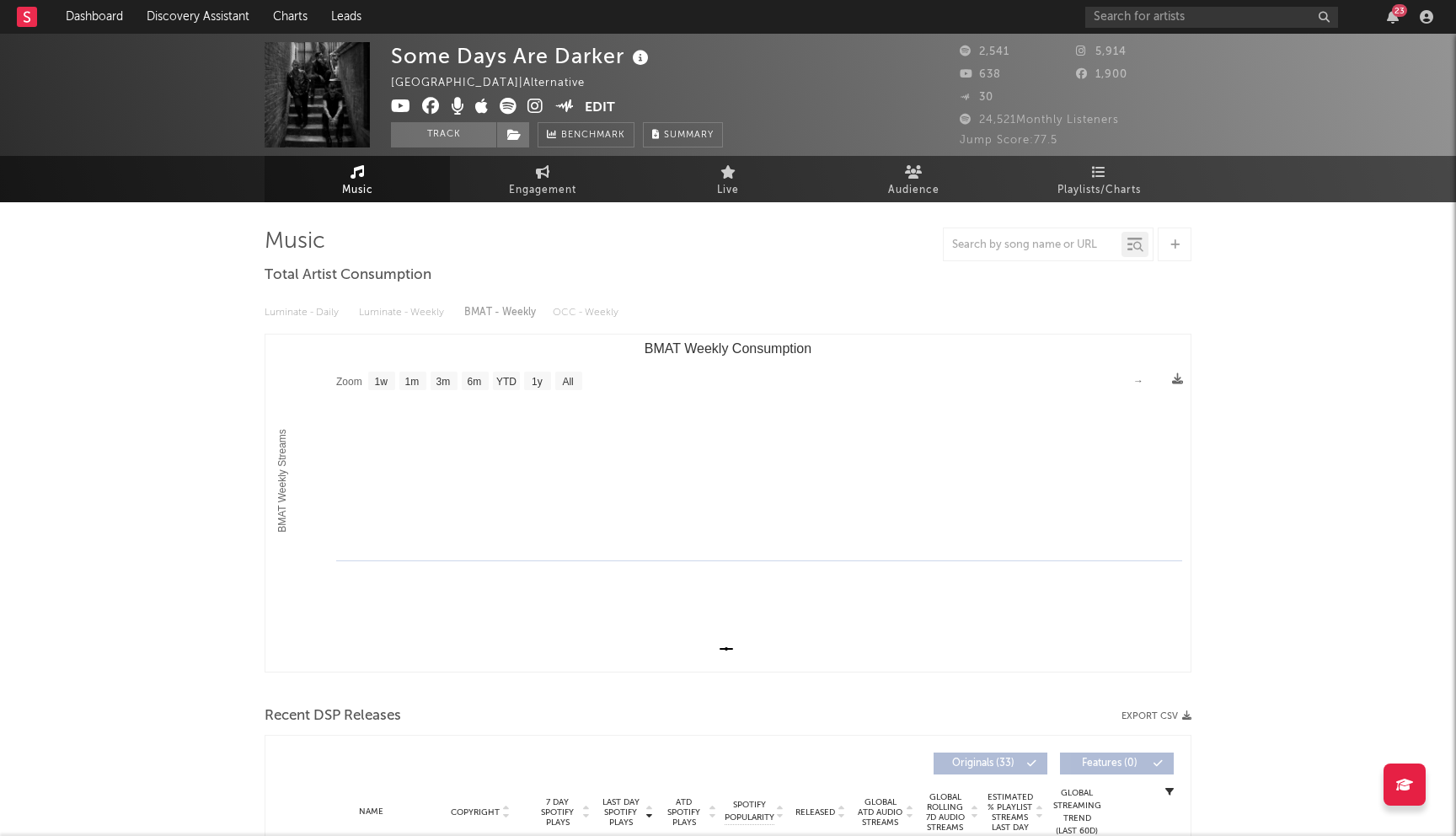
click at [428, 105] on icon at bounding box center [430, 106] width 17 height 16
